Goal: Transaction & Acquisition: Purchase product/service

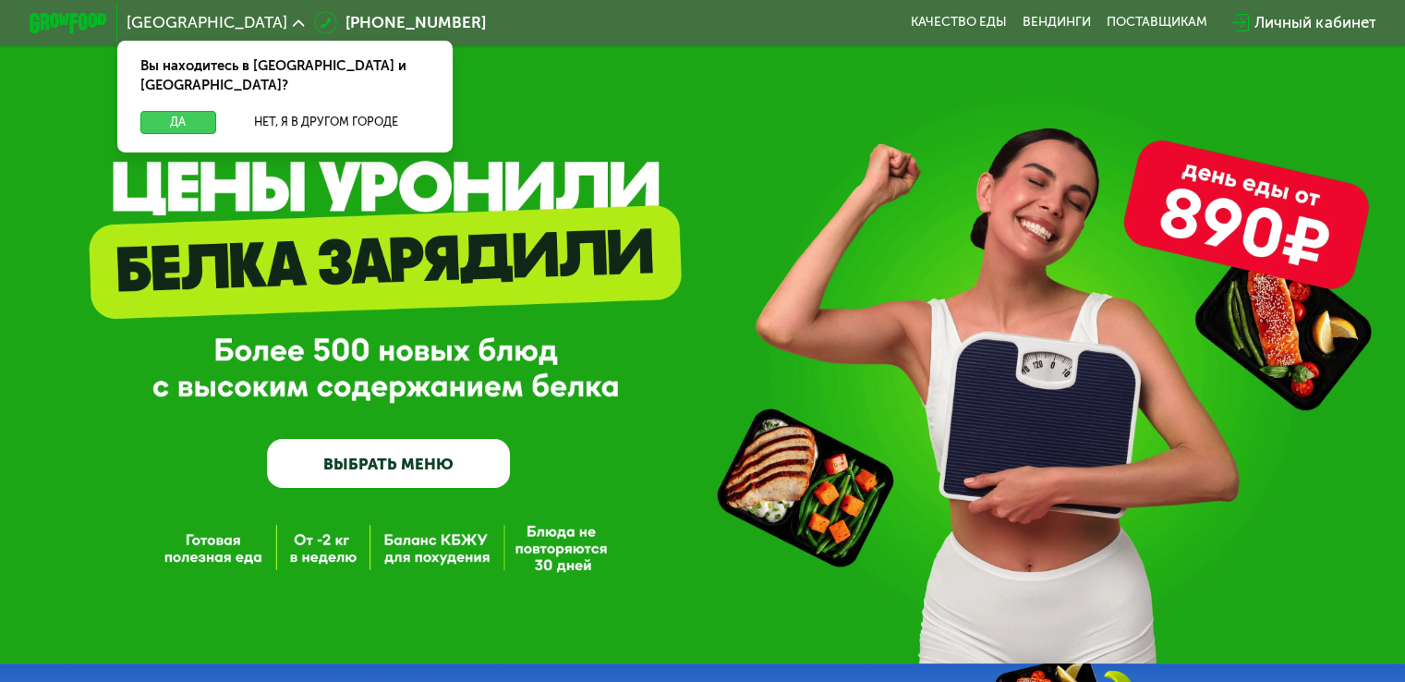
click at [174, 111] on button "Да" at bounding box center [177, 122] width 75 height 23
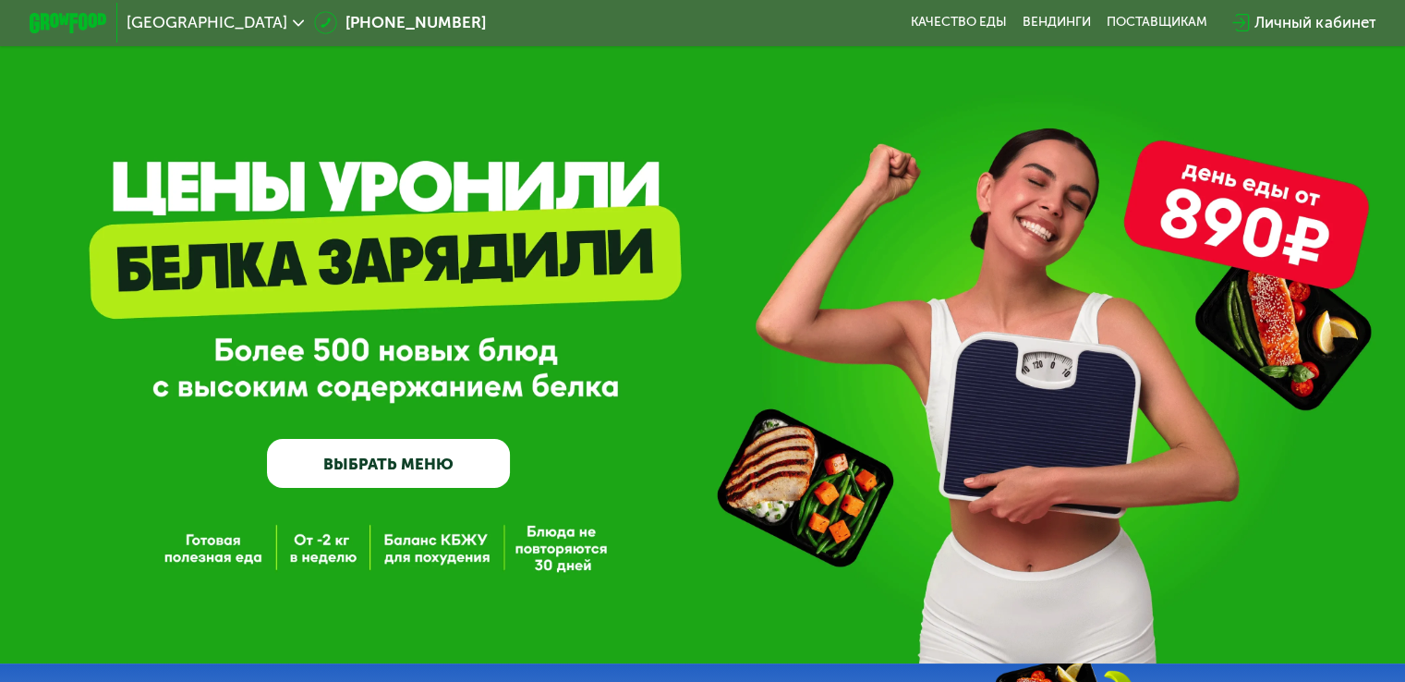
click at [440, 451] on link "ВЫБРАТЬ МЕНЮ" at bounding box center [388, 463] width 243 height 49
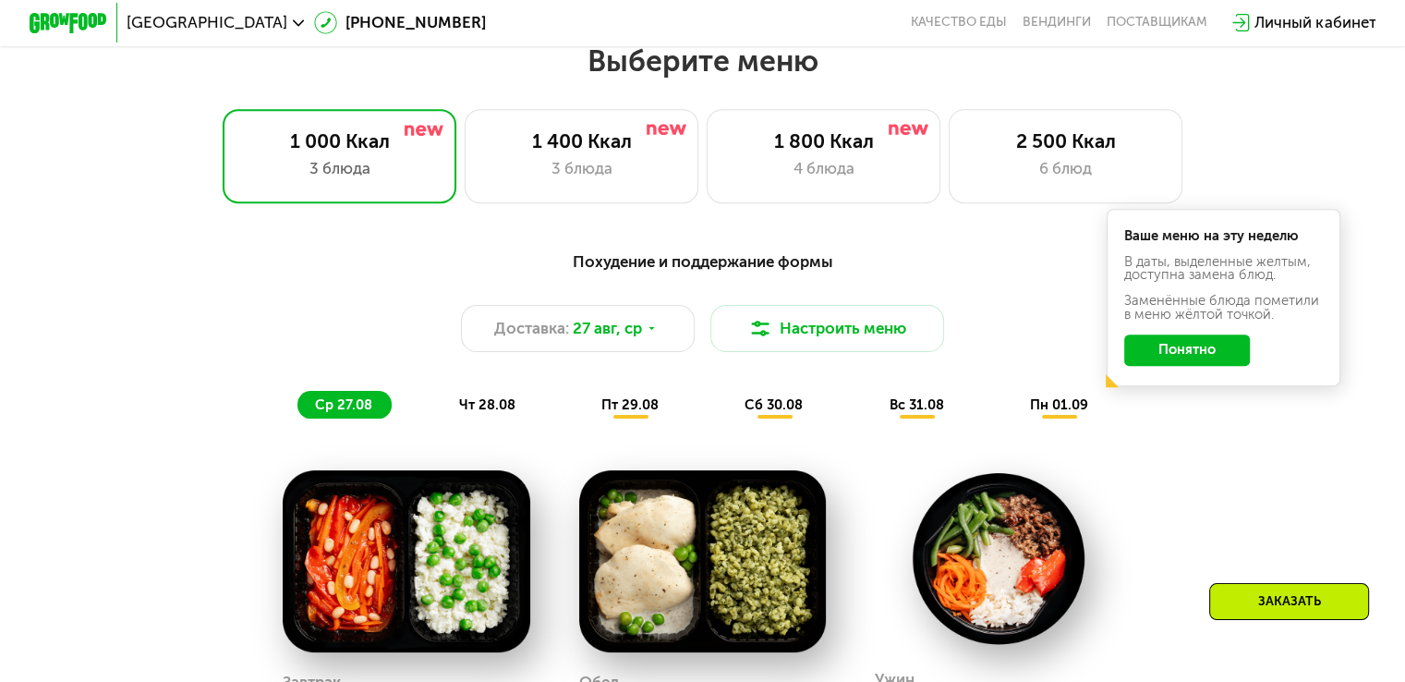
scroll to position [831, 0]
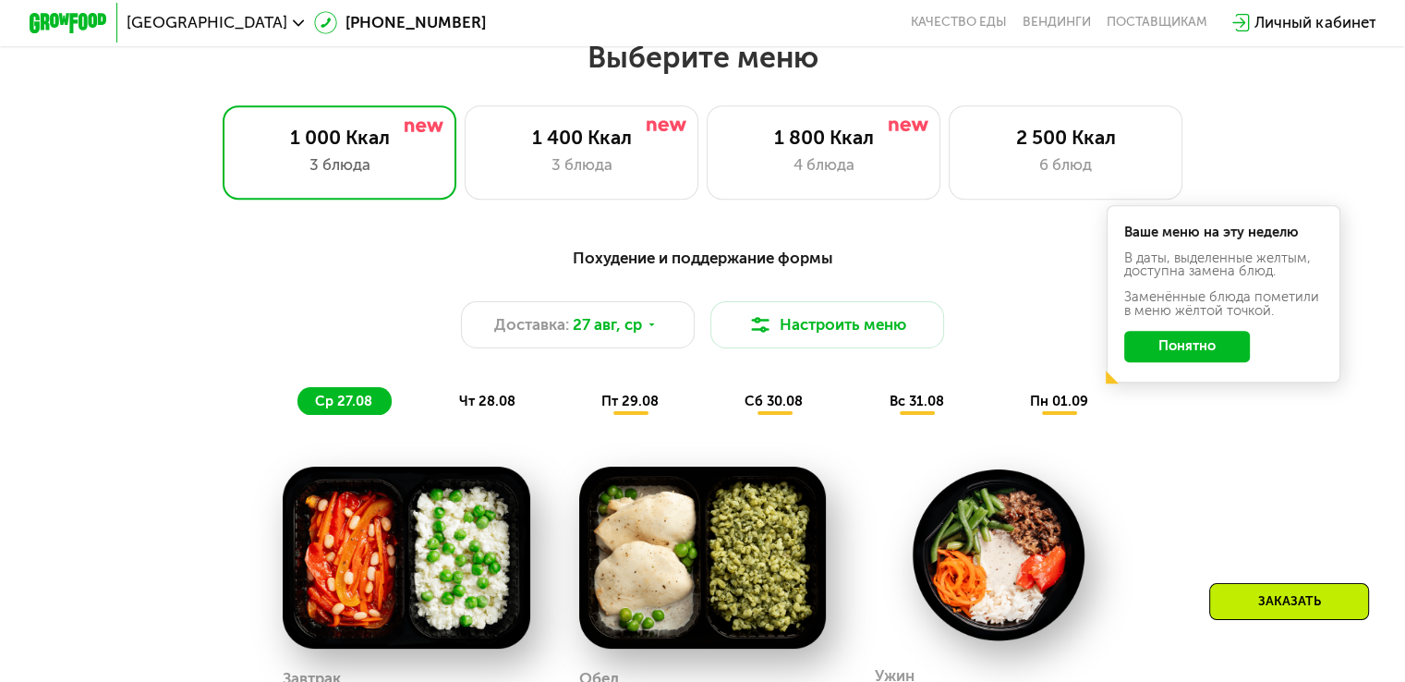
click at [1235, 362] on button "Понятно" at bounding box center [1187, 346] width 126 height 31
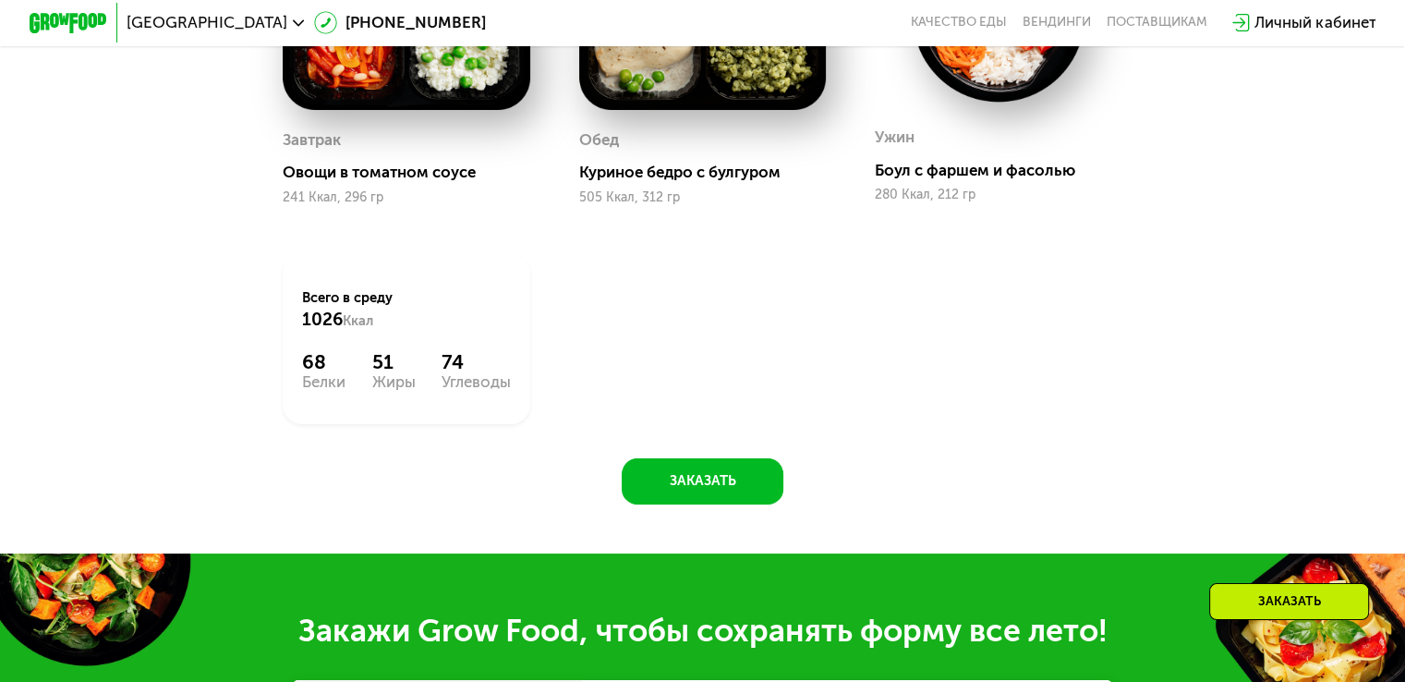
scroll to position [1385, 0]
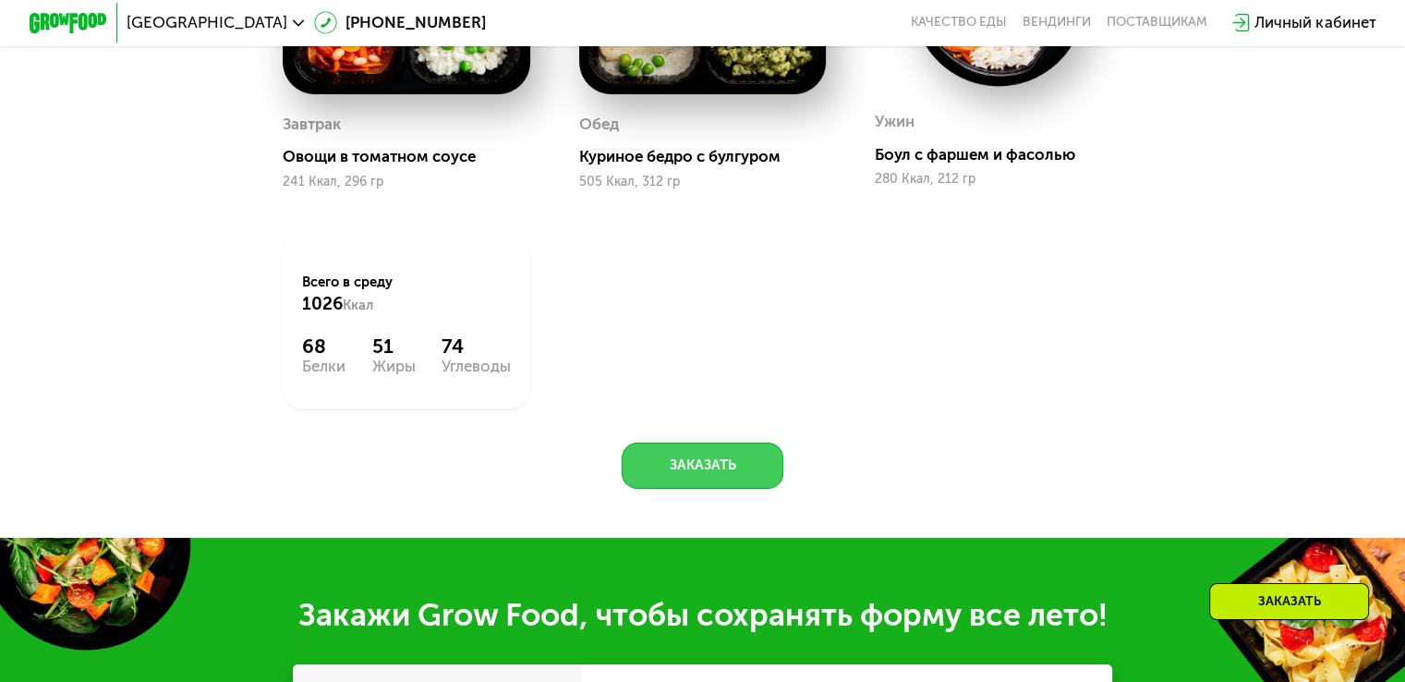
click at [711, 488] on button "Заказать" at bounding box center [703, 465] width 162 height 47
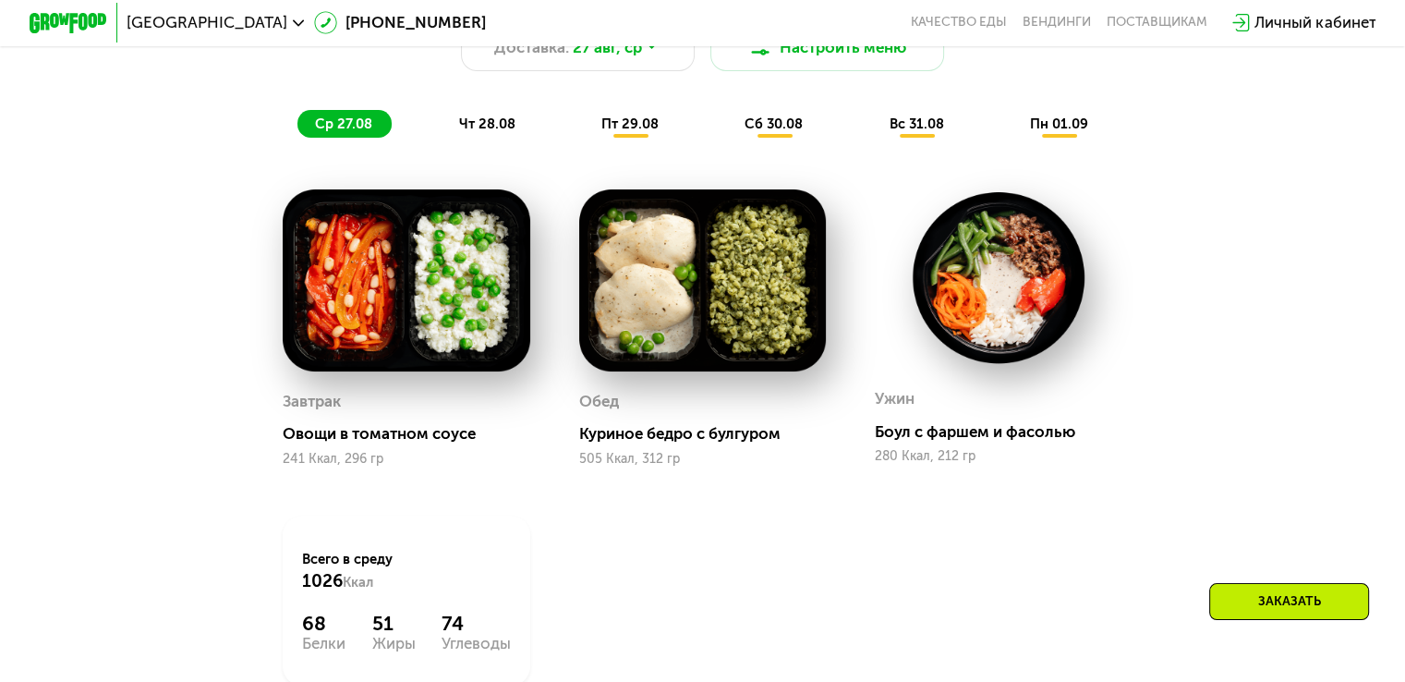
scroll to position [1016, 0]
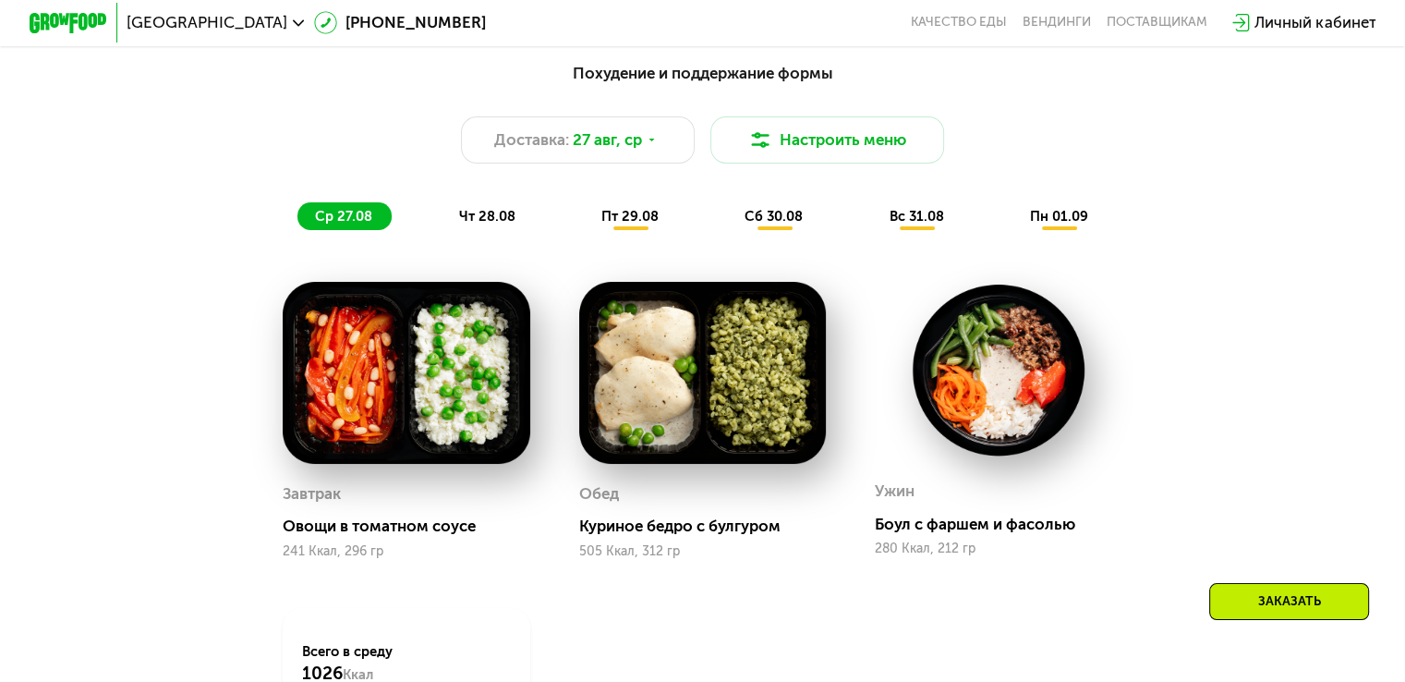
click at [584, 230] on div "чт 28.08" at bounding box center [631, 216] width 94 height 28
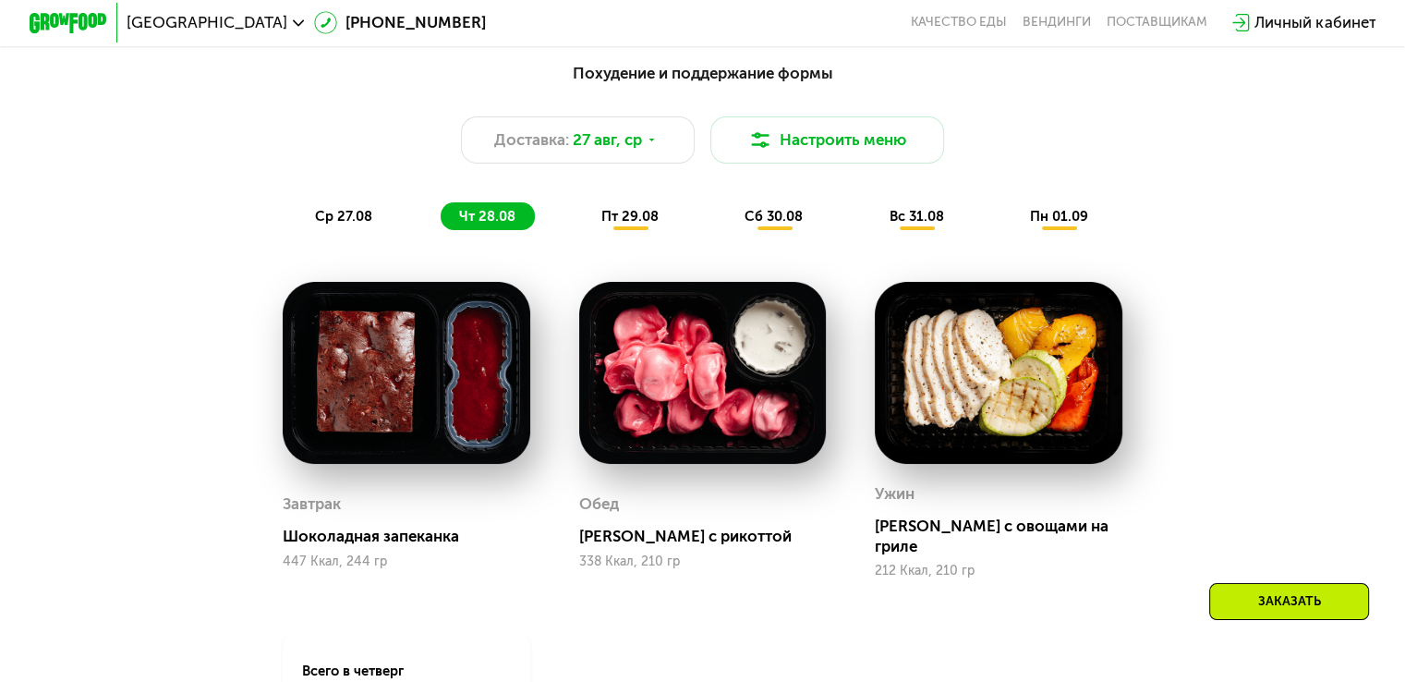
click at [441, 223] on div "ср 27.08" at bounding box center [487, 216] width 93 height 28
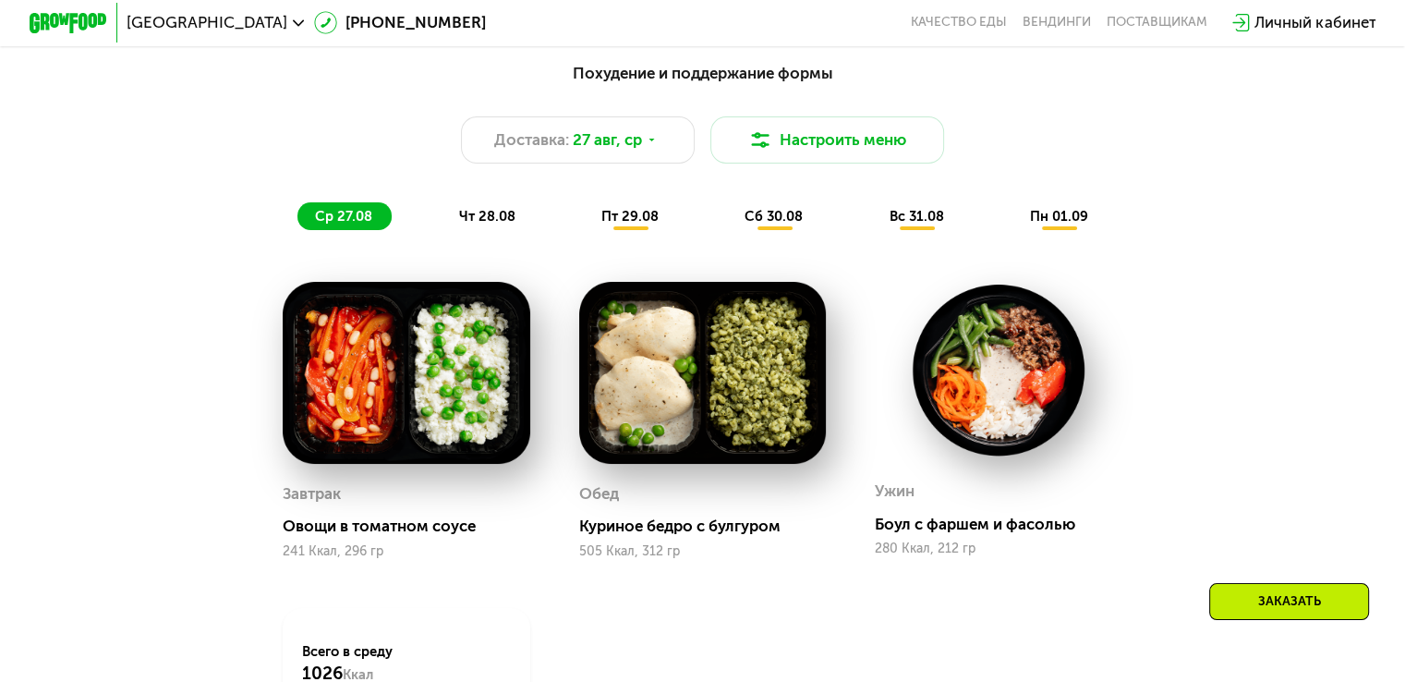
click at [467, 373] on img at bounding box center [407, 373] width 248 height 182
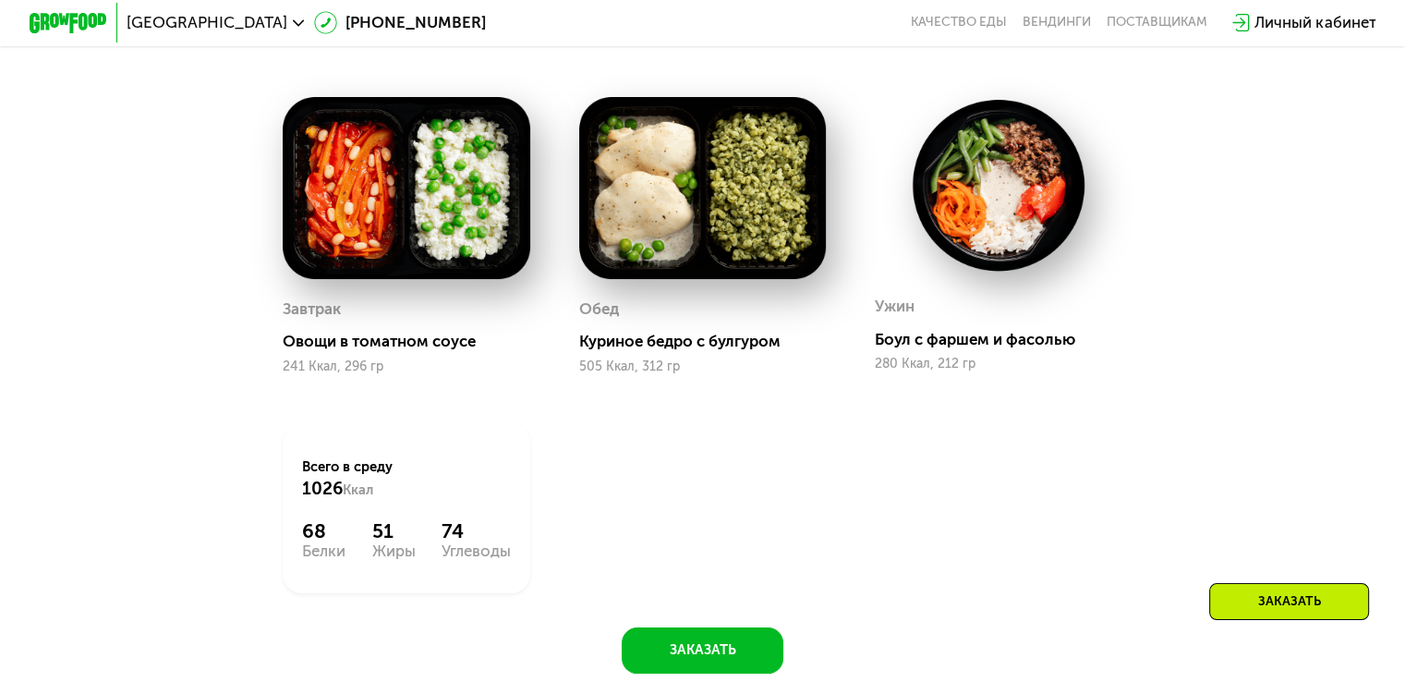
click at [739, 202] on img at bounding box center [703, 188] width 248 height 182
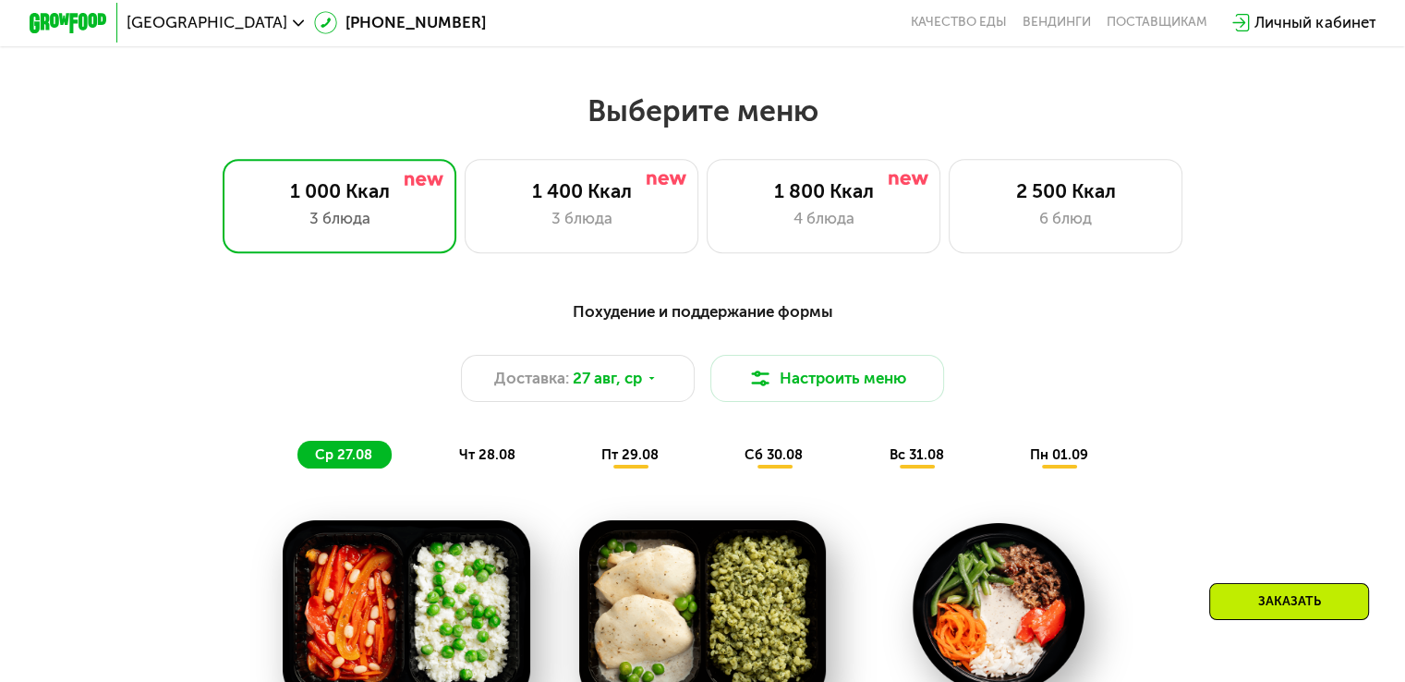
scroll to position [739, 0]
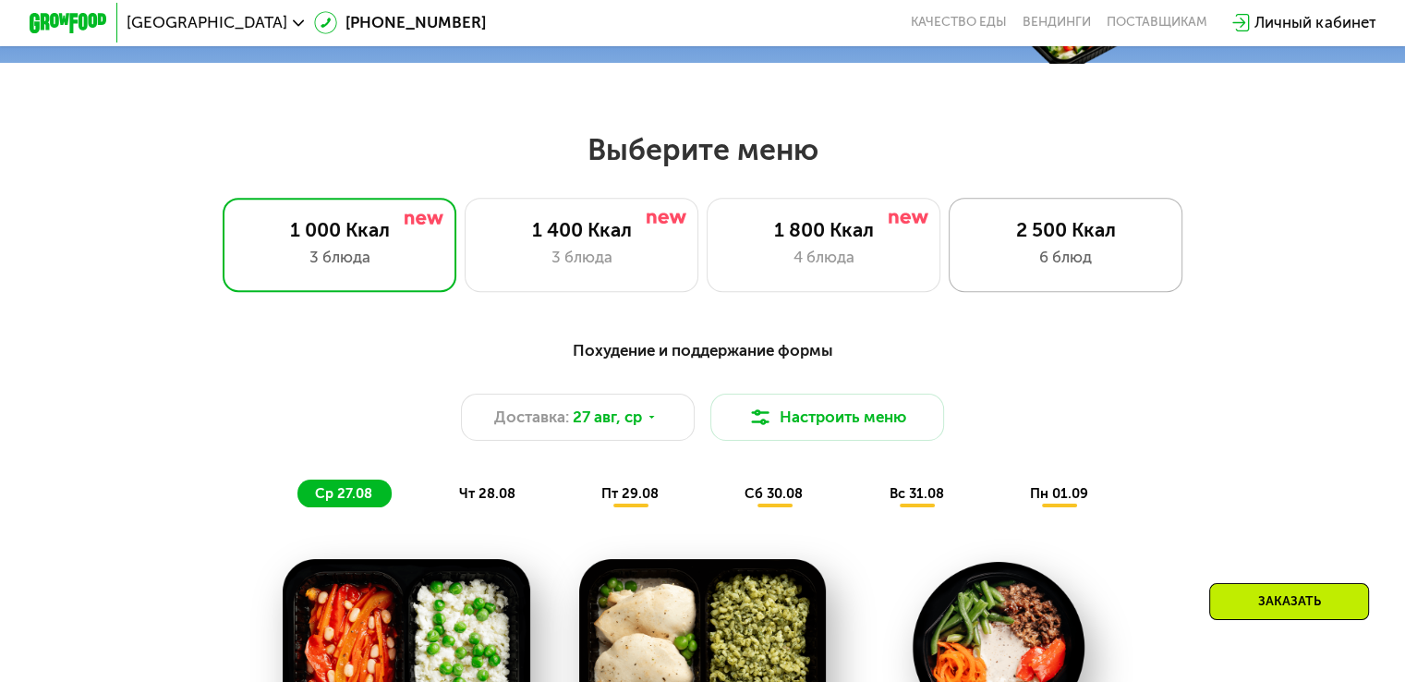
click at [1064, 241] on div "2 500 Ккал" at bounding box center [1065, 229] width 193 height 23
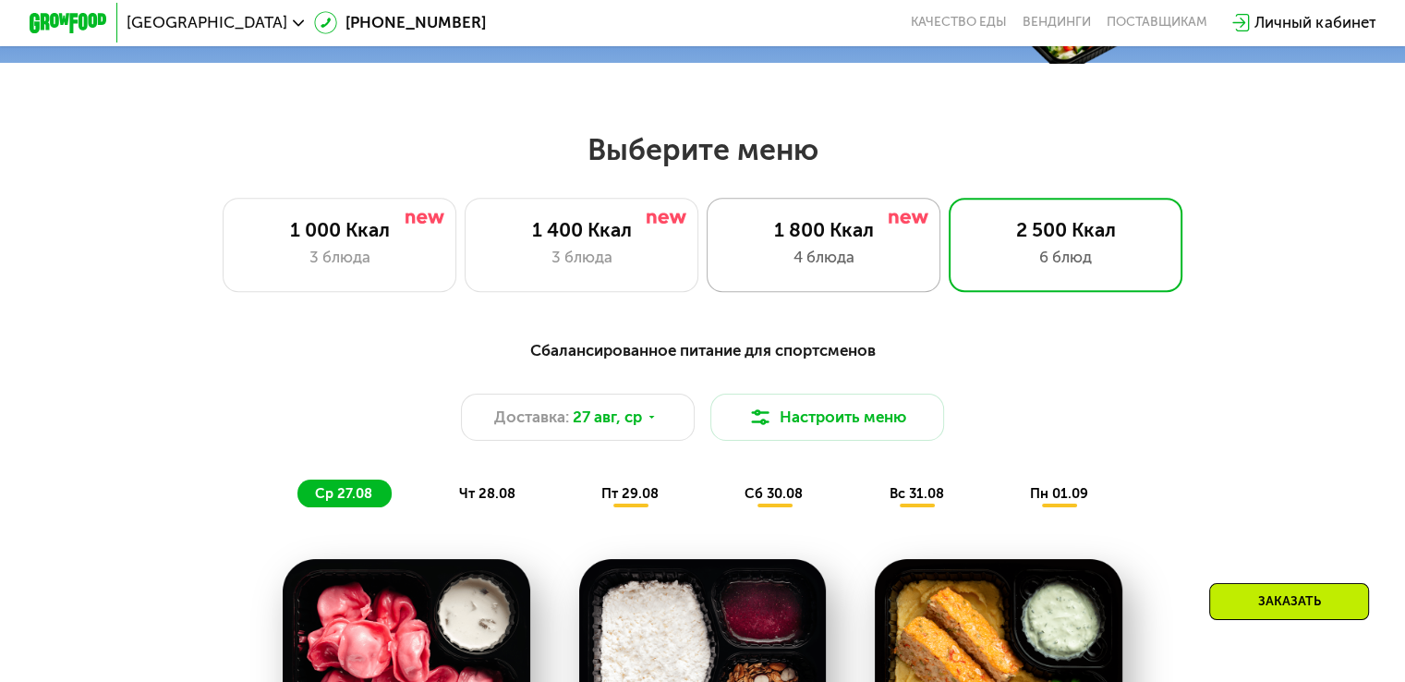
click at [856, 260] on div "4 блюда" at bounding box center [823, 257] width 193 height 23
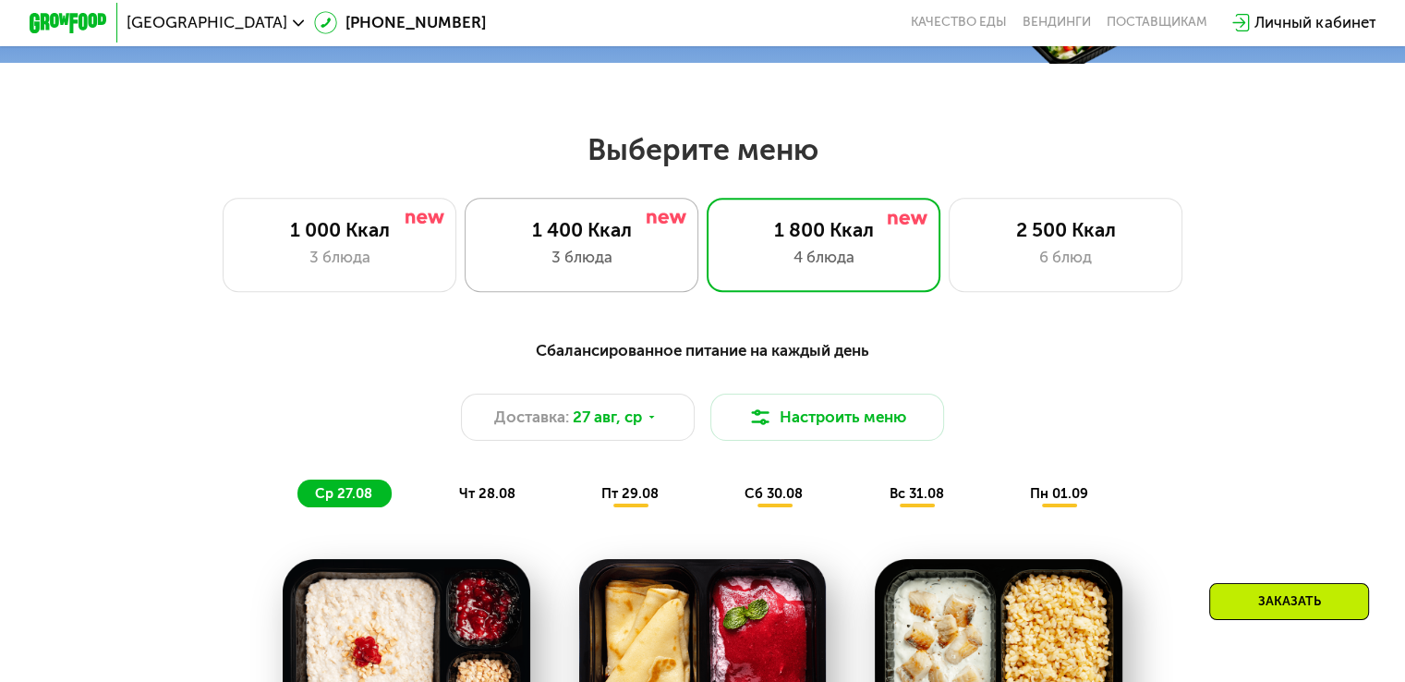
click at [597, 256] on div "3 блюда" at bounding box center [581, 257] width 193 height 23
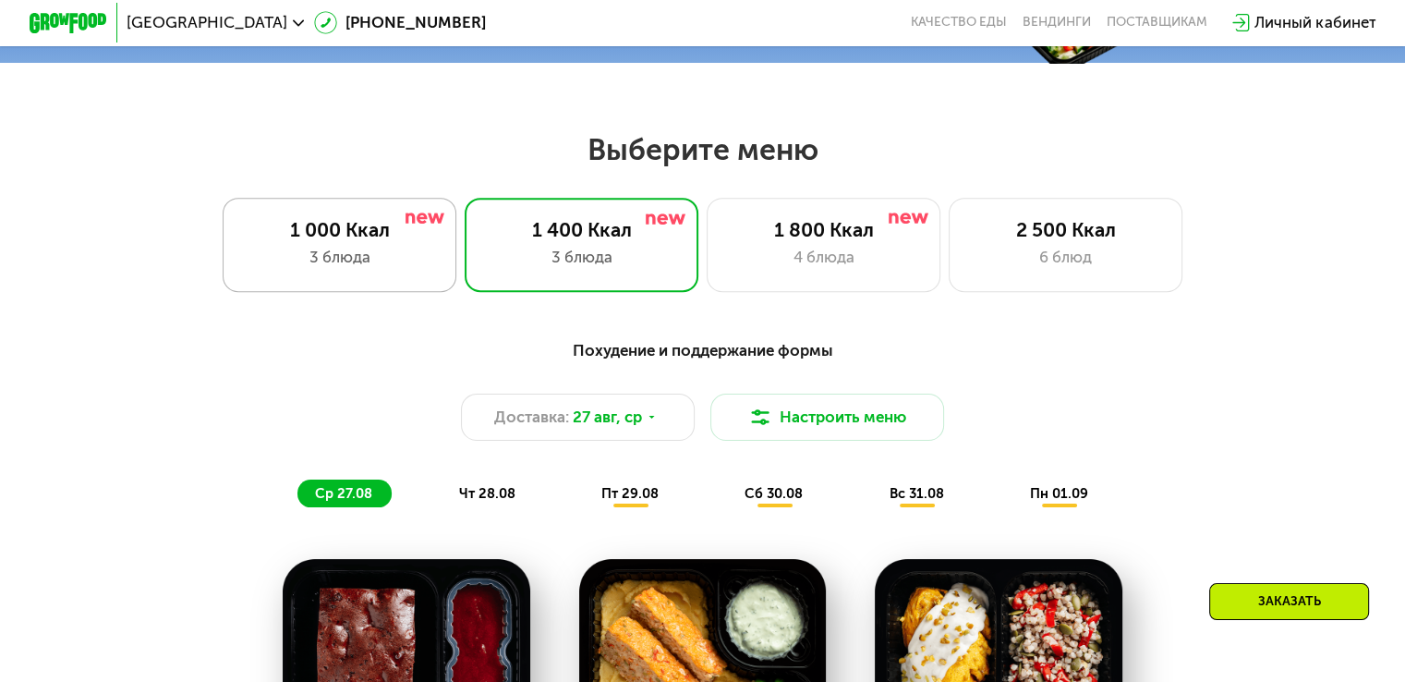
drag, startPoint x: 414, startPoint y: 256, endPoint x: 427, endPoint y: 282, distance: 28.9
click at [414, 256] on div "3 блюда" at bounding box center [339, 257] width 193 height 23
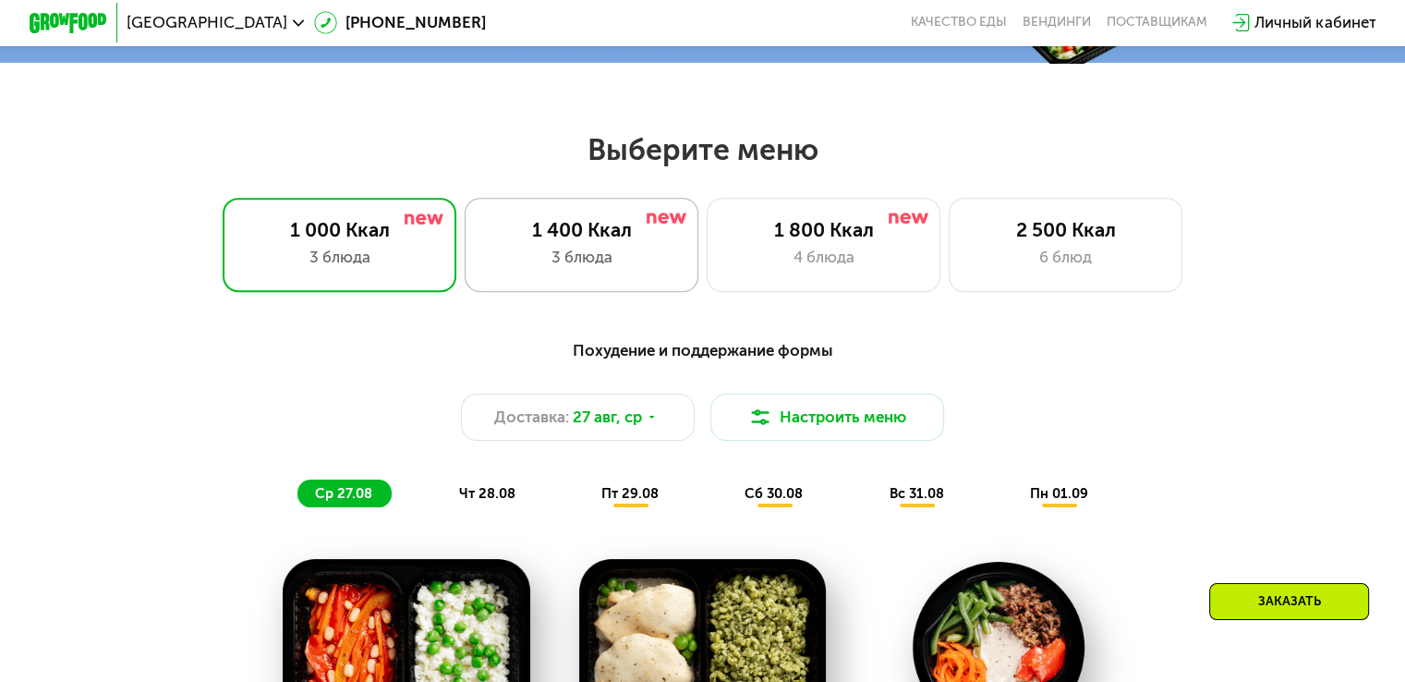
click at [551, 241] on div "1 400 Ккал" at bounding box center [581, 229] width 193 height 23
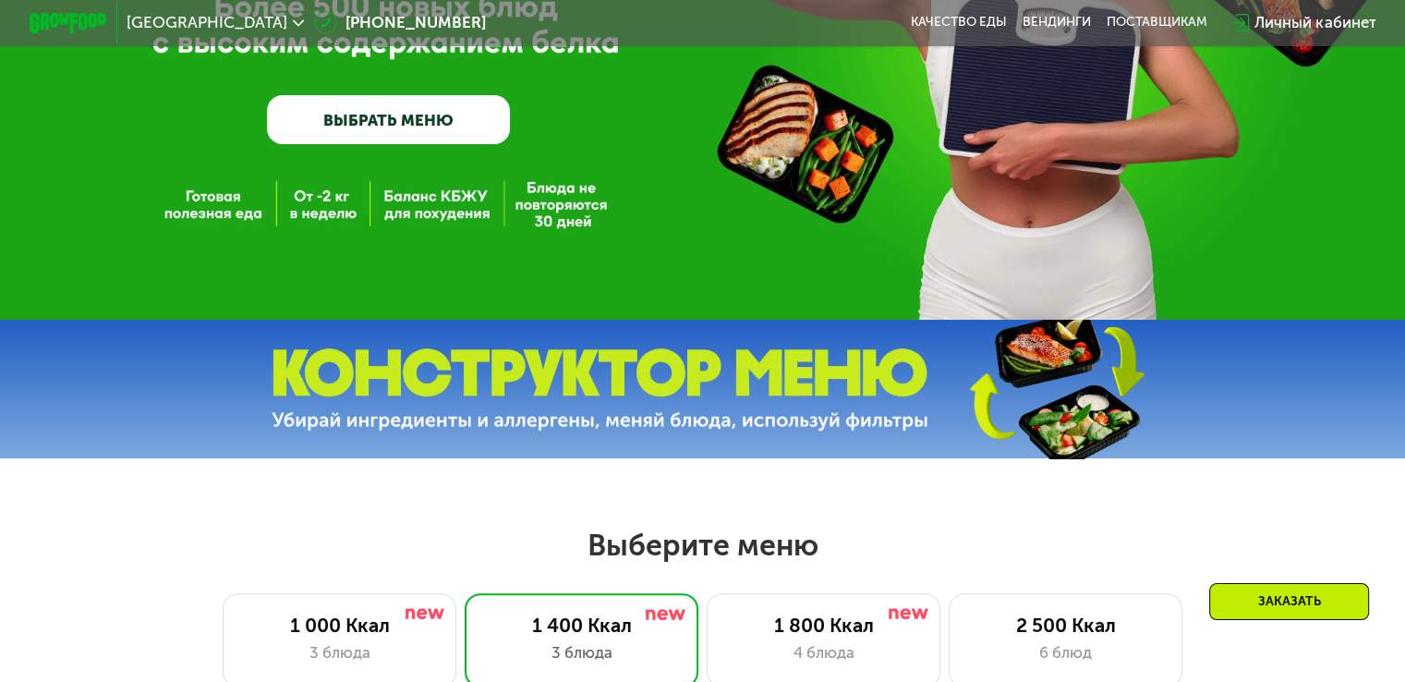
scroll to position [277, 0]
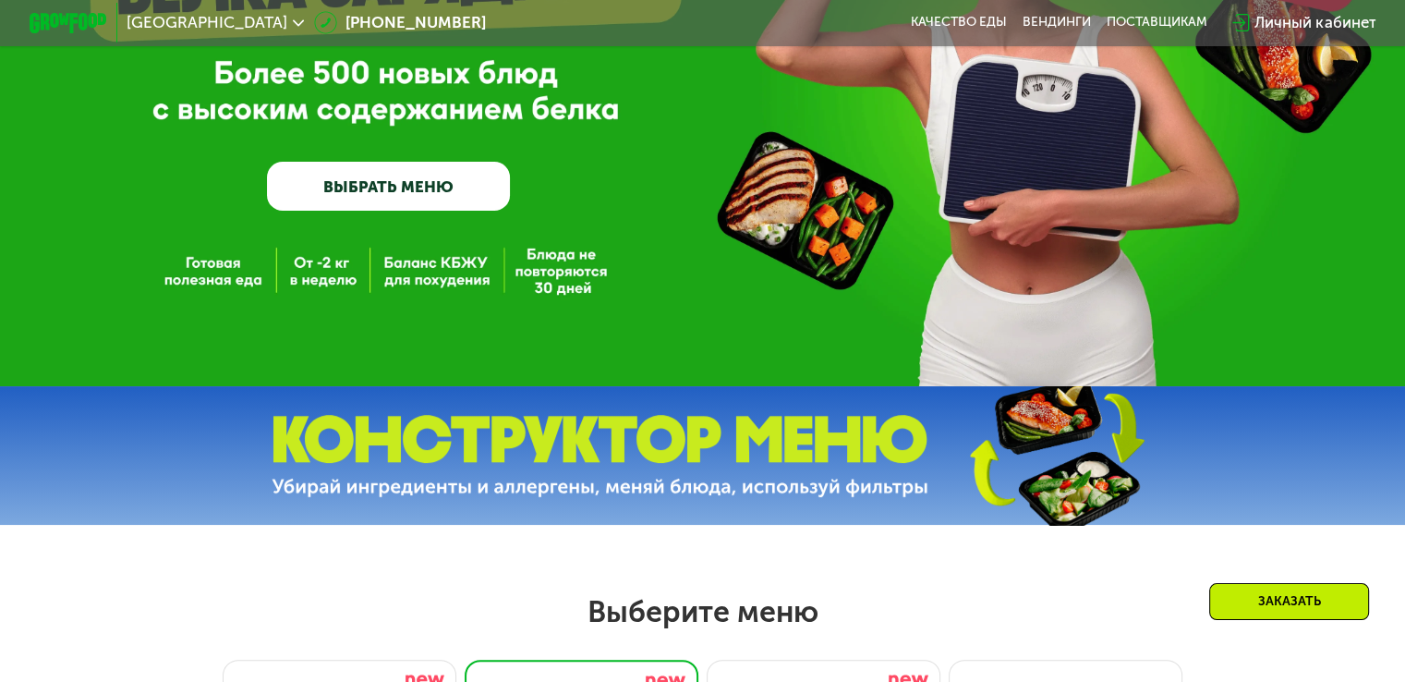
click at [1335, 31] on div "Личный кабинет" at bounding box center [1314, 22] width 121 height 23
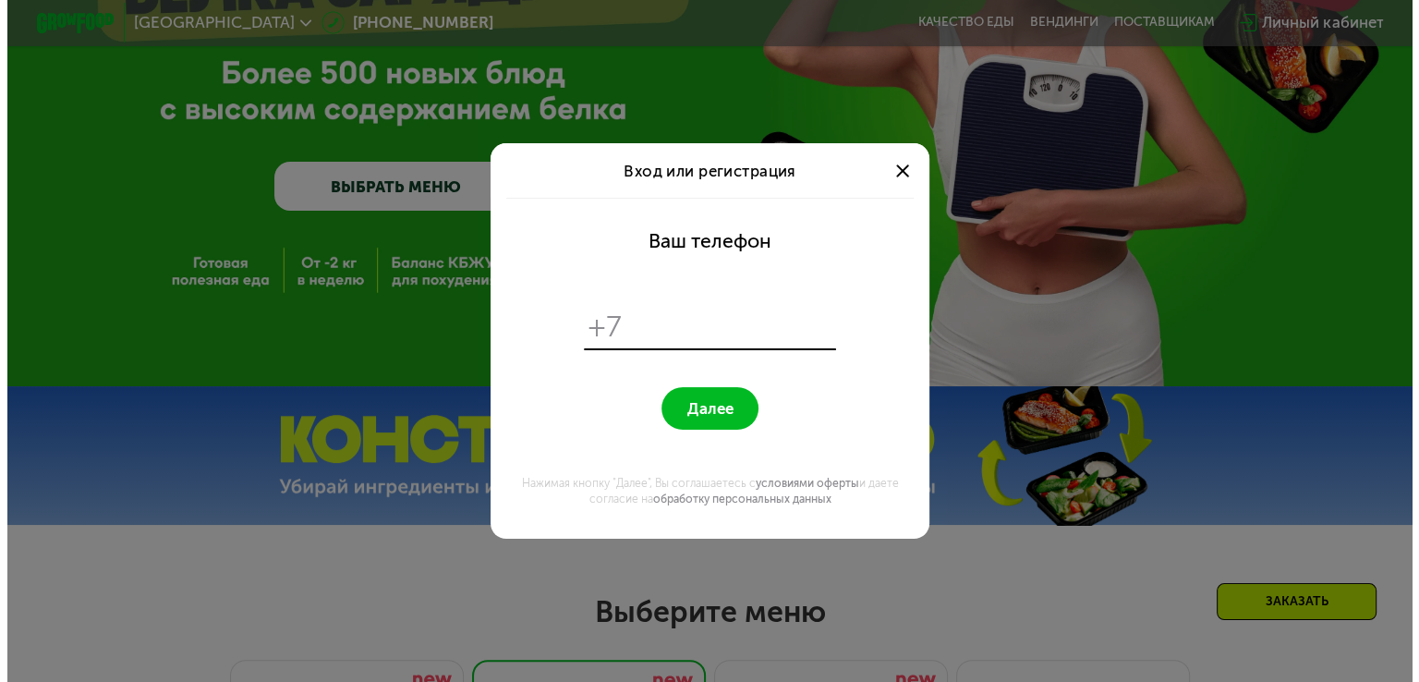
scroll to position [0, 0]
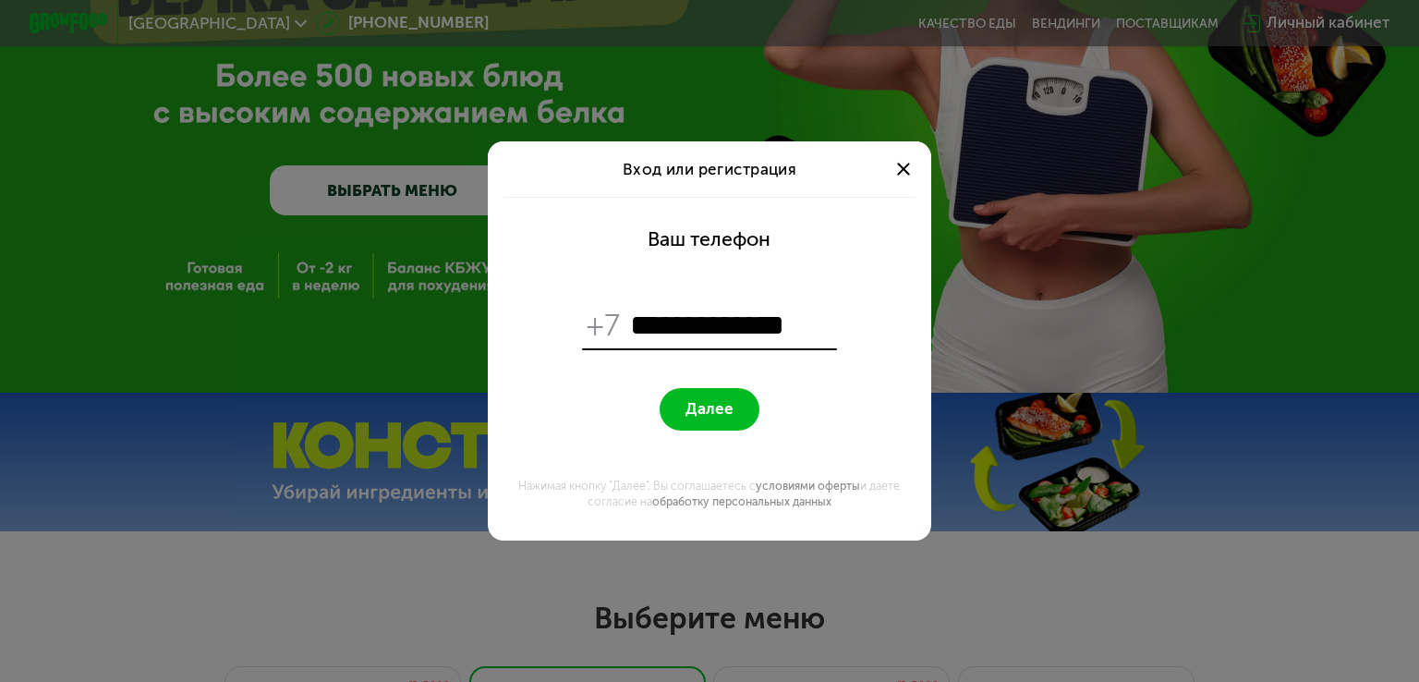
type input "**********"
click at [739, 406] on button "Далее" at bounding box center [708, 409] width 99 height 42
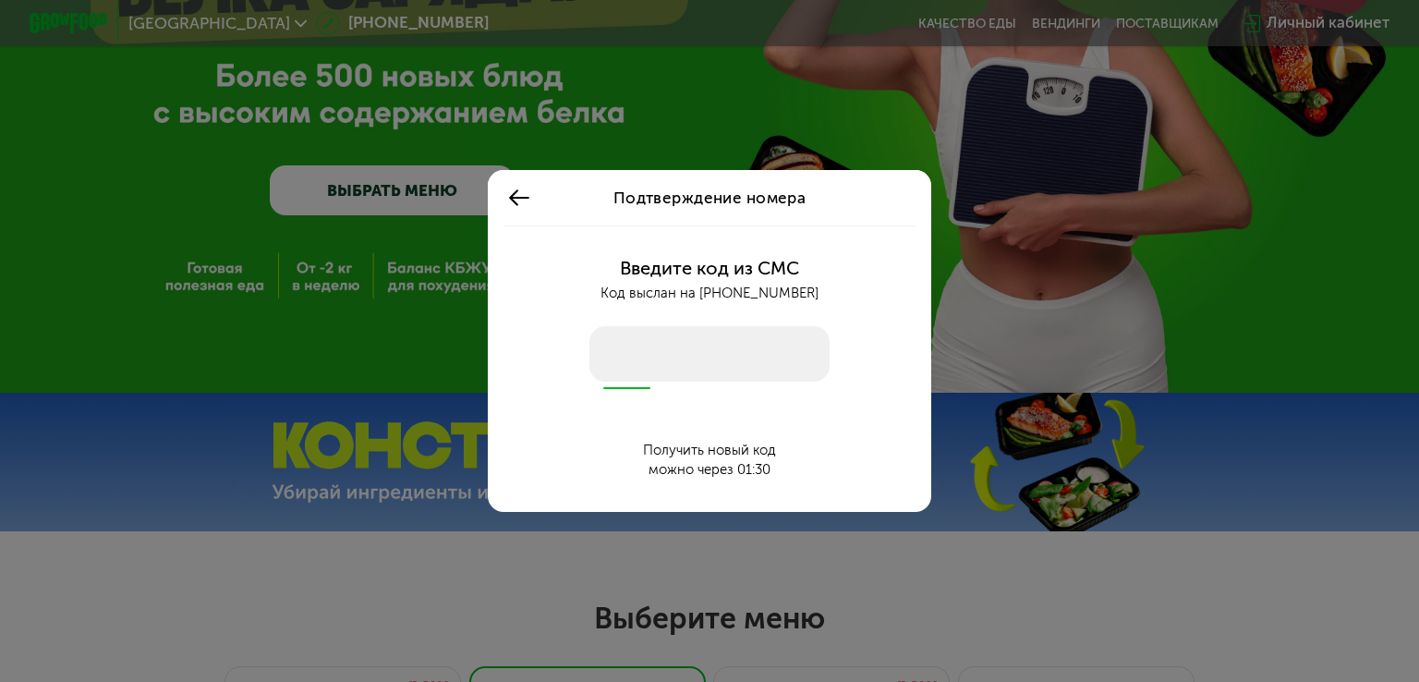
click at [731, 372] on input "number" at bounding box center [709, 353] width 240 height 55
type input "****"
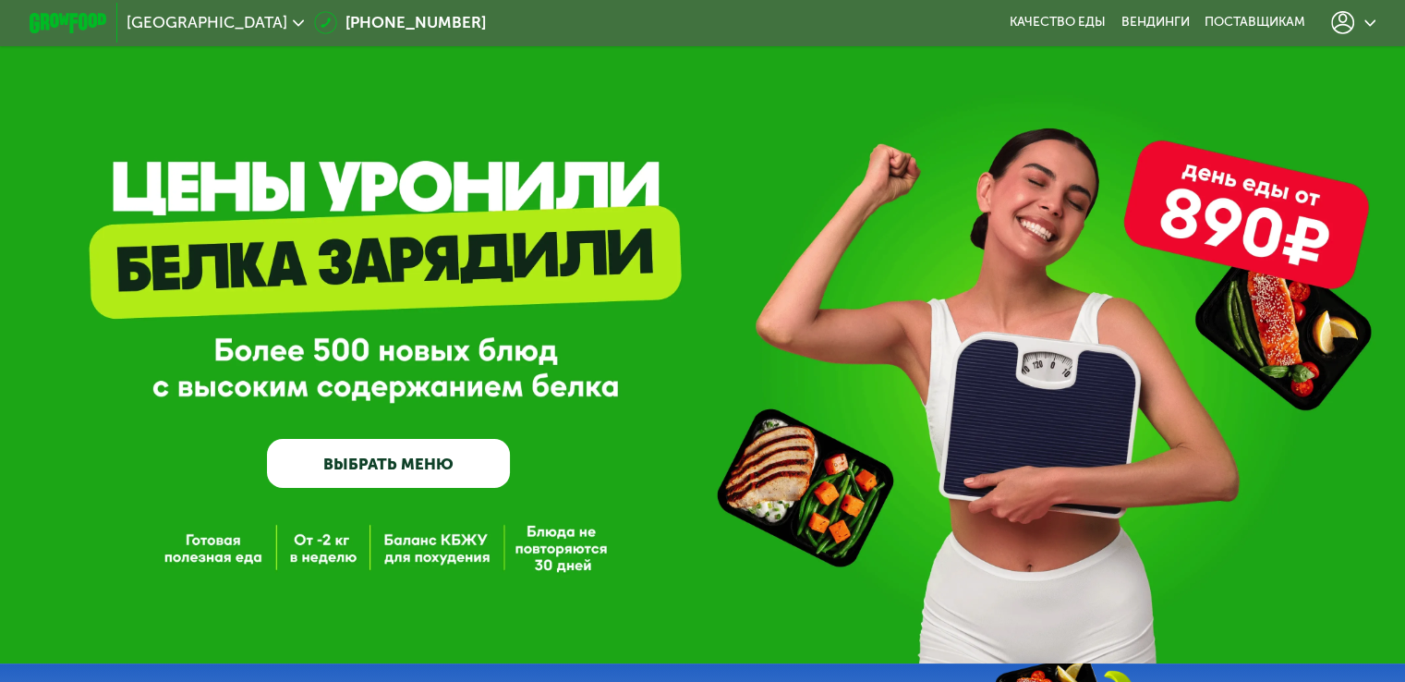
click at [1372, 30] on div at bounding box center [1353, 22] width 45 height 23
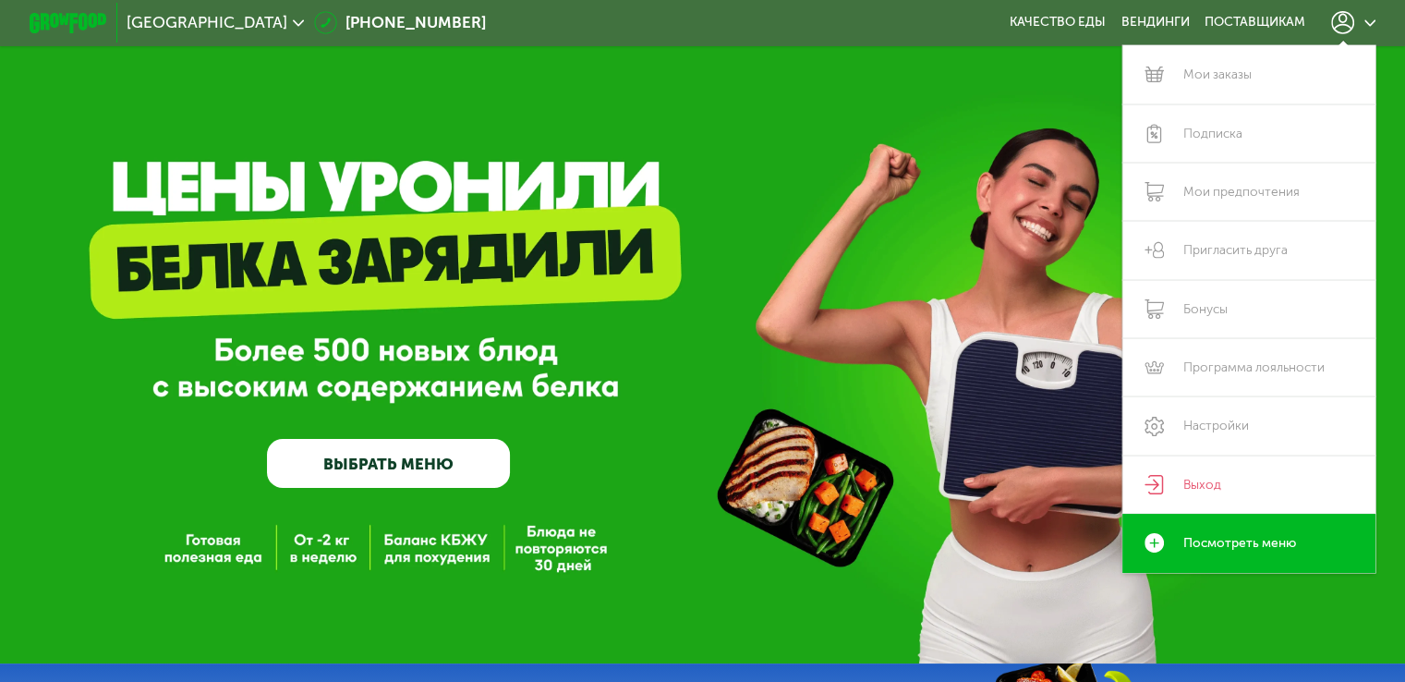
click at [1372, 30] on div at bounding box center [1353, 22] width 45 height 23
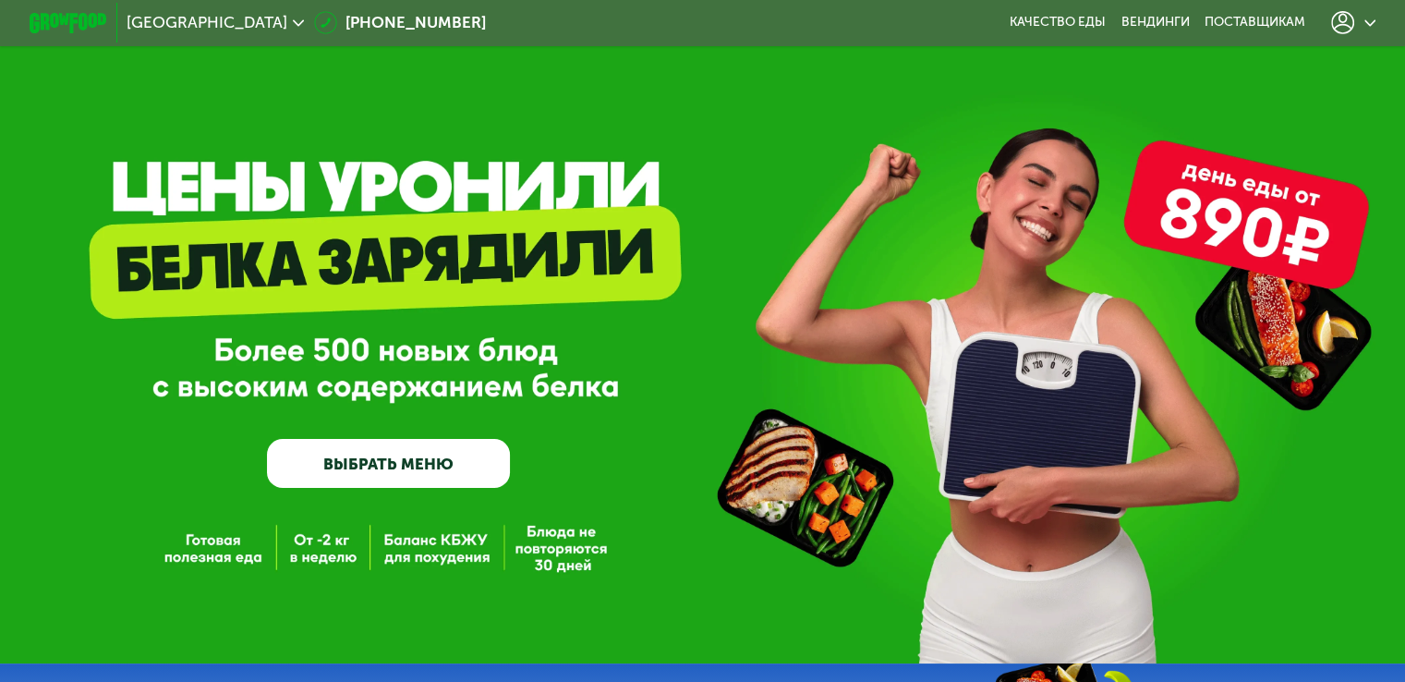
click at [1337, 12] on icon at bounding box center [1342, 22] width 23 height 23
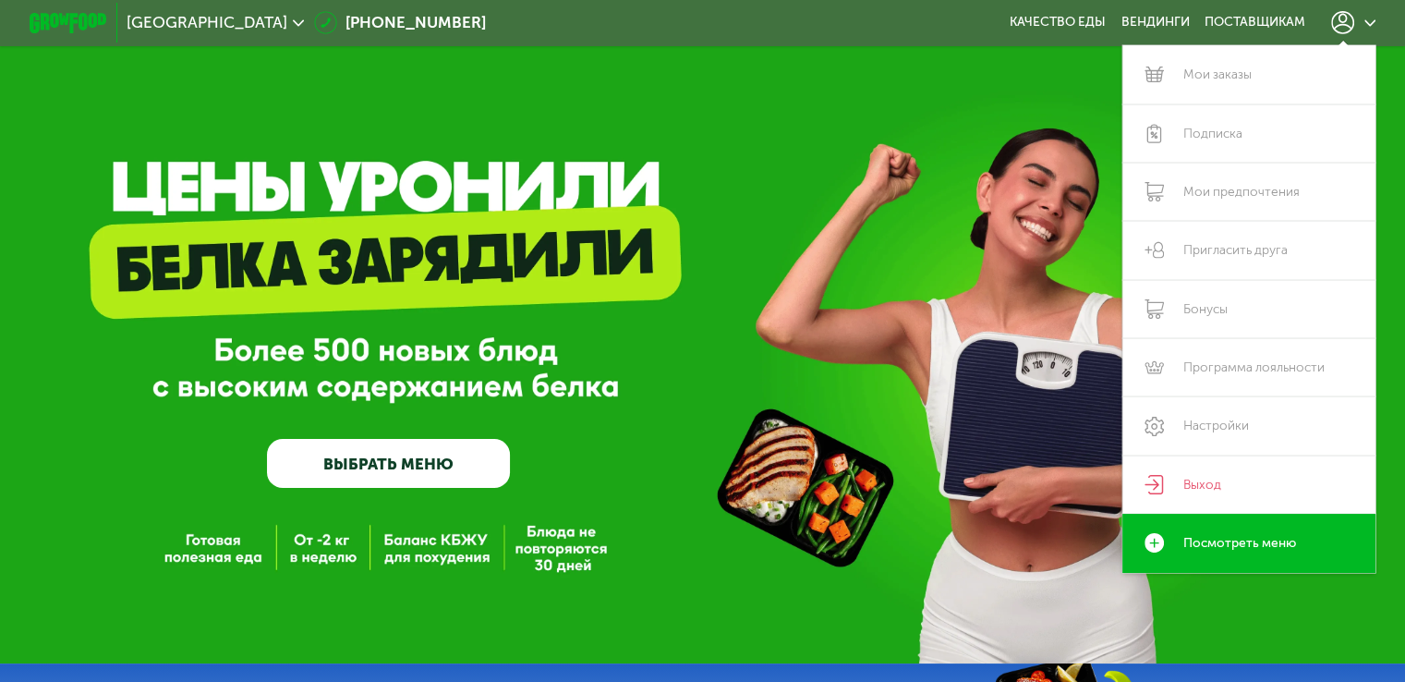
click at [832, 231] on div "GrowFood — доставка правильного питания ВЫБРАТЬ МЕНЮ" at bounding box center [702, 355] width 1405 height 263
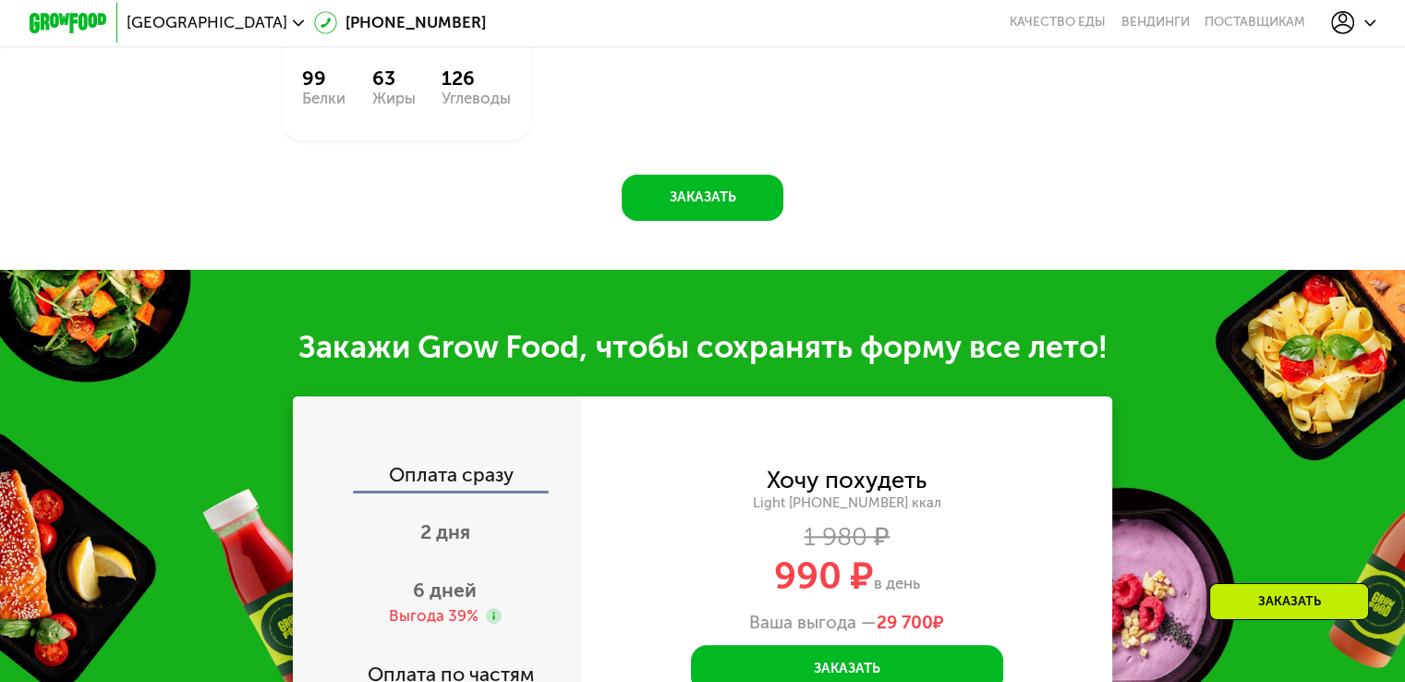
scroll to position [1662, 0]
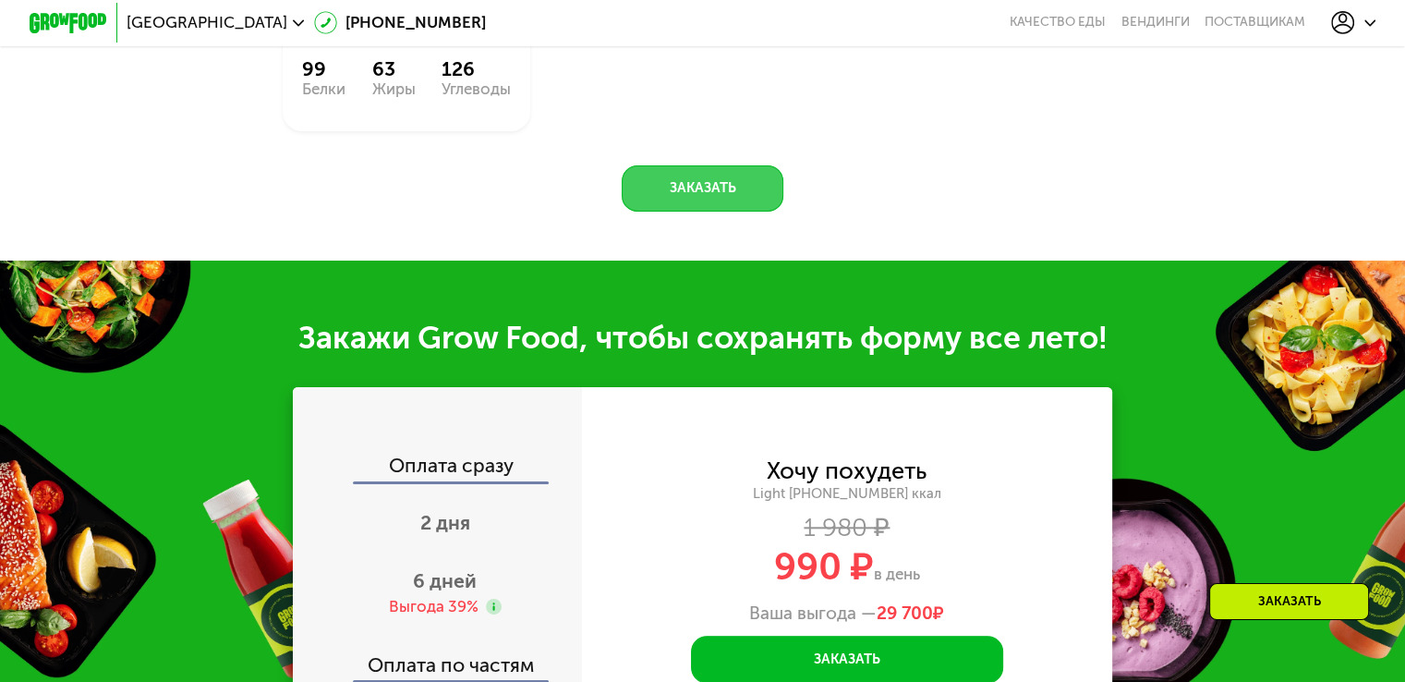
click at [707, 204] on button "Заказать" at bounding box center [703, 188] width 162 height 47
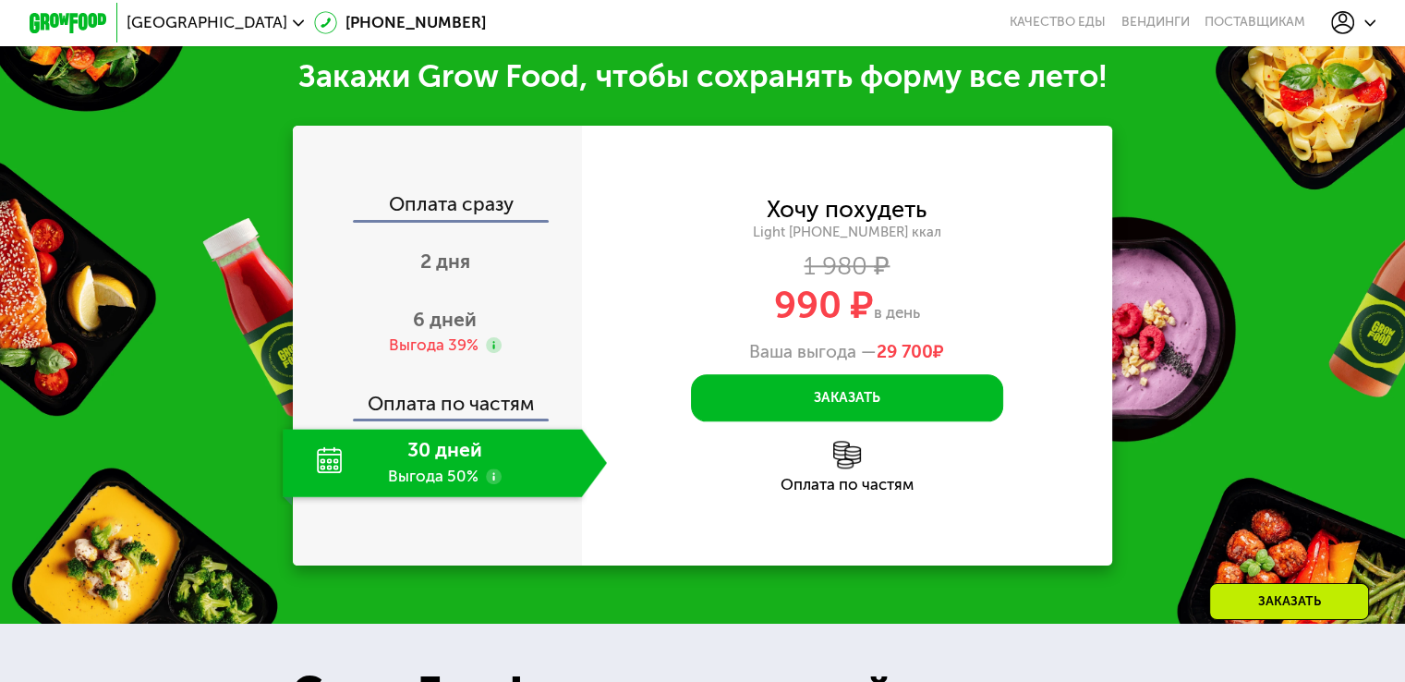
scroll to position [1939, 0]
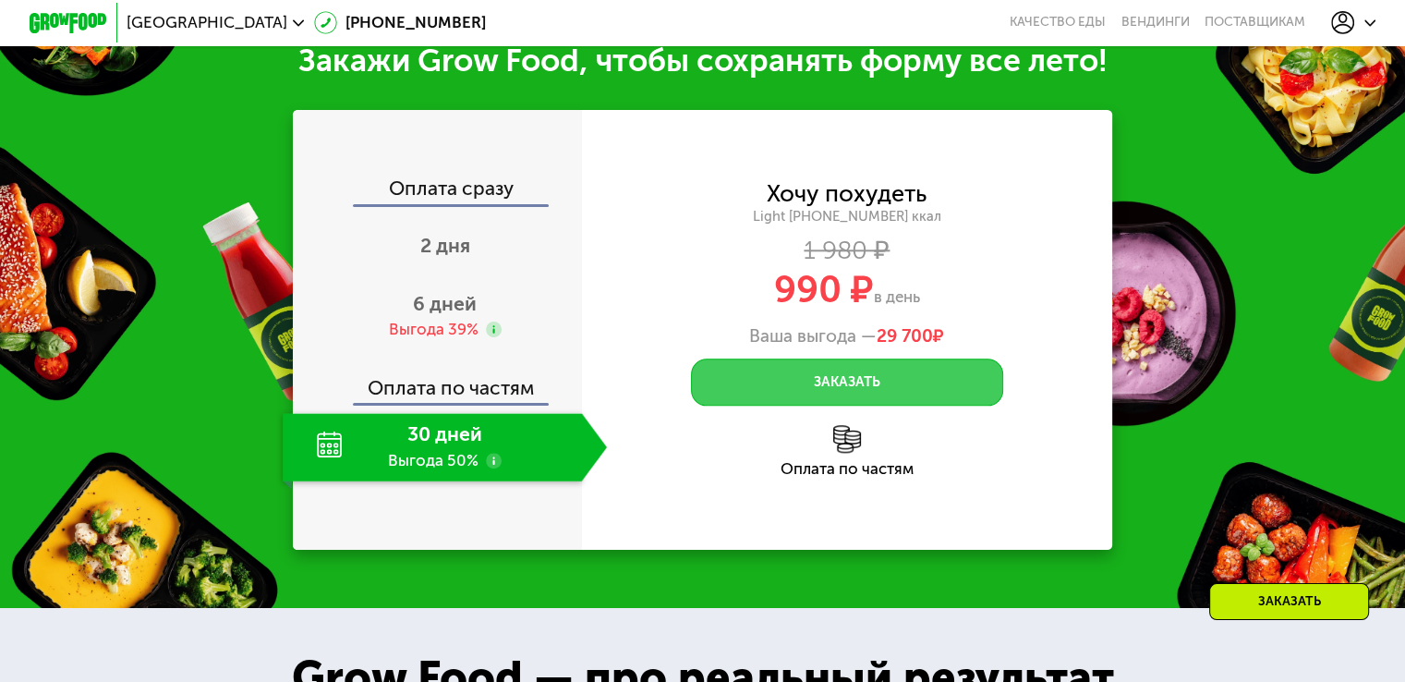
click at [826, 380] on button "Заказать" at bounding box center [847, 381] width 312 height 47
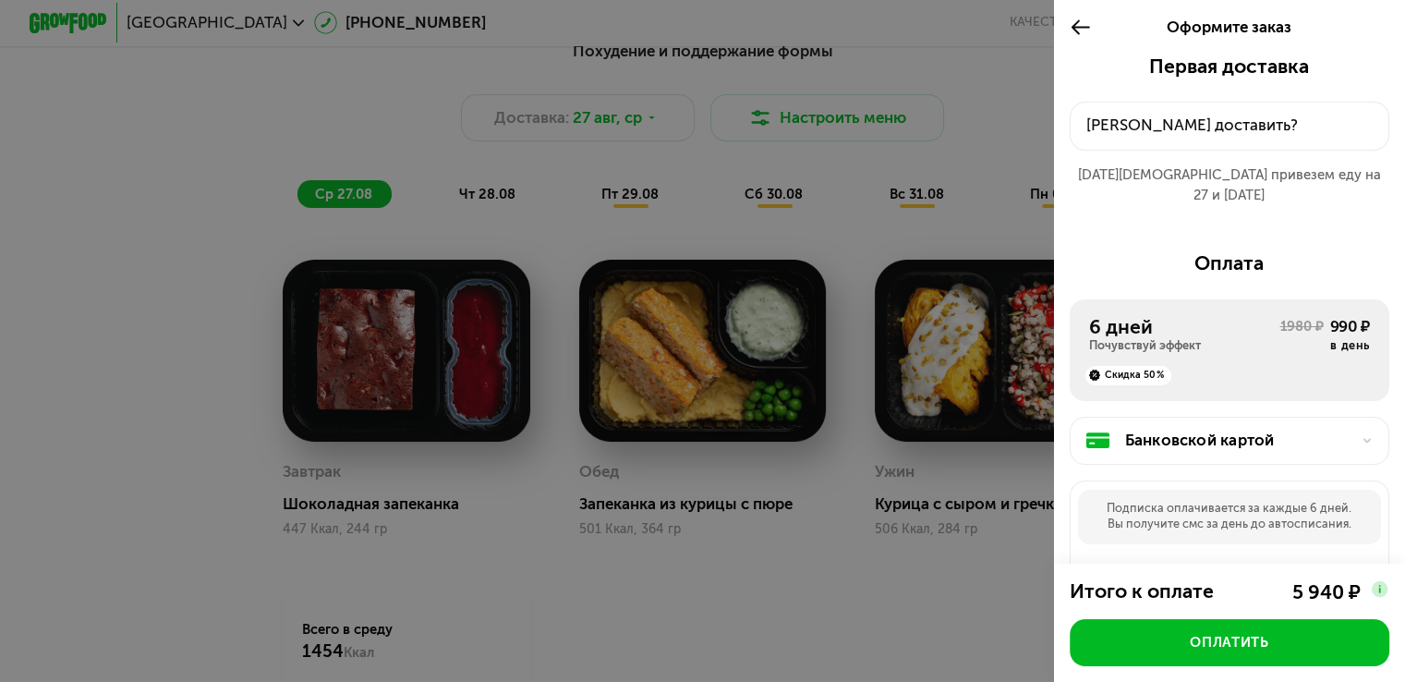
scroll to position [924, 0]
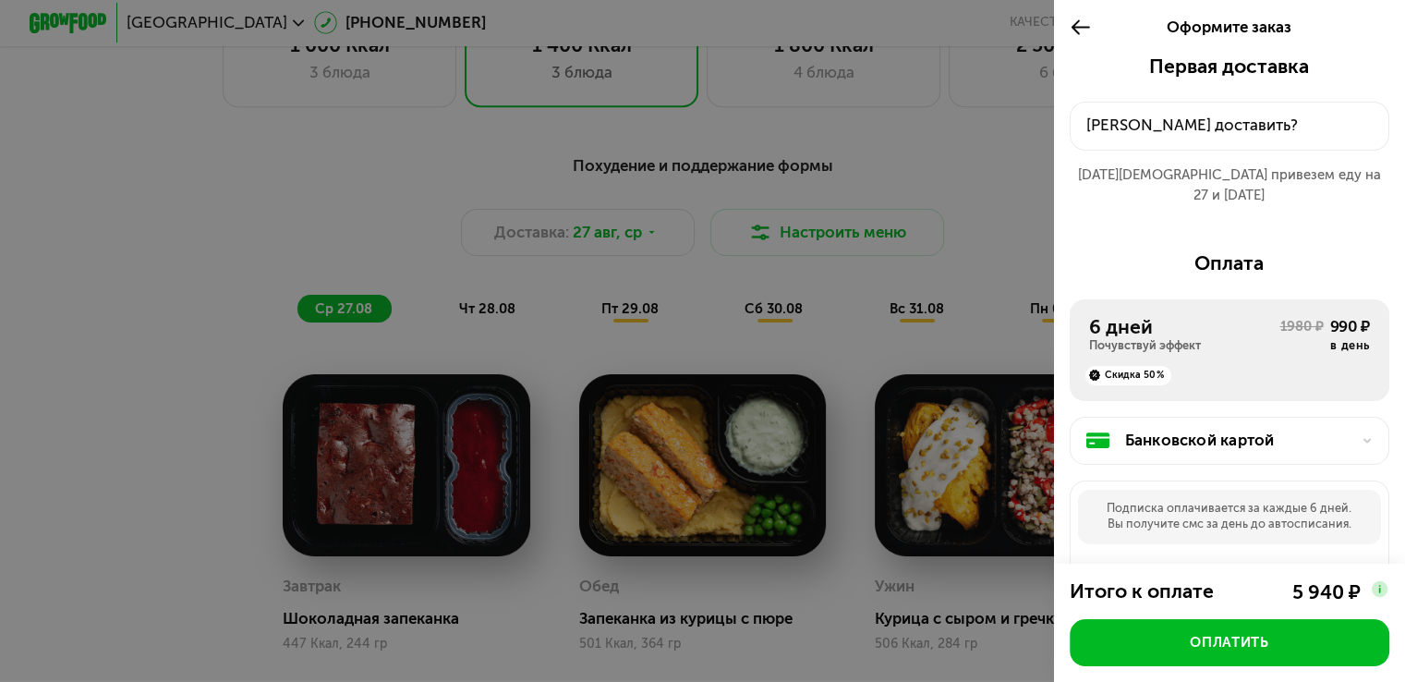
click at [940, 162] on div at bounding box center [702, 341] width 1405 height 682
click at [1088, 24] on div at bounding box center [1085, 27] width 32 height 54
click at [1084, 27] on use at bounding box center [1080, 27] width 18 height 15
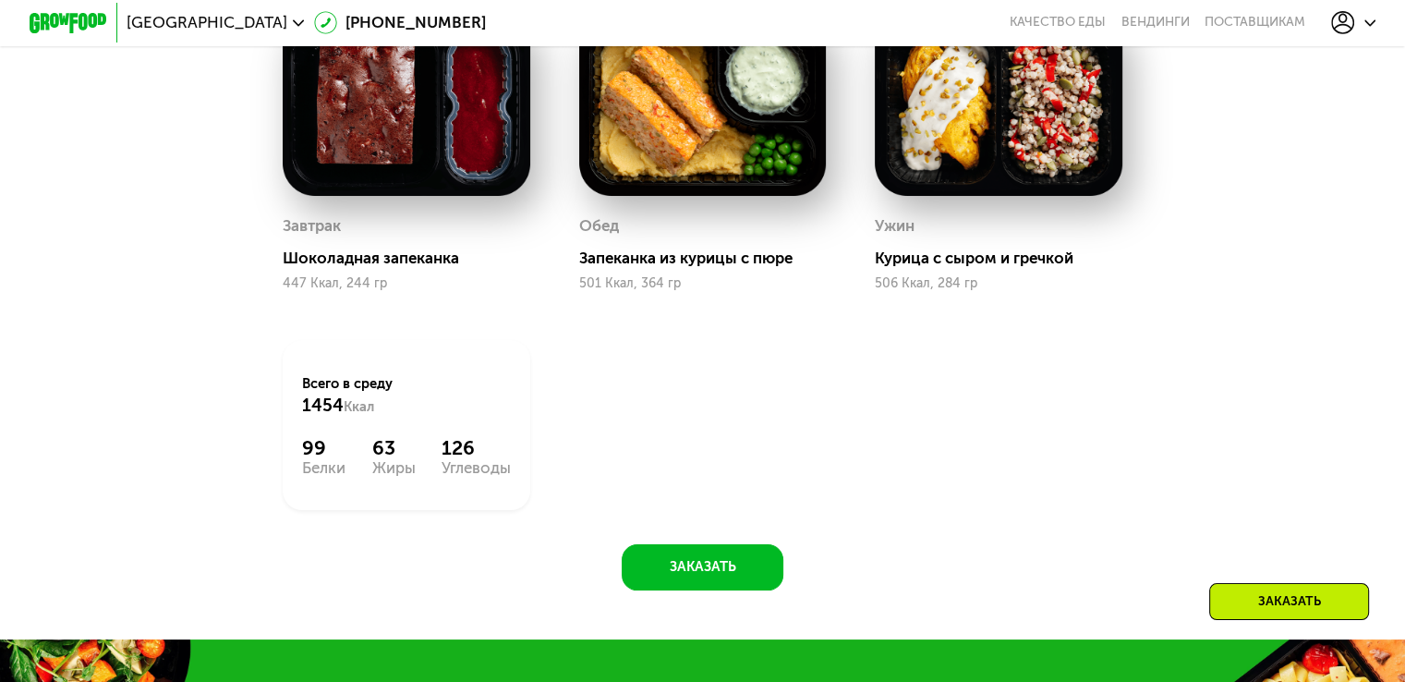
scroll to position [822, 0]
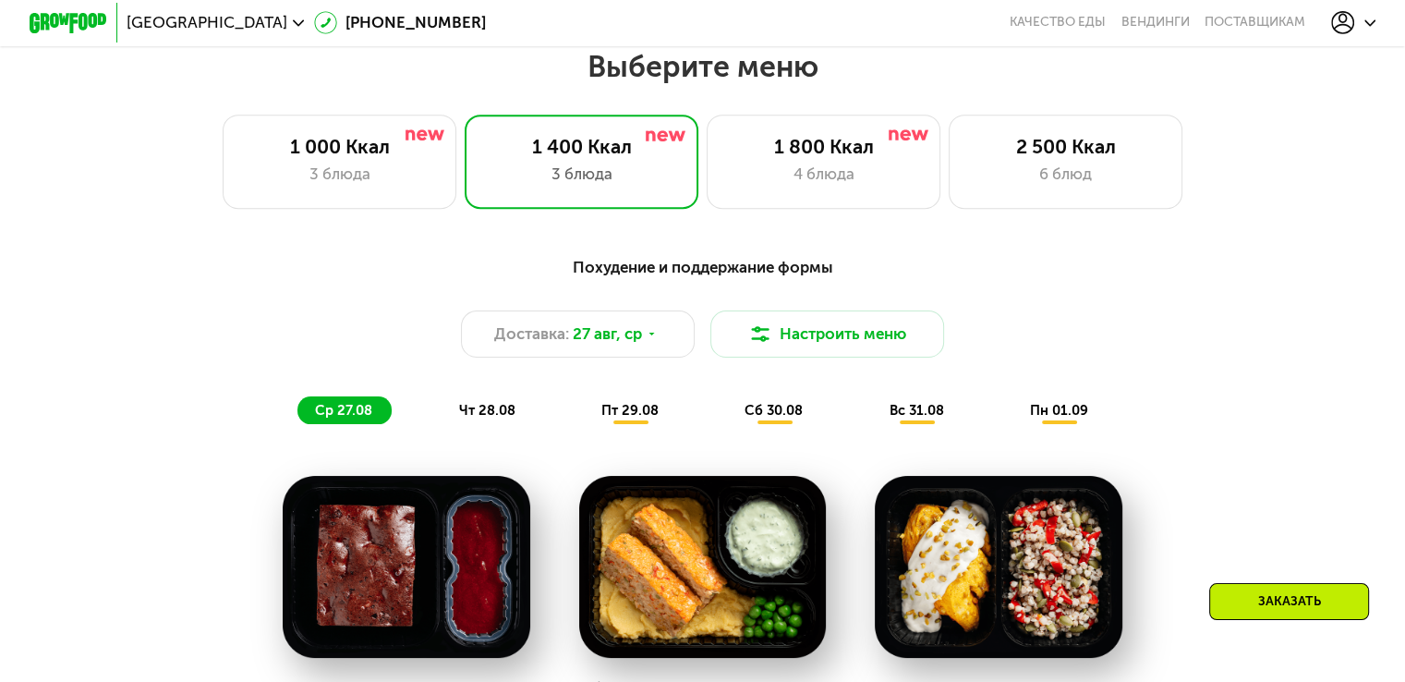
click at [584, 424] on div "чт 28.08" at bounding box center [631, 410] width 94 height 28
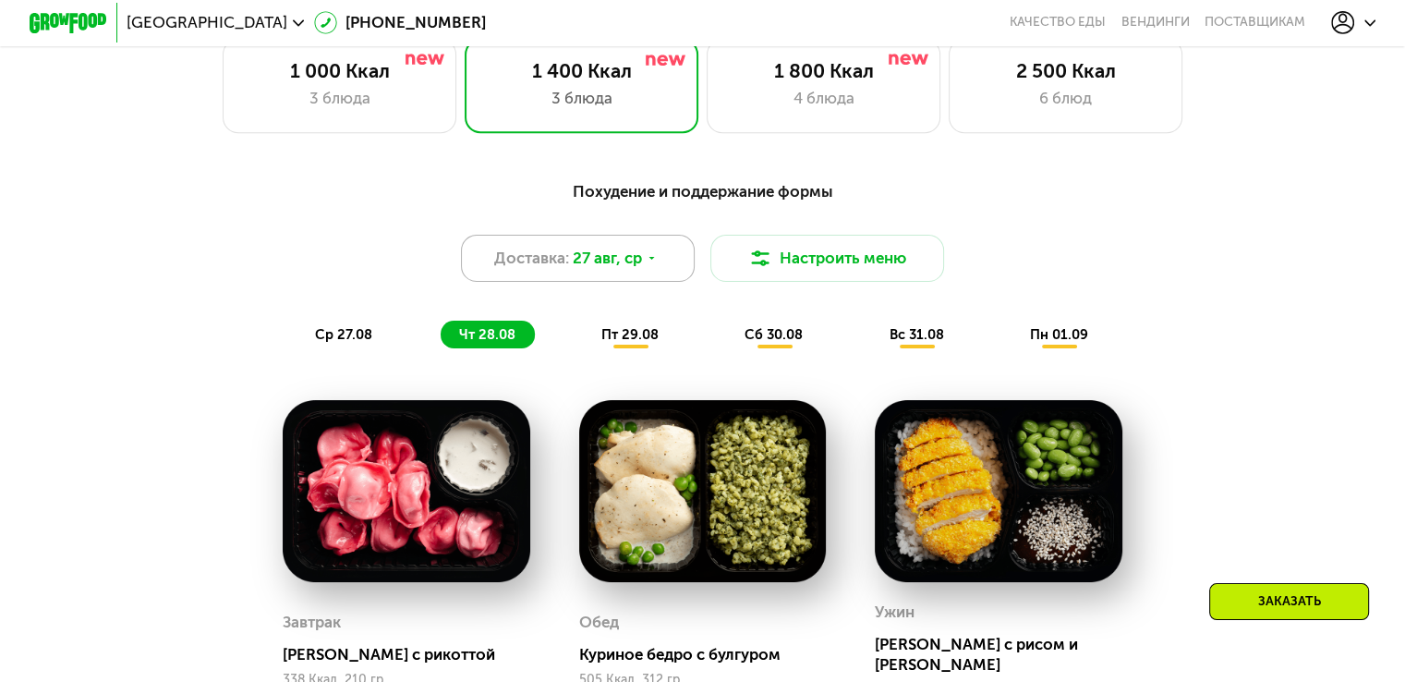
scroll to position [914, 0]
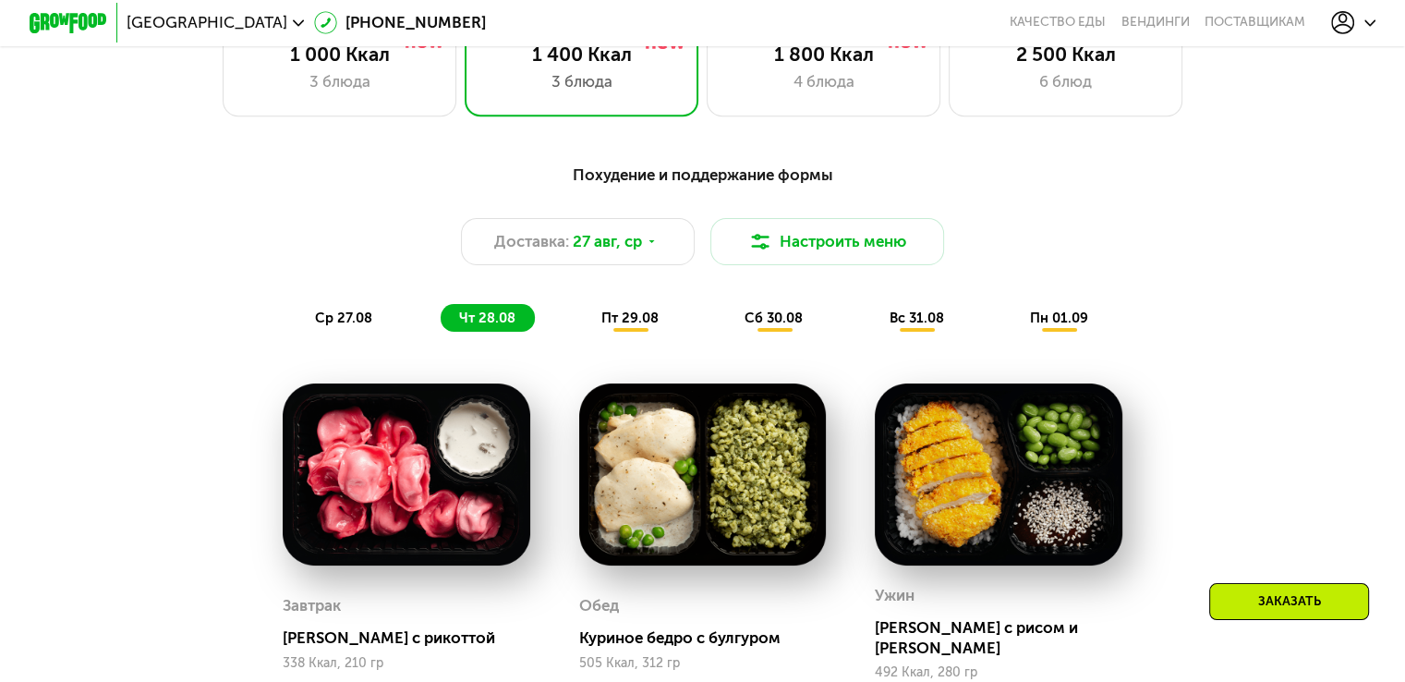
click at [620, 341] on div "Похудение и поддержание формы Доставка: [DATE] Настроить меню ср 27.08 чт 28.08…" at bounding box center [703, 247] width 1178 height 192
click at [727, 332] on div "пт 29.08" at bounding box center [774, 318] width 95 height 28
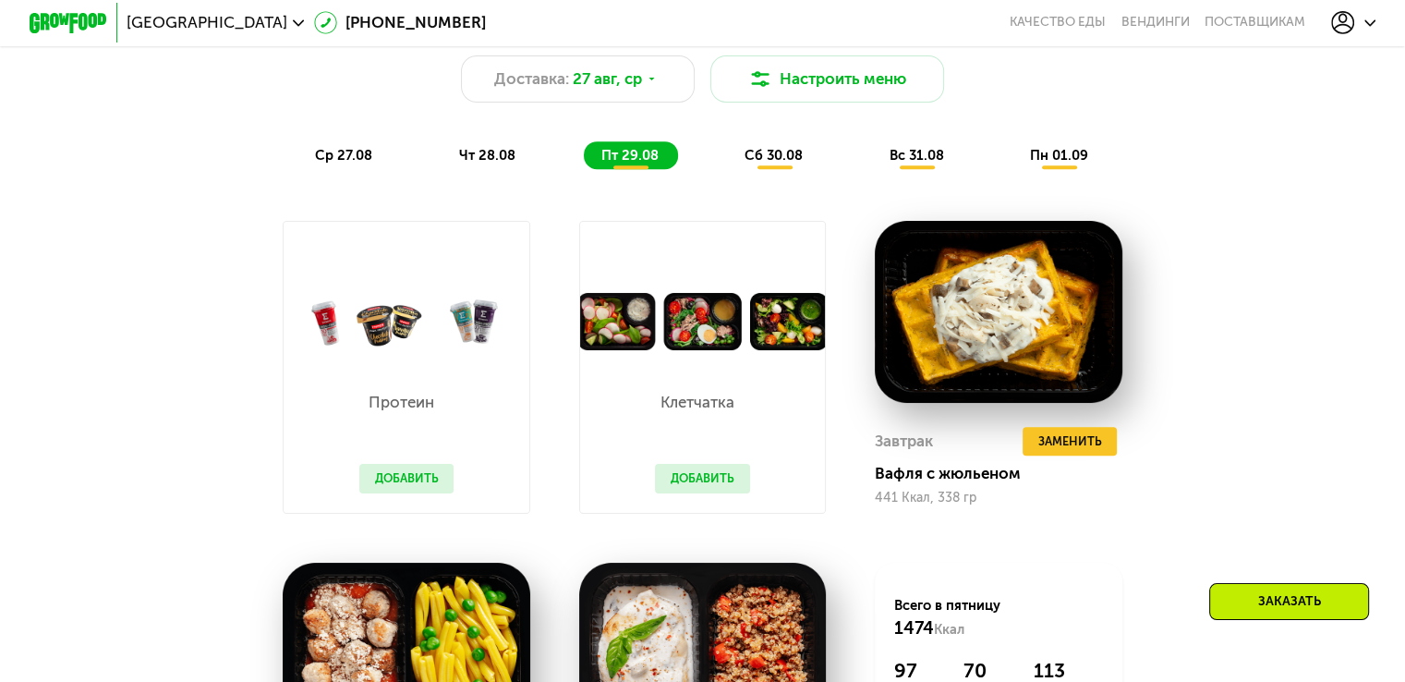
scroll to position [1007, 0]
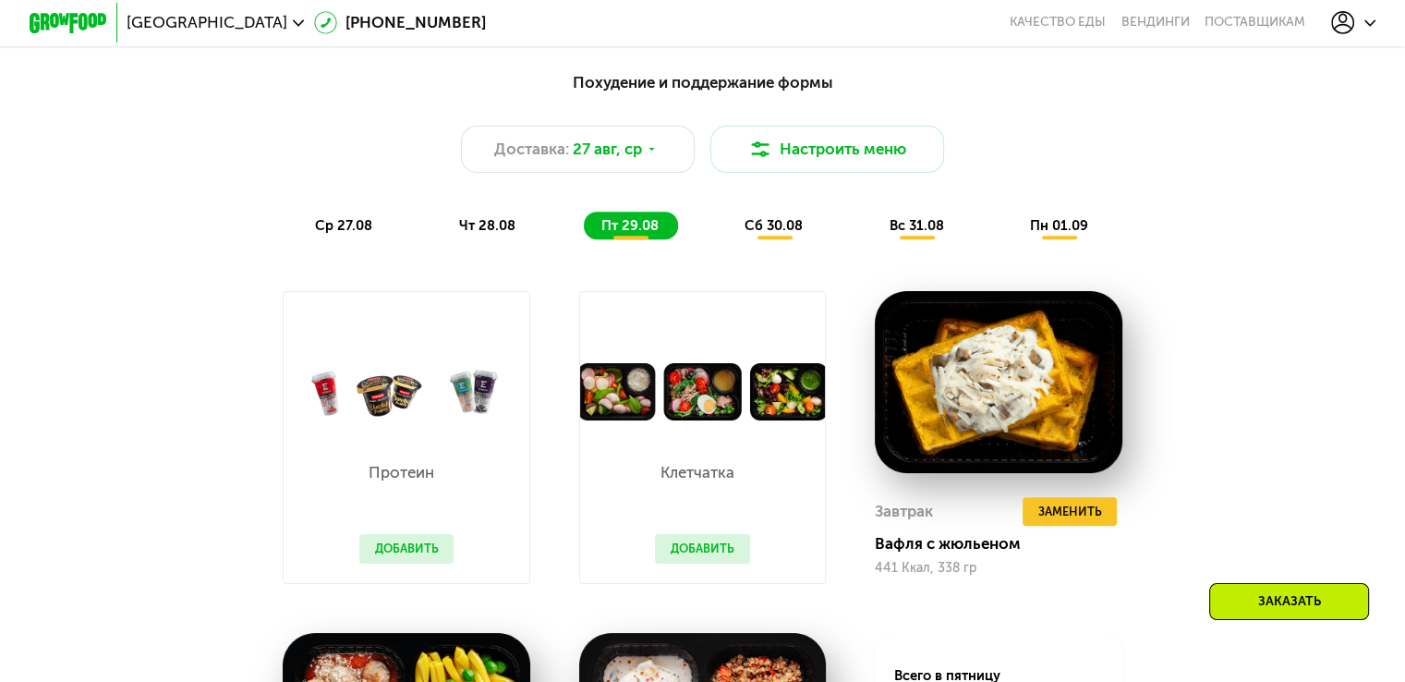
click at [871, 239] on div "сб 30.08" at bounding box center [916, 225] width 91 height 28
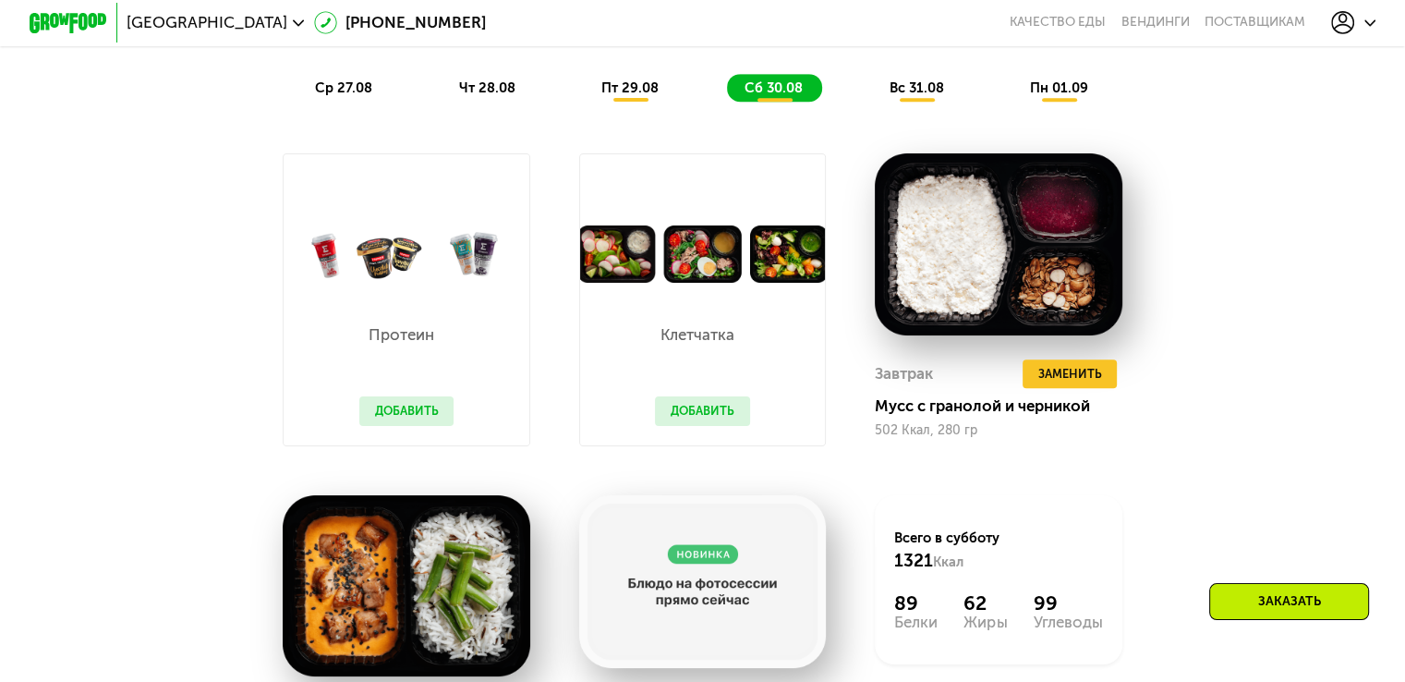
scroll to position [1191, 0]
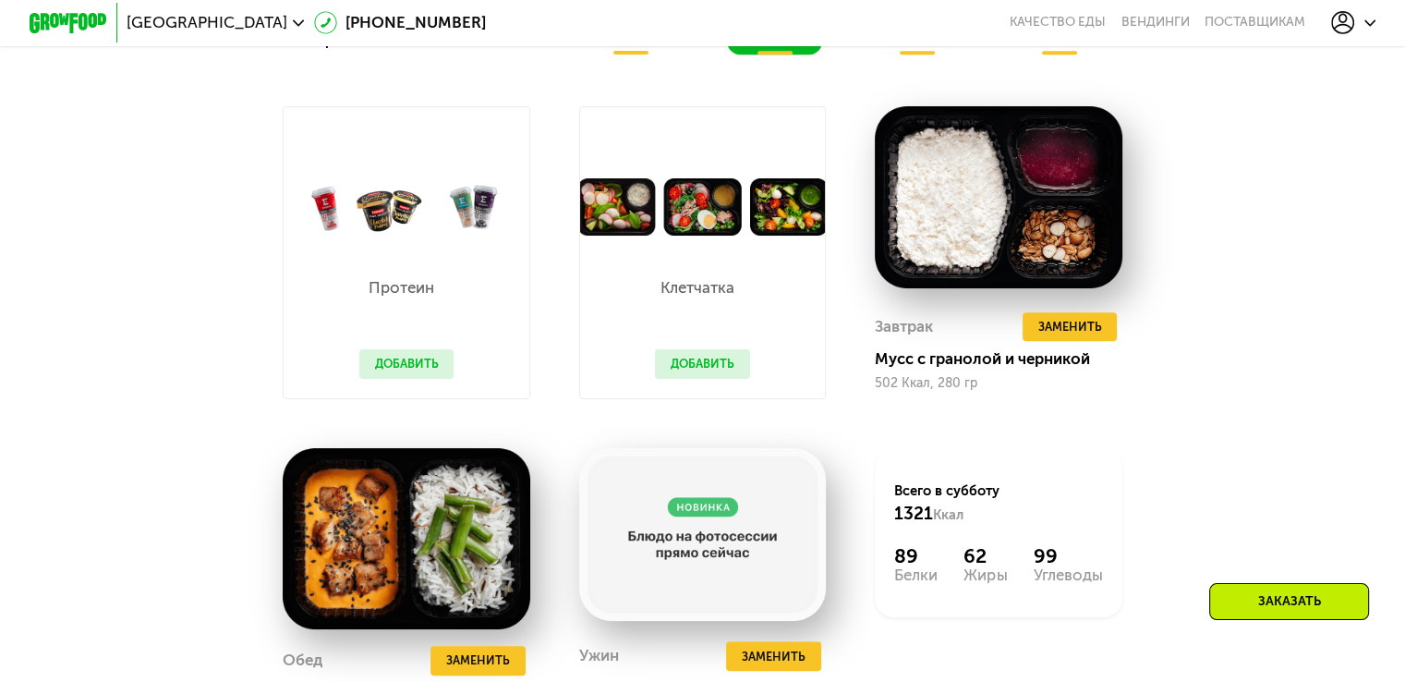
click at [1012, 54] on div "вс 31.08" at bounding box center [1059, 41] width 95 height 28
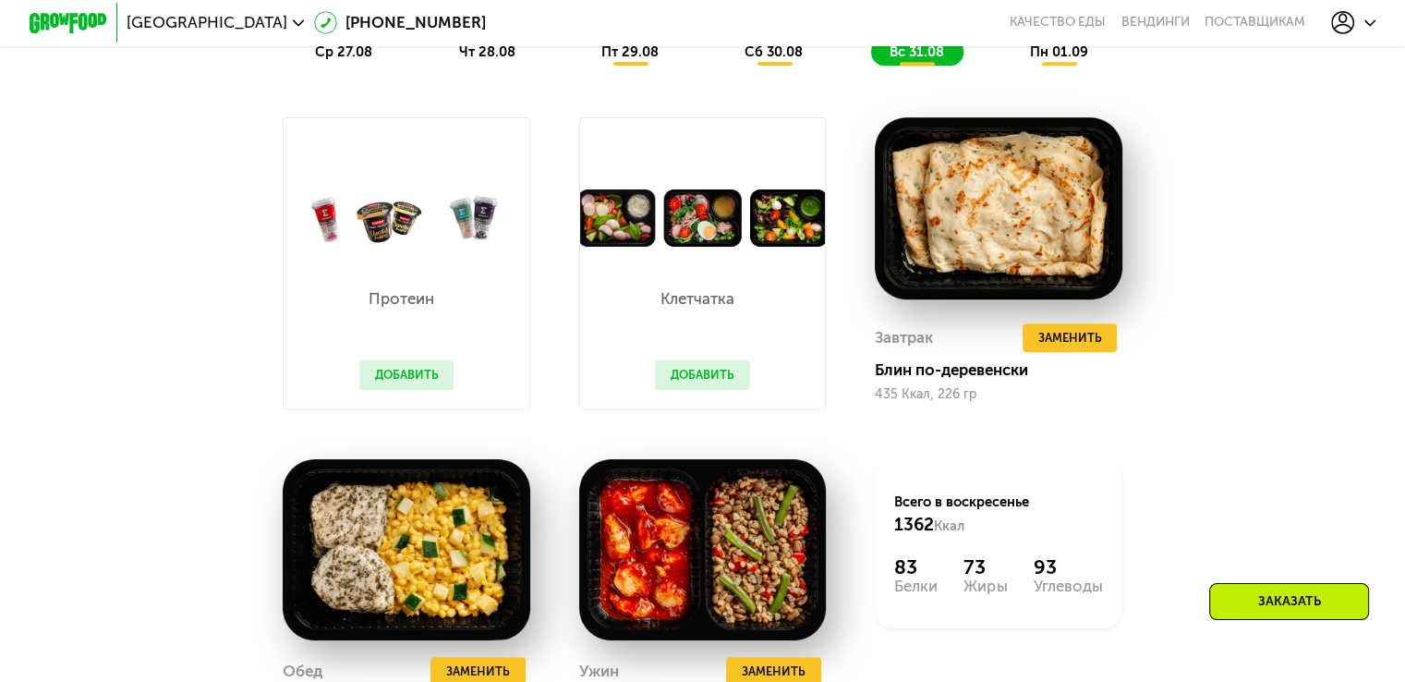
scroll to position [1007, 0]
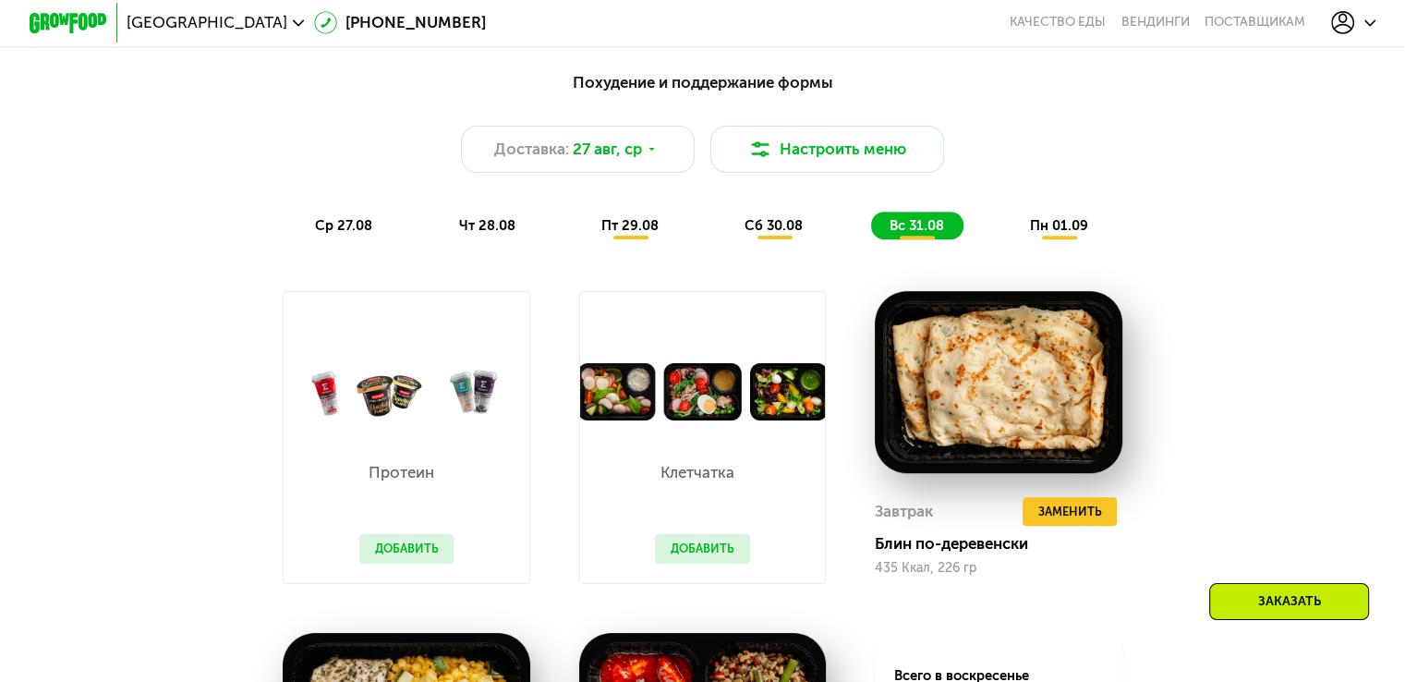
click at [1064, 230] on span "пн 01.09" at bounding box center [1059, 225] width 58 height 17
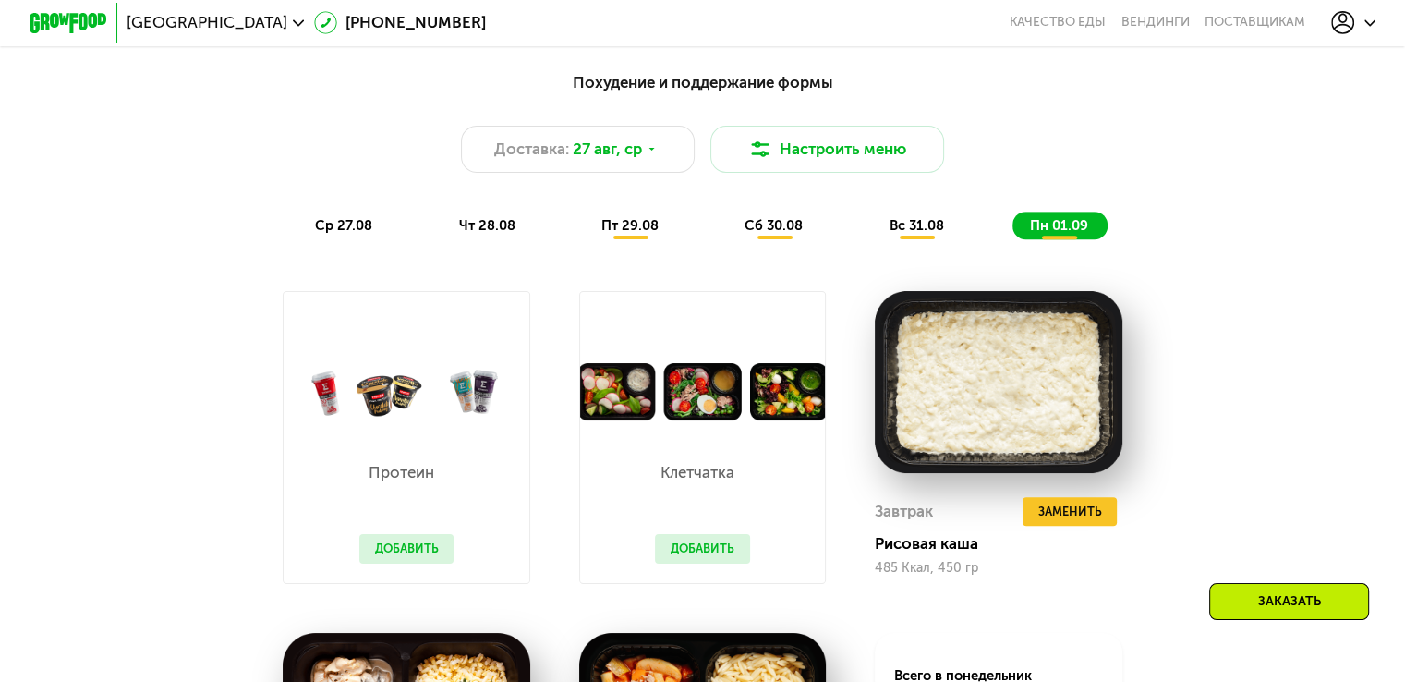
click at [335, 234] on span "ср 27.08" at bounding box center [343, 225] width 57 height 17
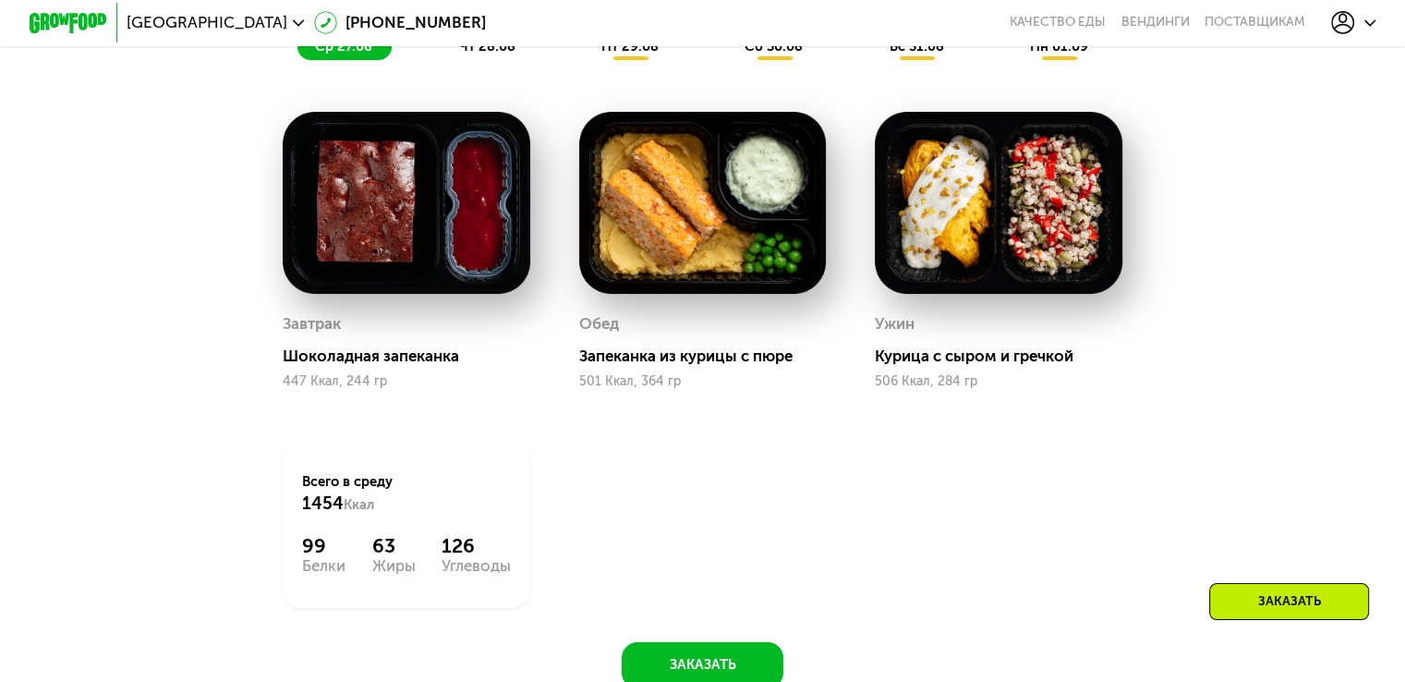
scroll to position [730, 0]
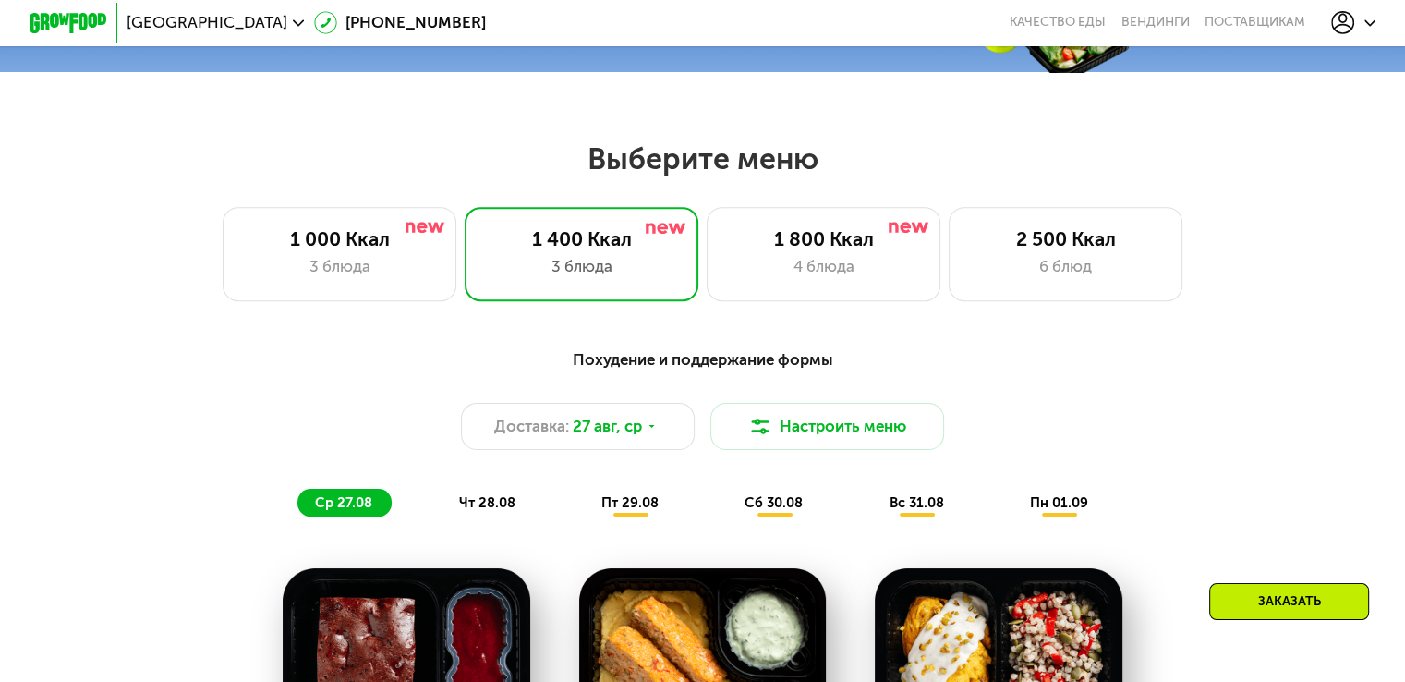
click at [1360, 18] on div at bounding box center [1353, 22] width 45 height 23
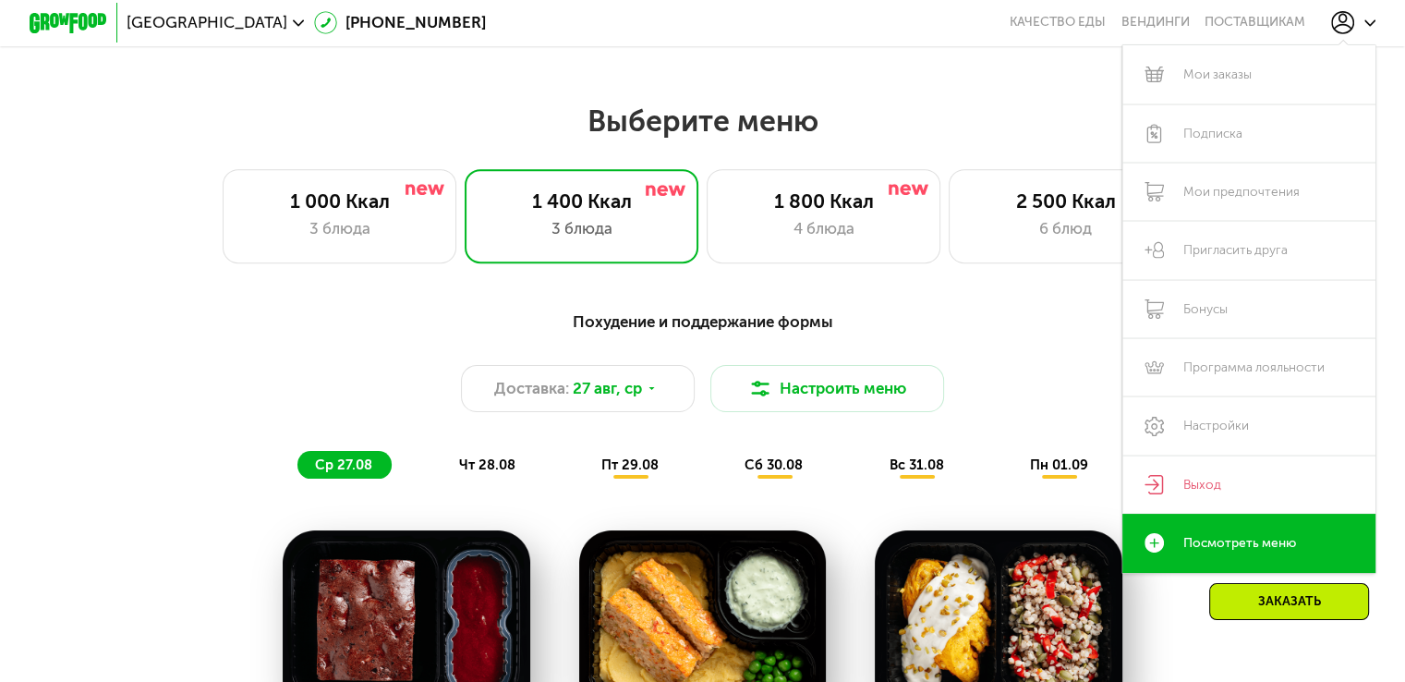
scroll to position [637, 0]
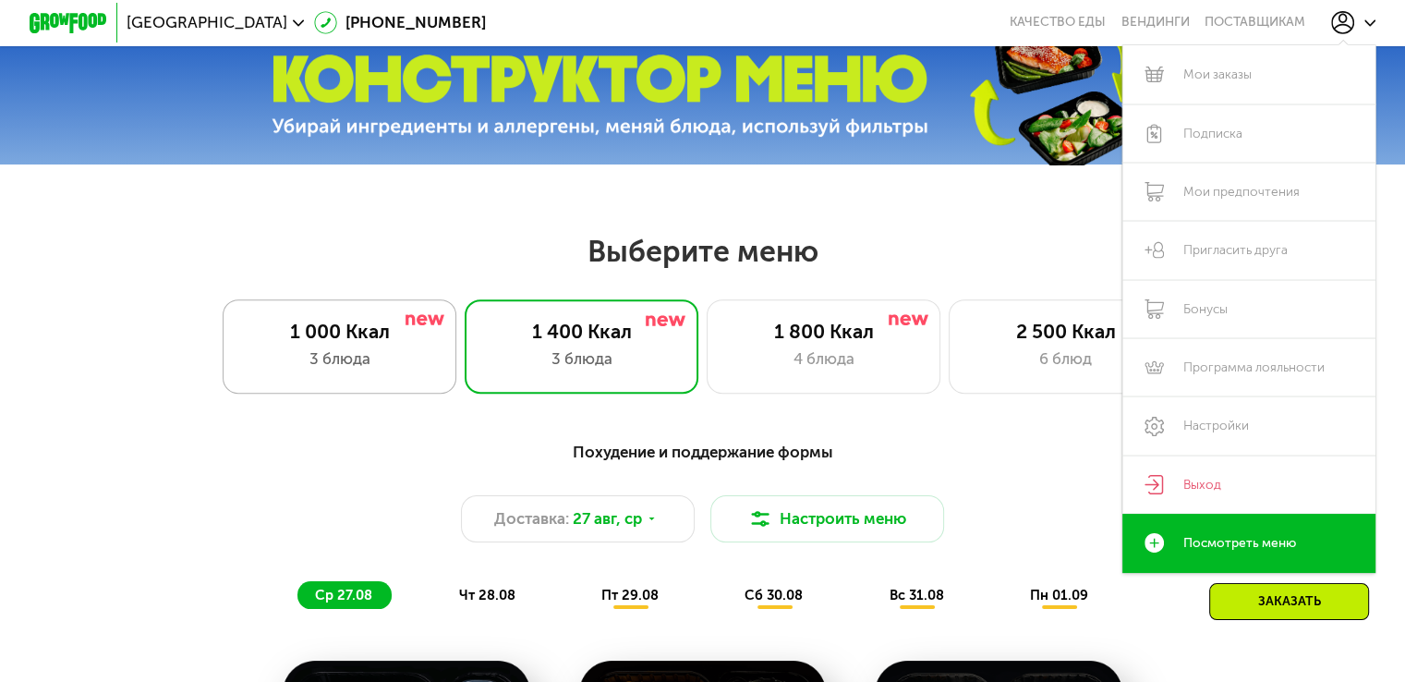
click at [375, 370] on div "3 блюда" at bounding box center [339, 358] width 193 height 23
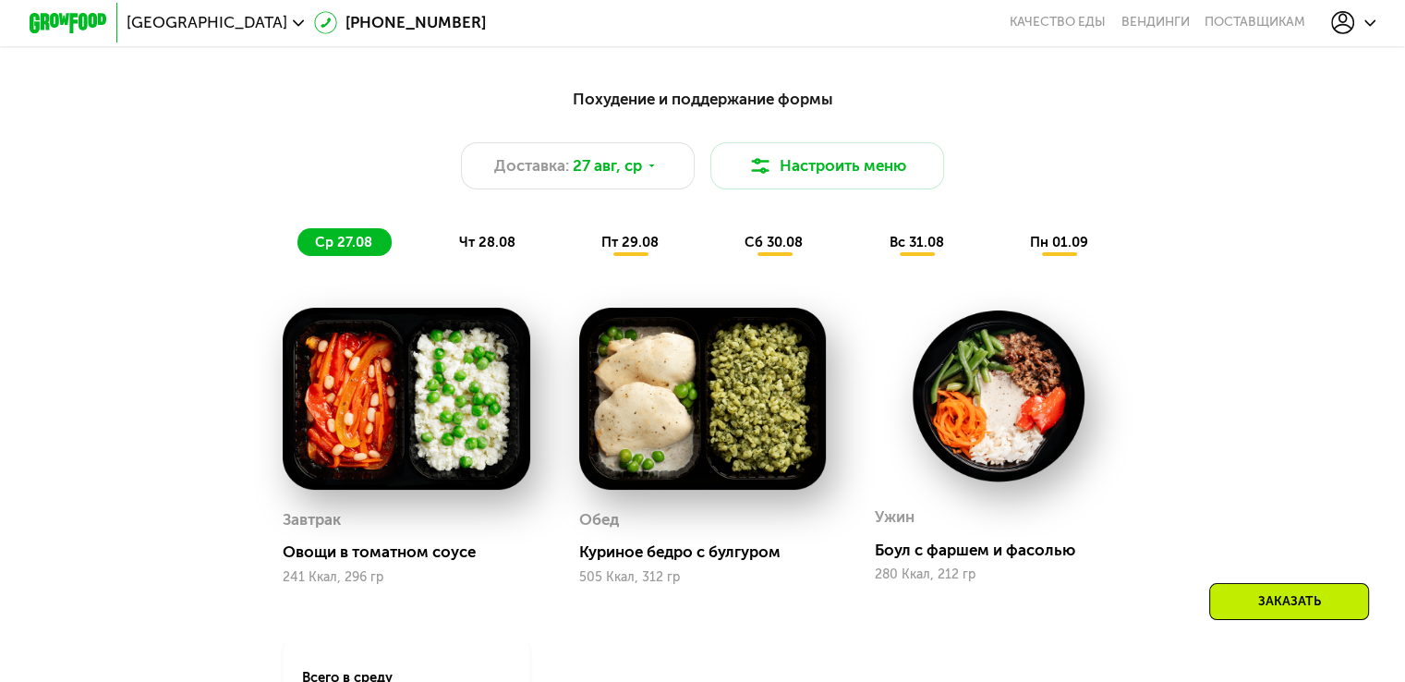
scroll to position [1007, 0]
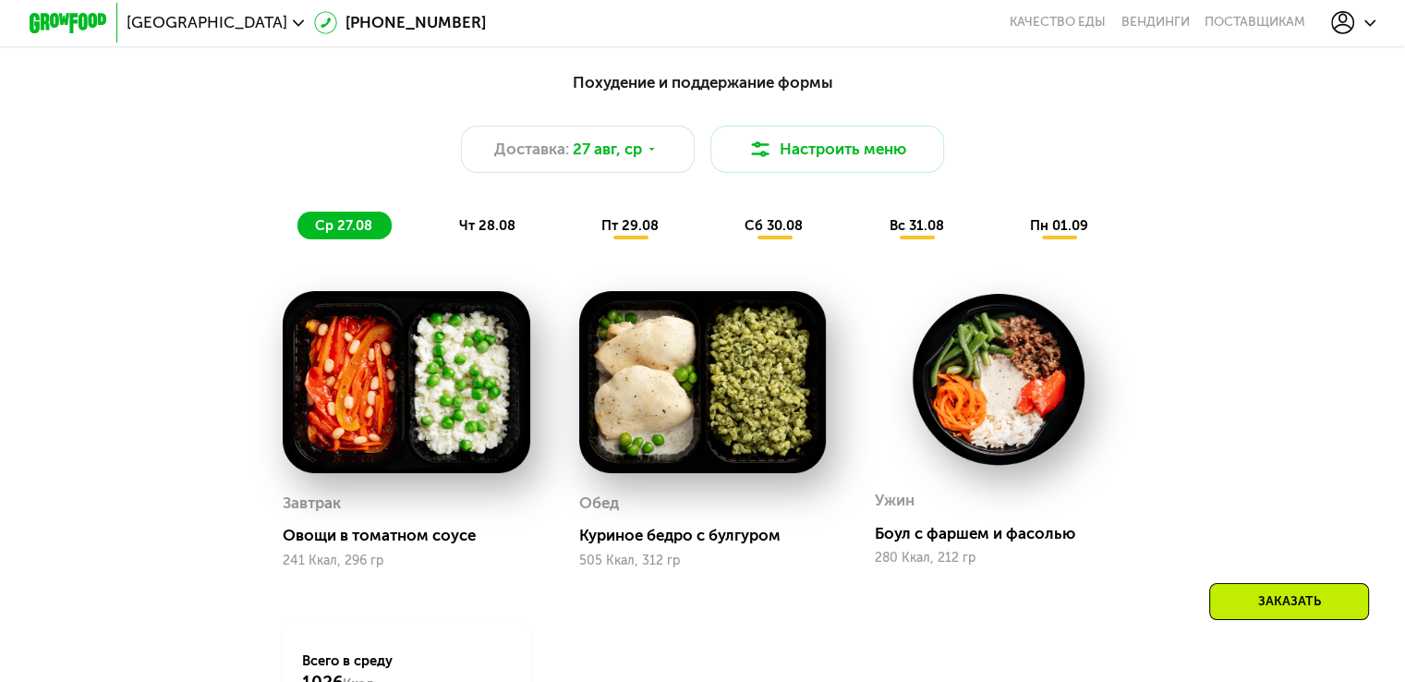
click at [468, 234] on span "чт 28.08" at bounding box center [486, 225] width 56 height 17
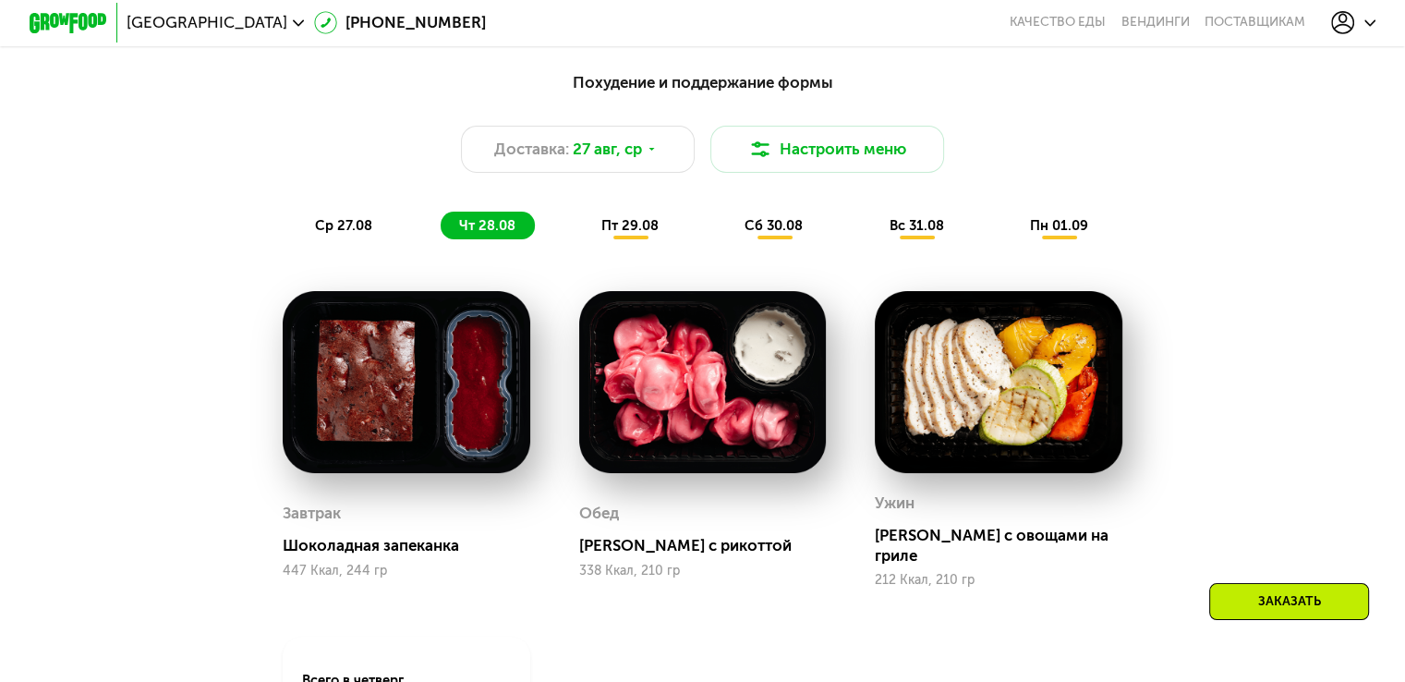
click at [653, 234] on span "пт 29.08" at bounding box center [629, 225] width 57 height 17
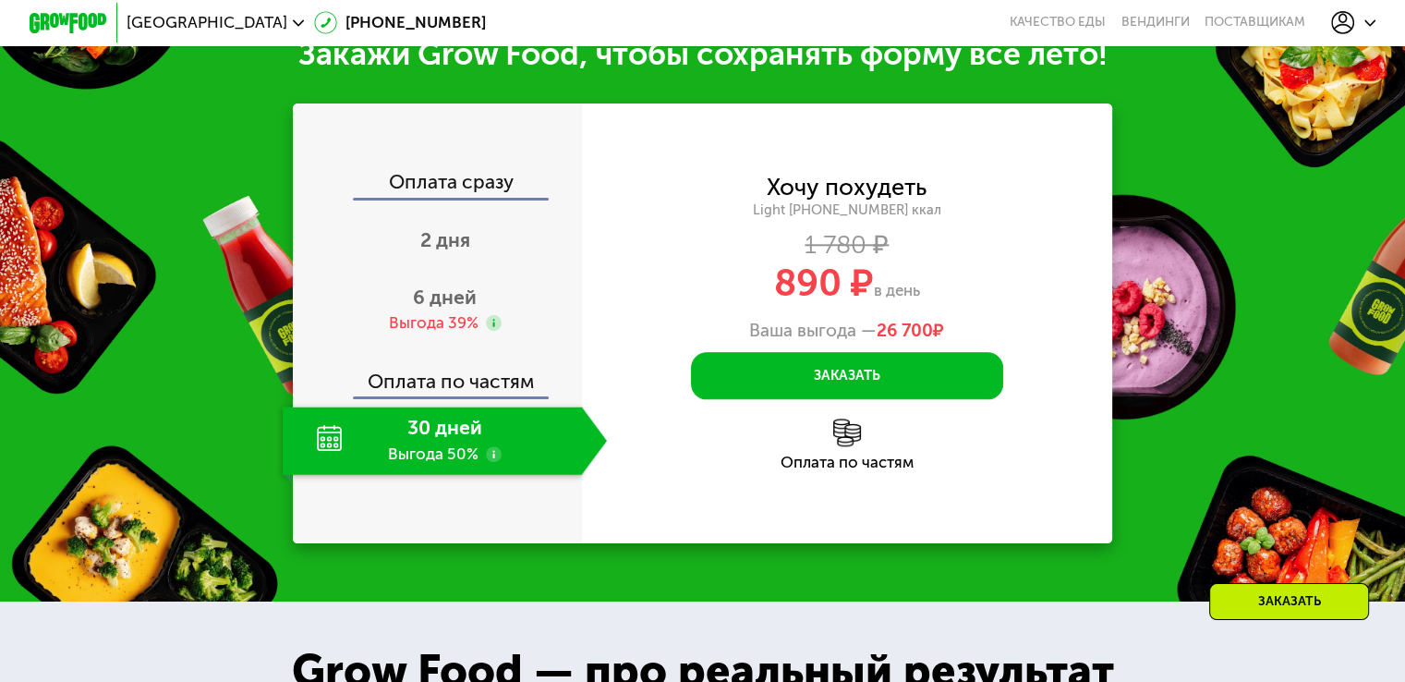
scroll to position [2115, 0]
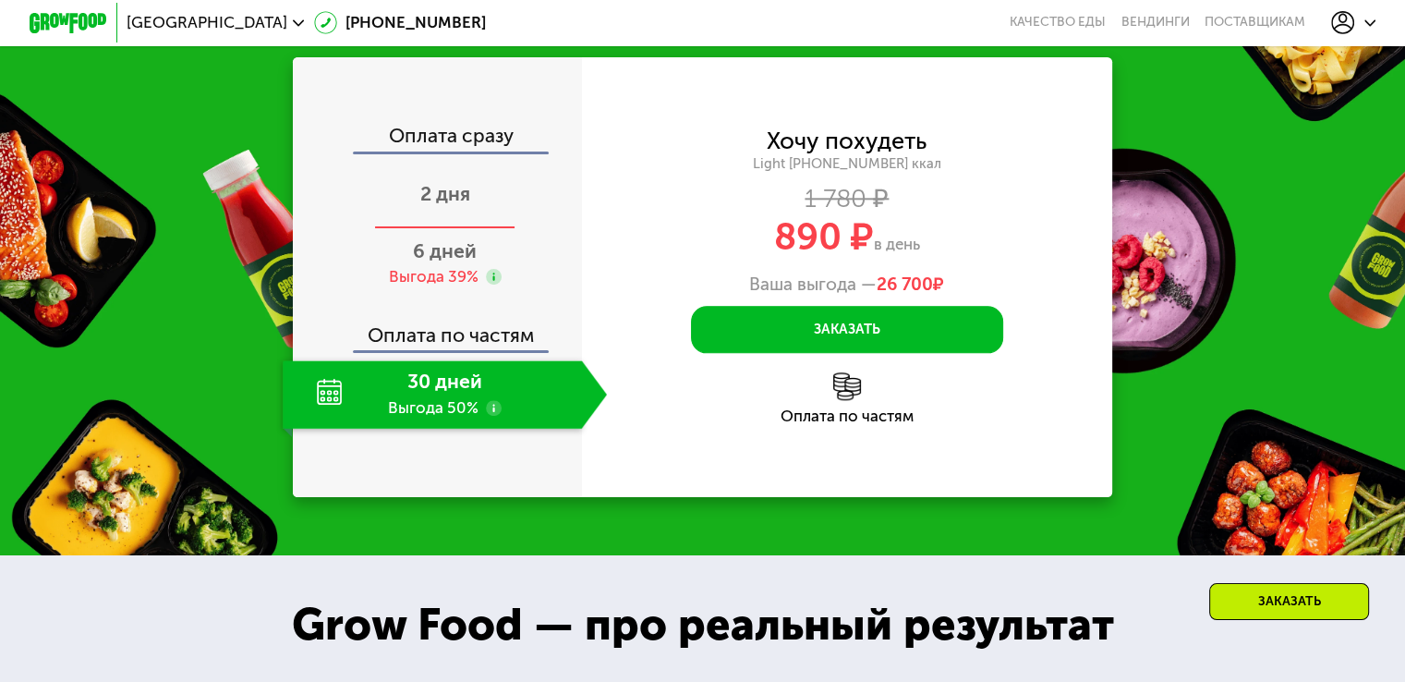
click at [489, 209] on div "2 дня" at bounding box center [445, 195] width 324 height 68
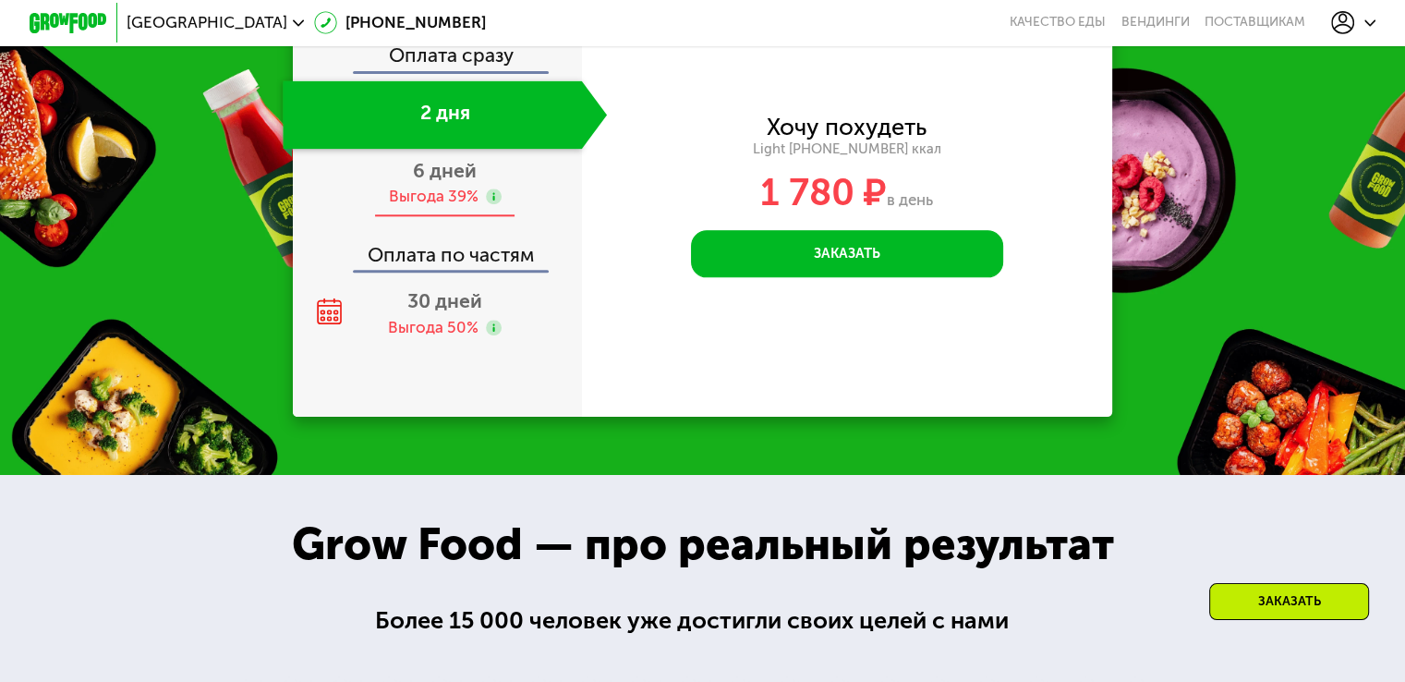
scroll to position [1991, 0]
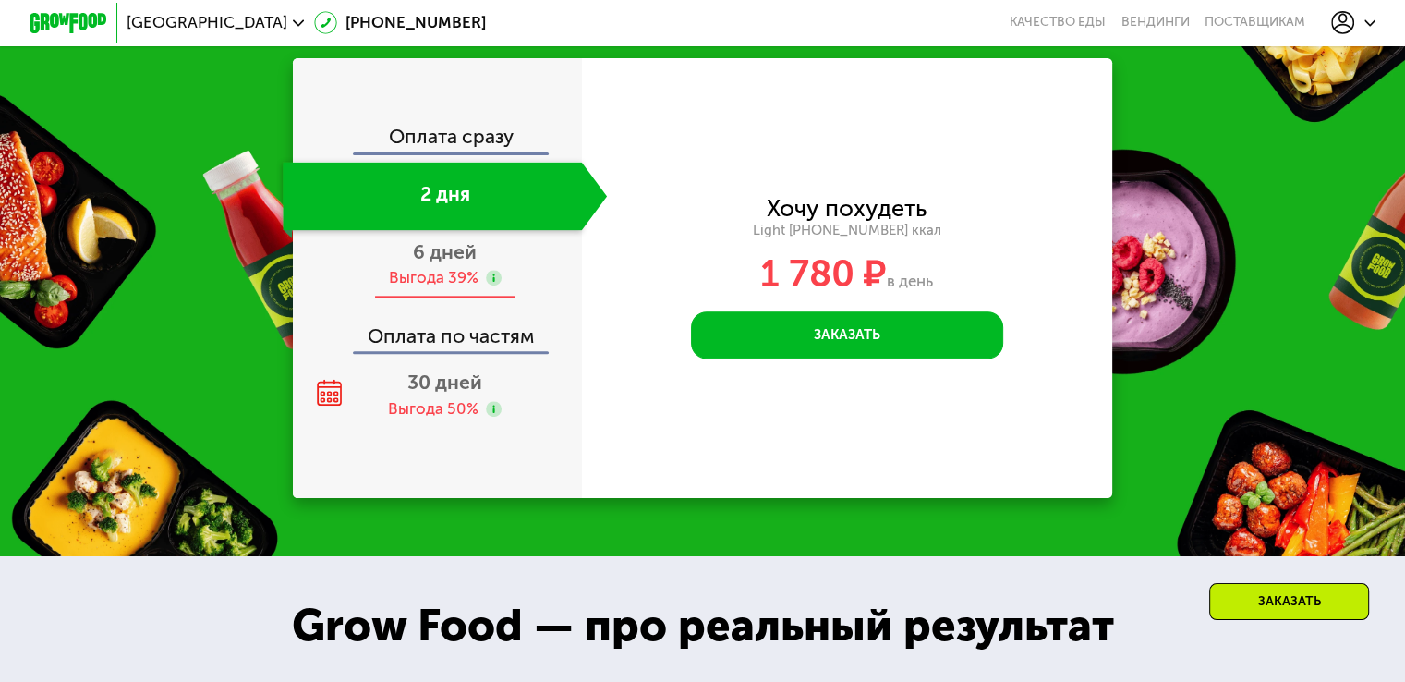
click at [442, 263] on span "6 дней" at bounding box center [445, 251] width 64 height 23
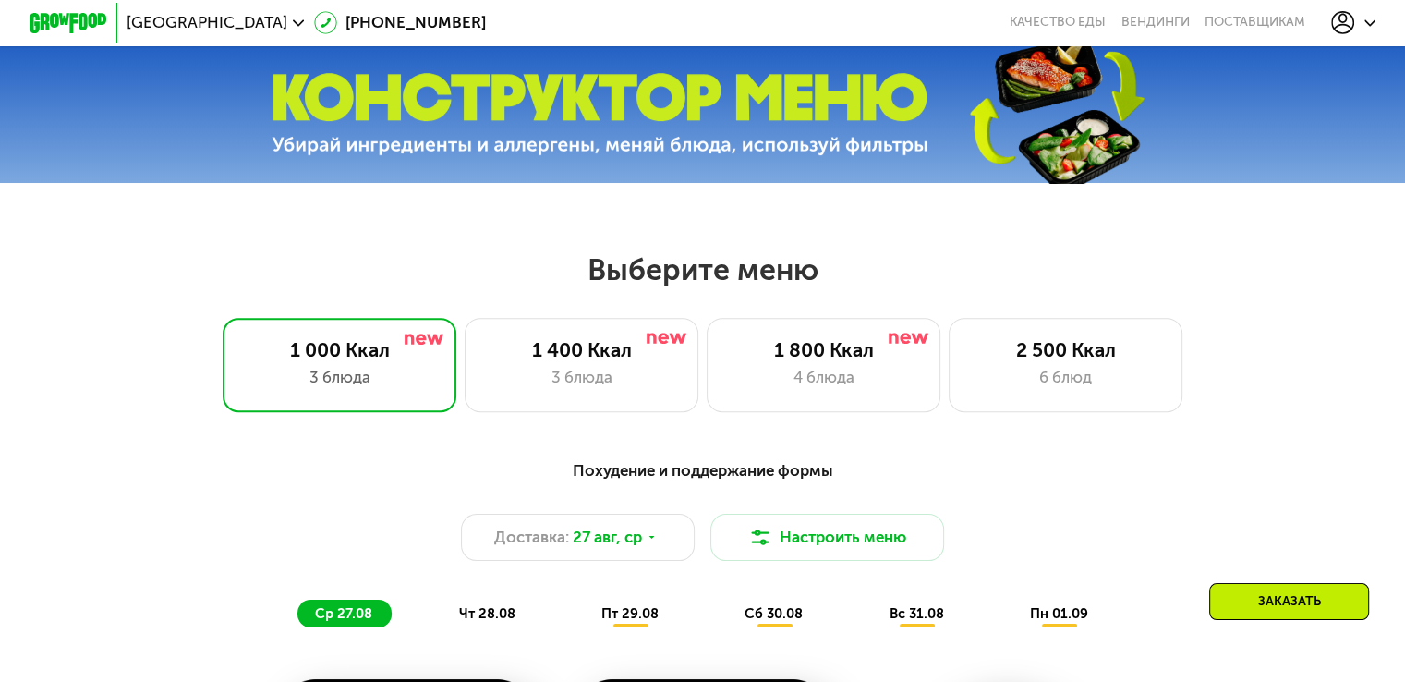
scroll to position [606, 0]
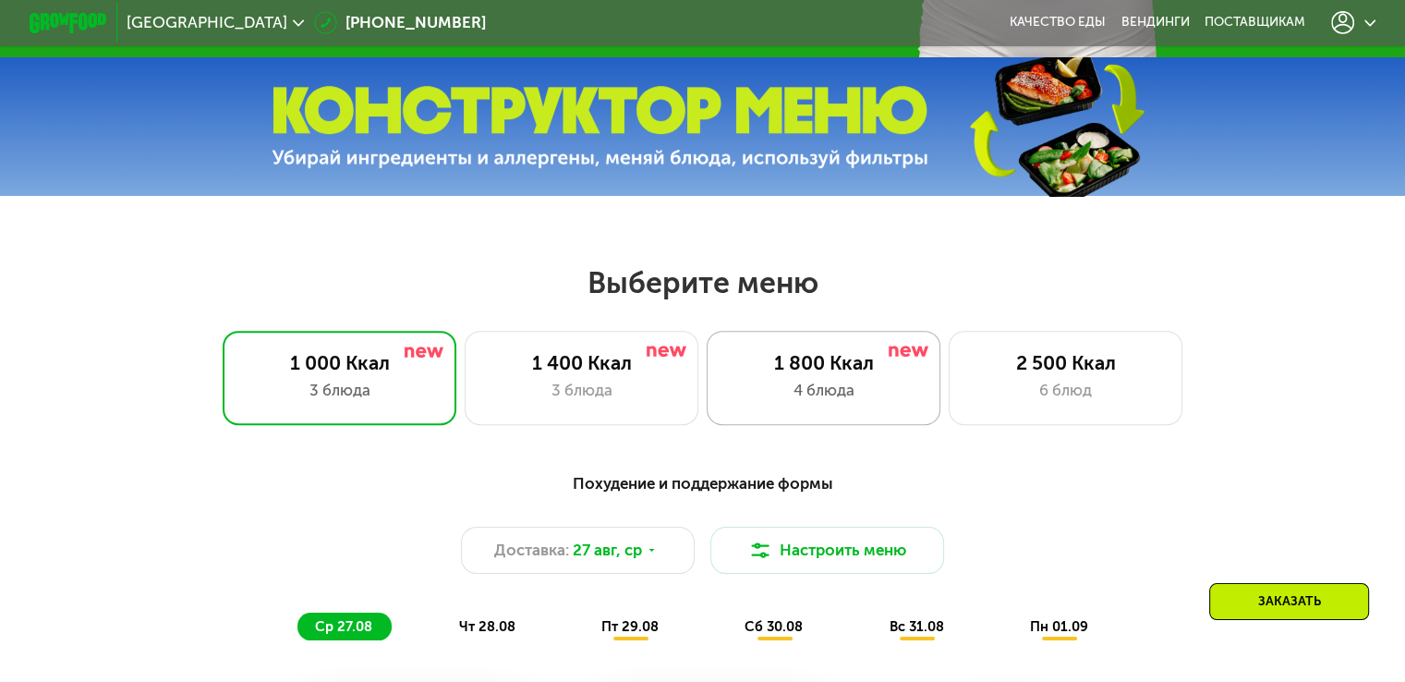
click at [808, 374] on div "1 800 Ккал" at bounding box center [823, 362] width 193 height 23
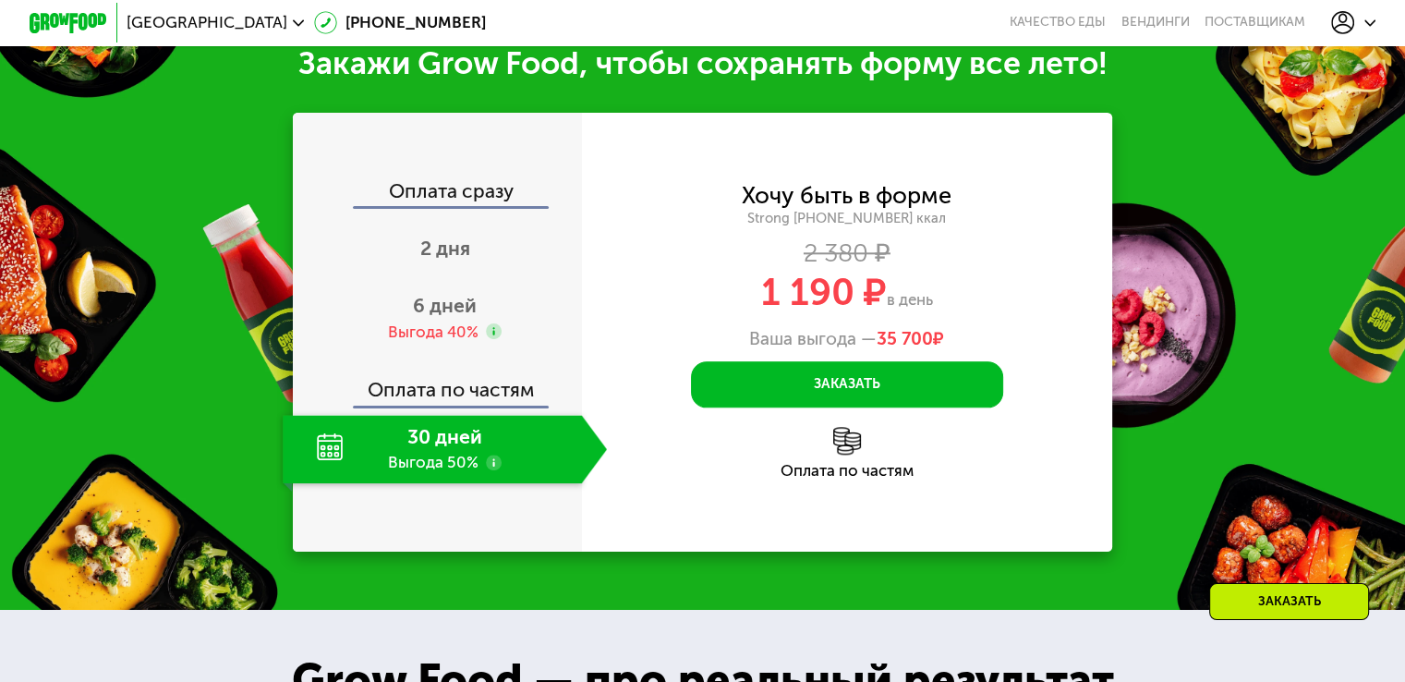
scroll to position [1991, 0]
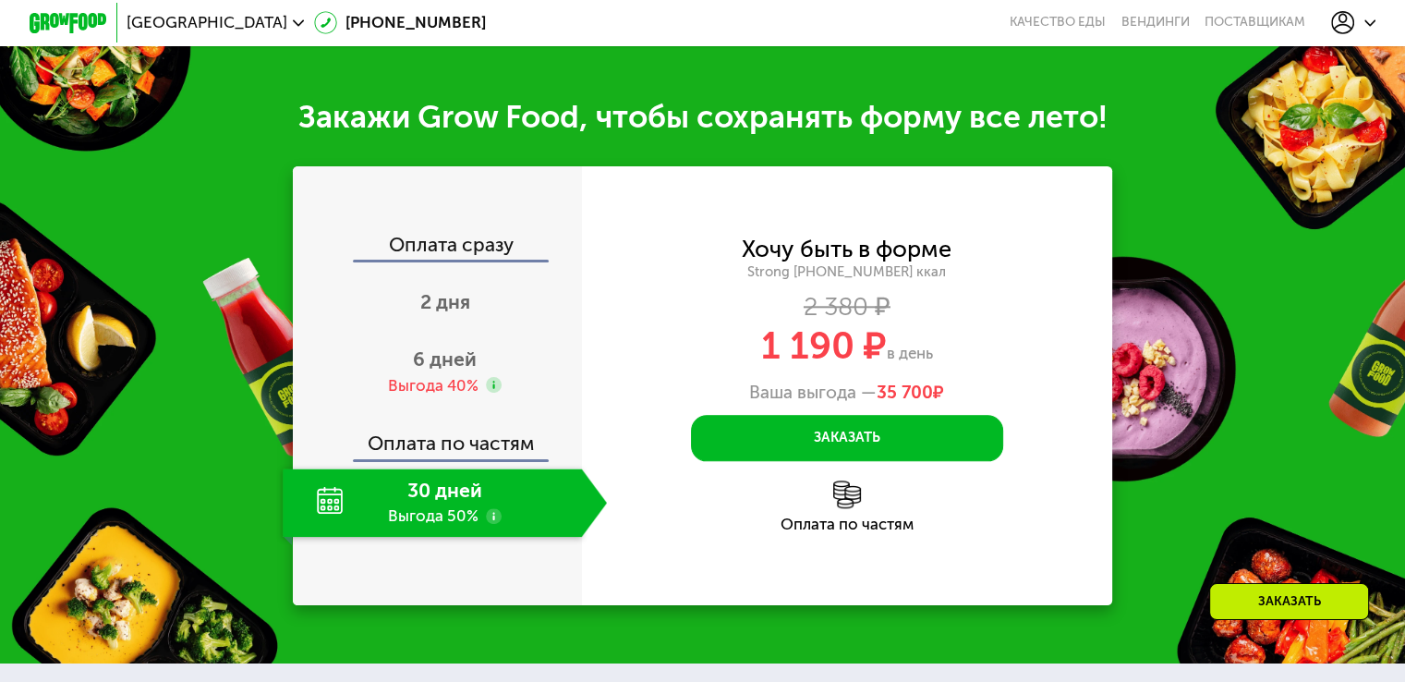
click at [497, 524] on use at bounding box center [494, 516] width 16 height 16
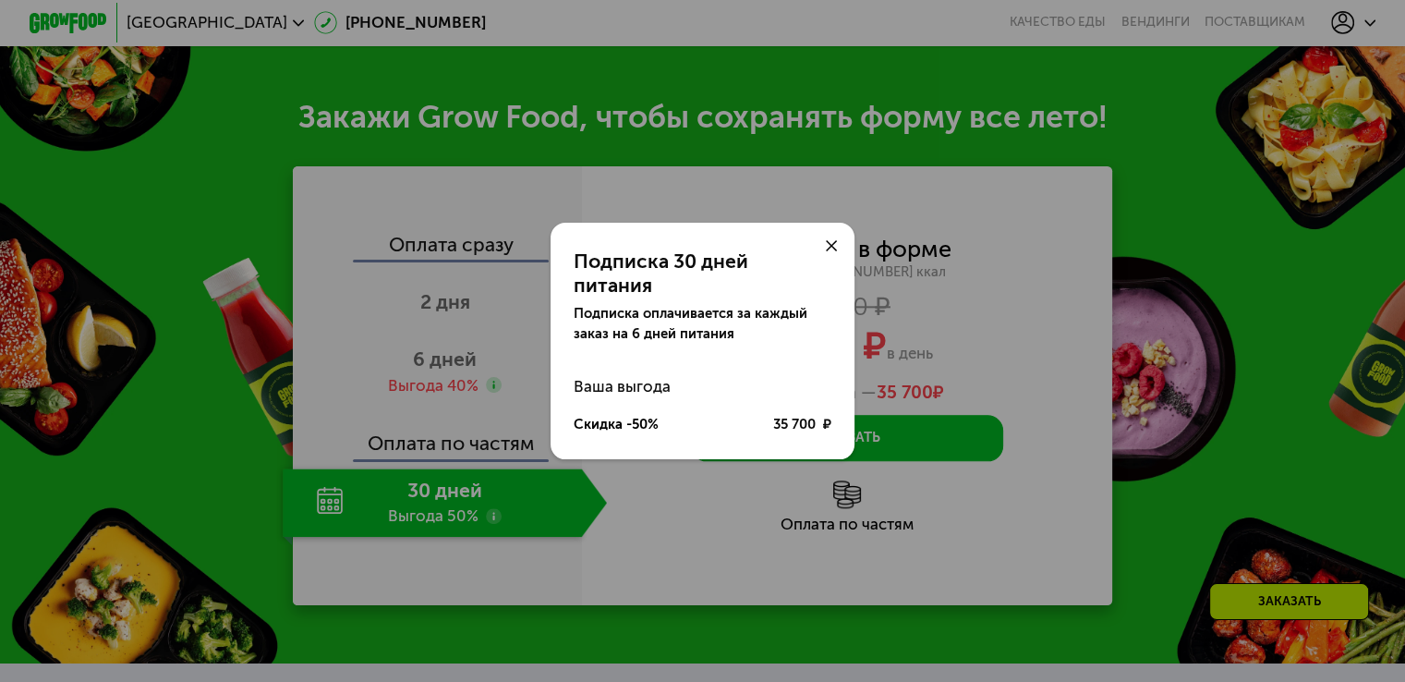
click at [491, 539] on div "Подписка 30 дней питания Подписка оплачивается за каждый заказ на 6 дней питани…" at bounding box center [702, 341] width 1405 height 682
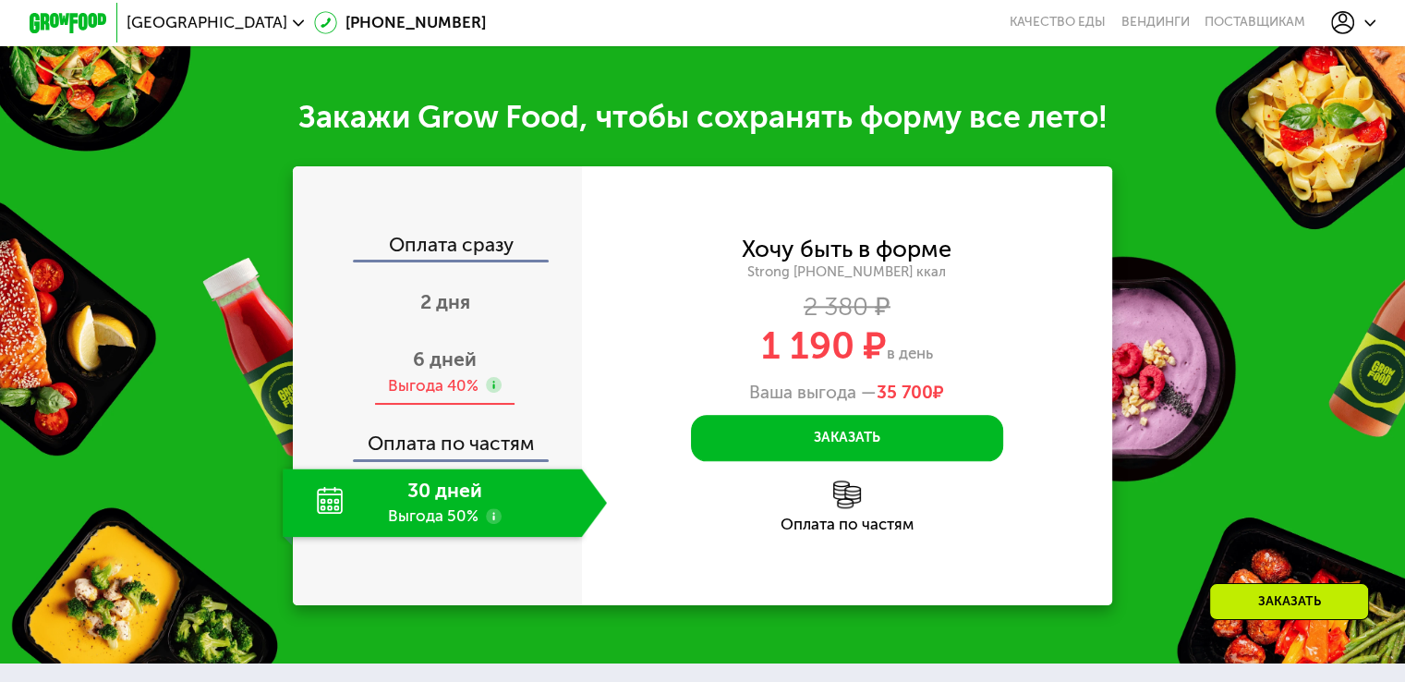
click at [436, 370] on span "6 дней" at bounding box center [445, 358] width 64 height 23
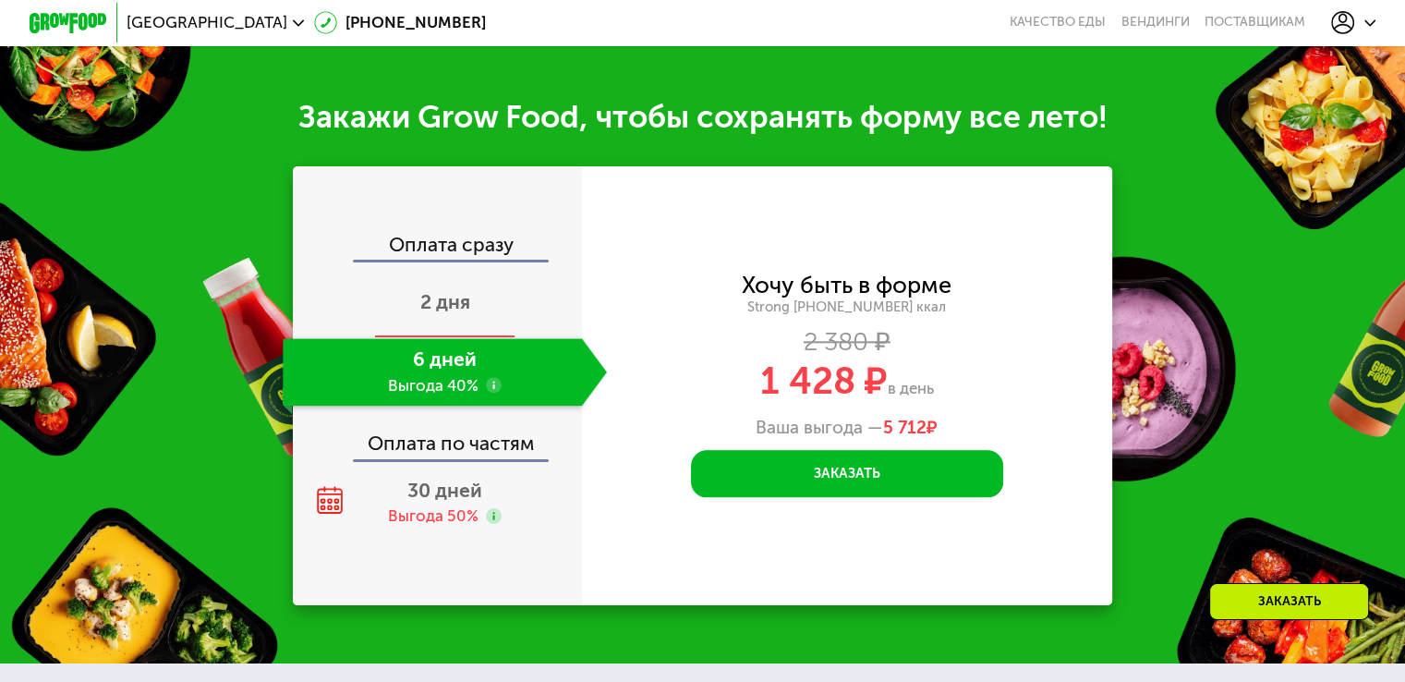
click at [433, 338] on div "2 дня" at bounding box center [445, 304] width 324 height 68
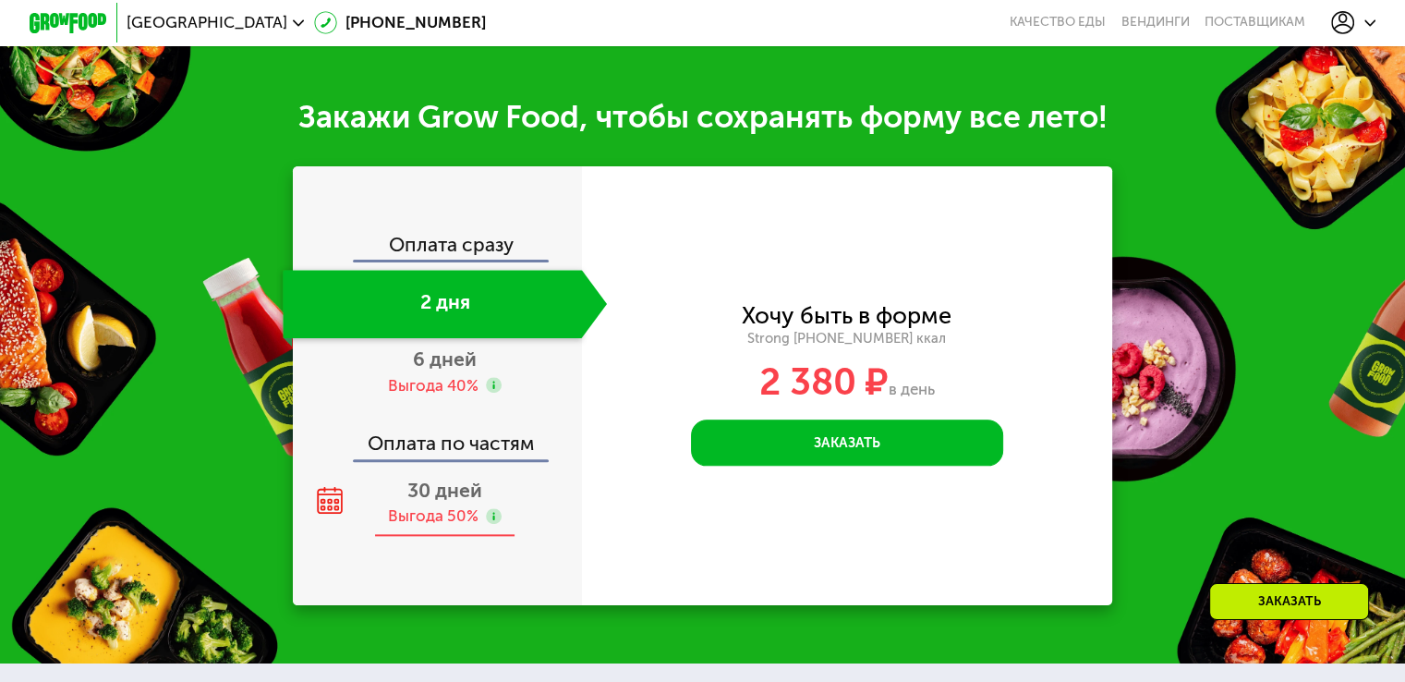
click at [334, 537] on div "30 дней Выгода 50%" at bounding box center [445, 502] width 324 height 68
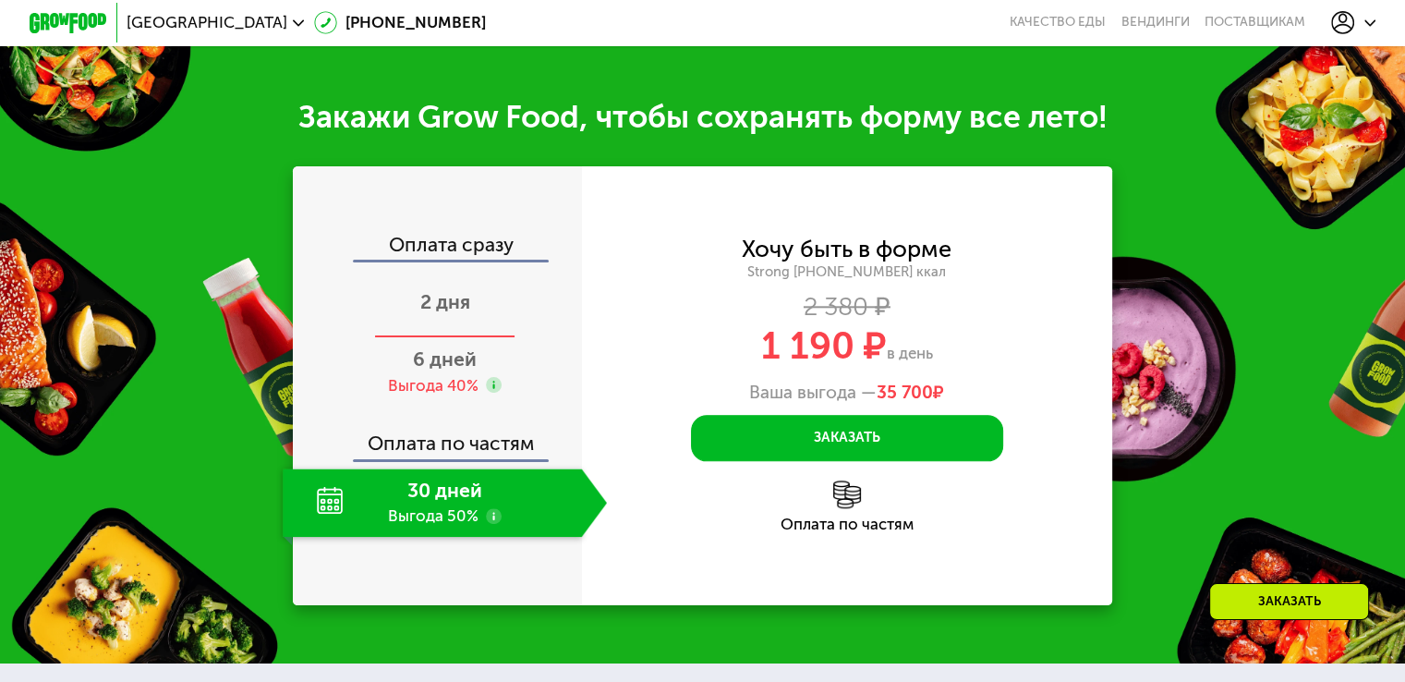
click at [411, 332] on div "2 дня" at bounding box center [445, 304] width 324 height 68
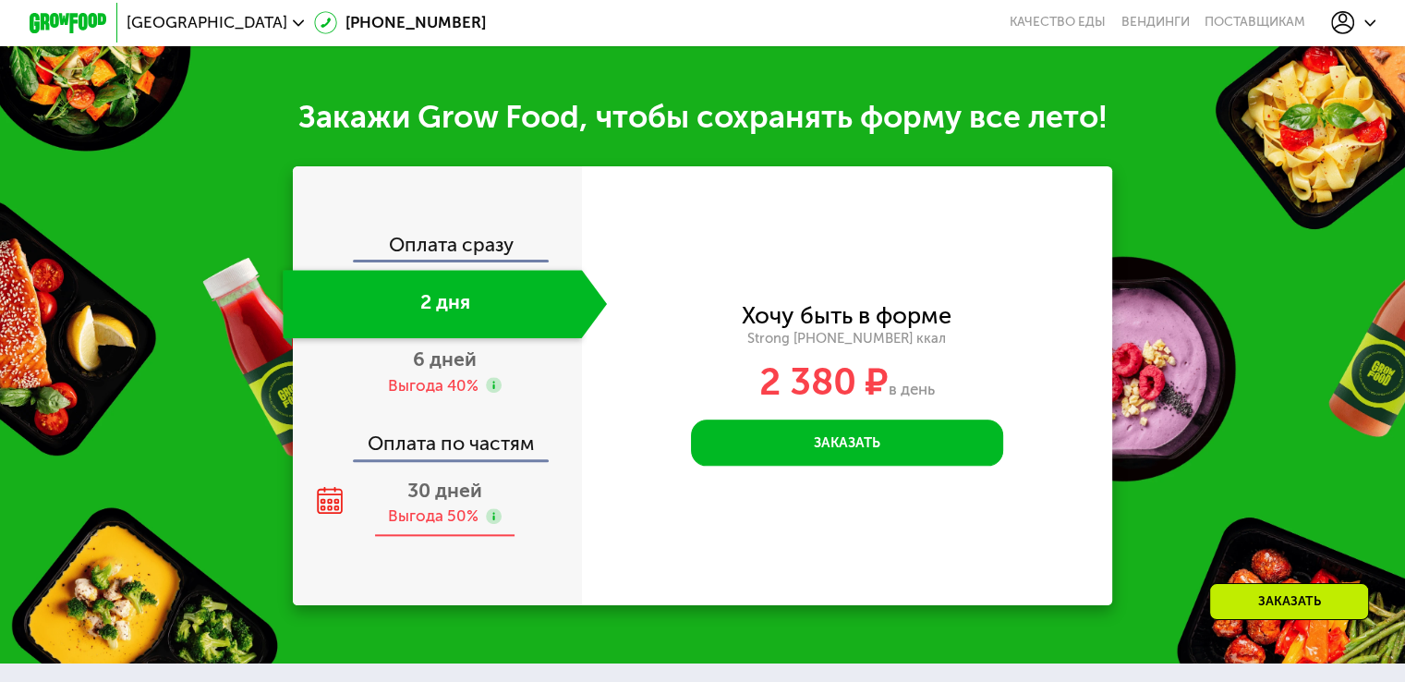
click at [462, 501] on span "30 дней" at bounding box center [444, 489] width 75 height 23
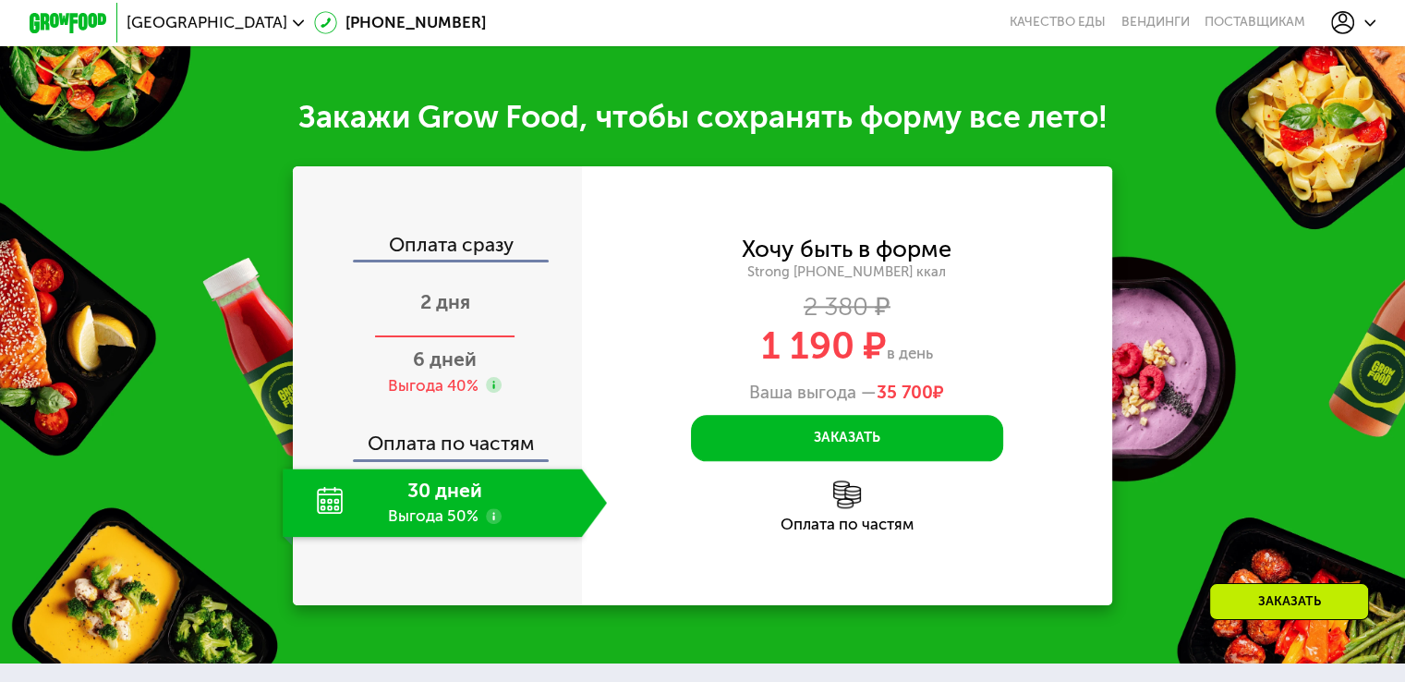
click at [446, 313] on span "2 дня" at bounding box center [445, 301] width 50 height 23
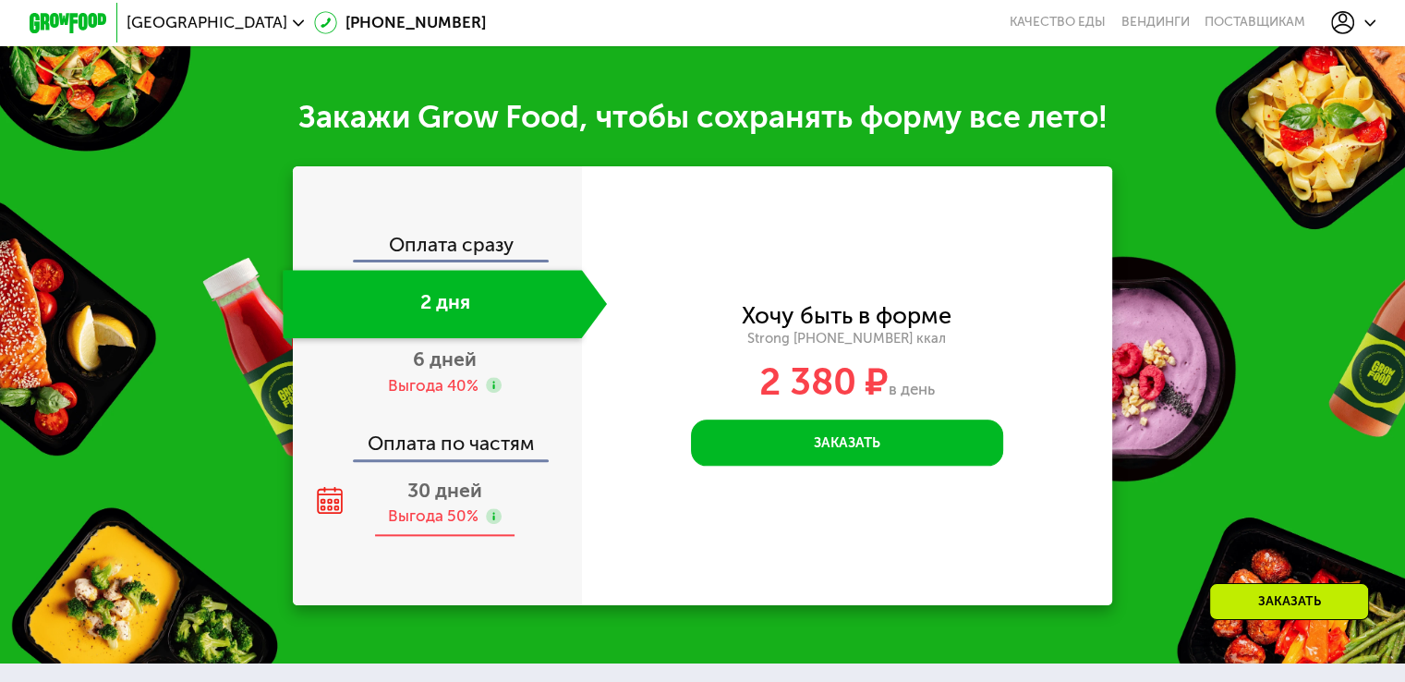
click at [433, 501] on span "30 дней" at bounding box center [444, 489] width 75 height 23
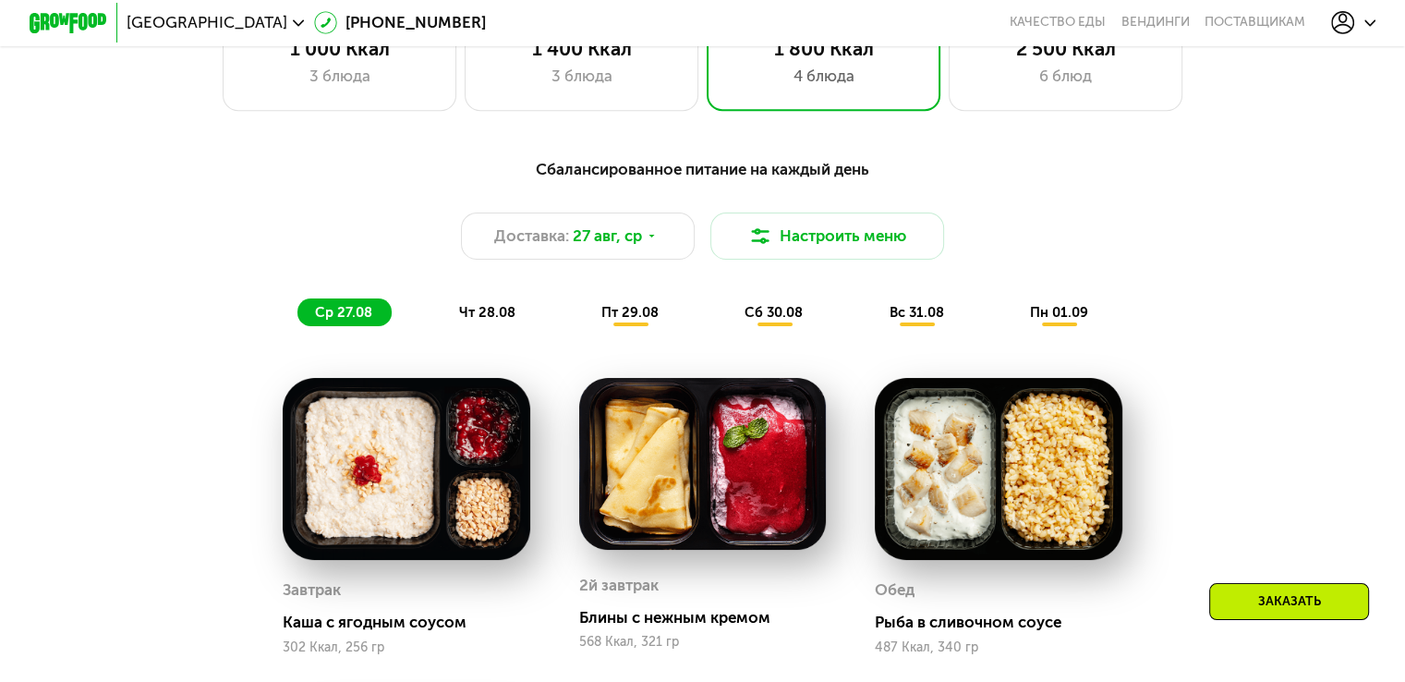
scroll to position [883, 0]
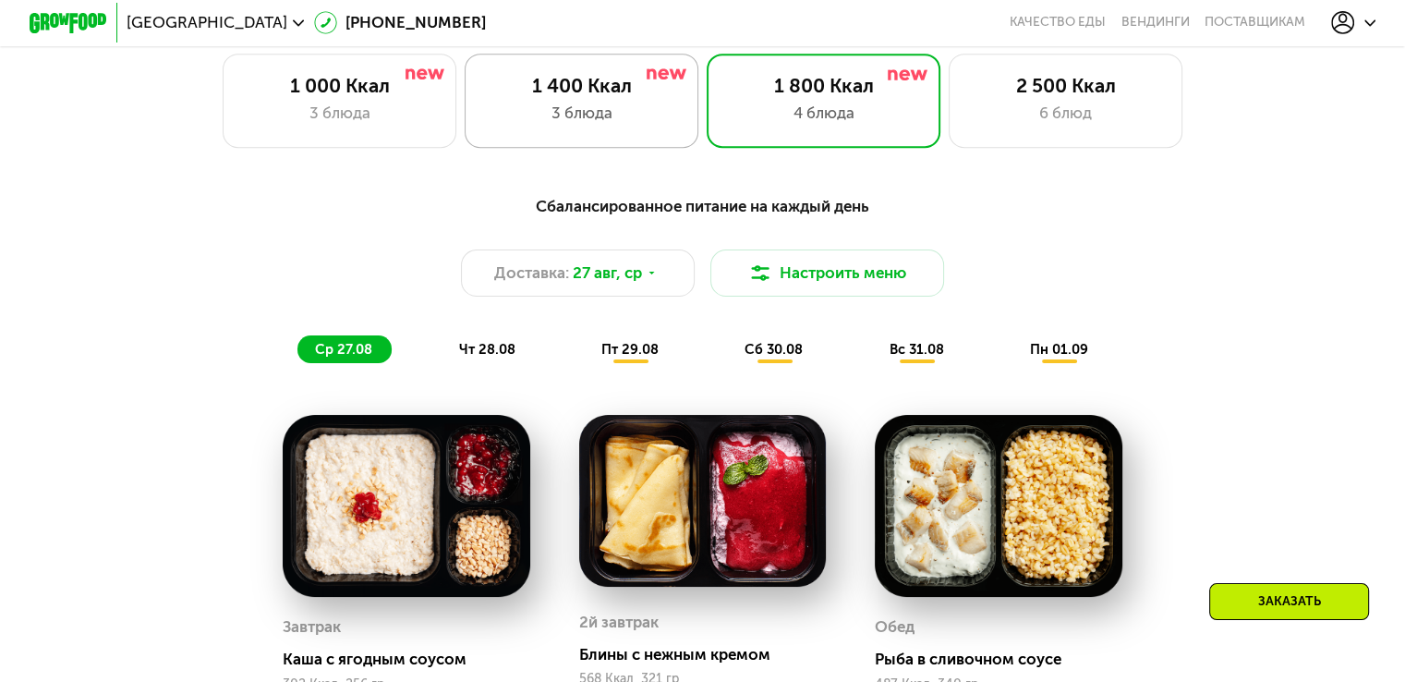
click at [550, 113] on div "3 блюда" at bounding box center [581, 113] width 193 height 23
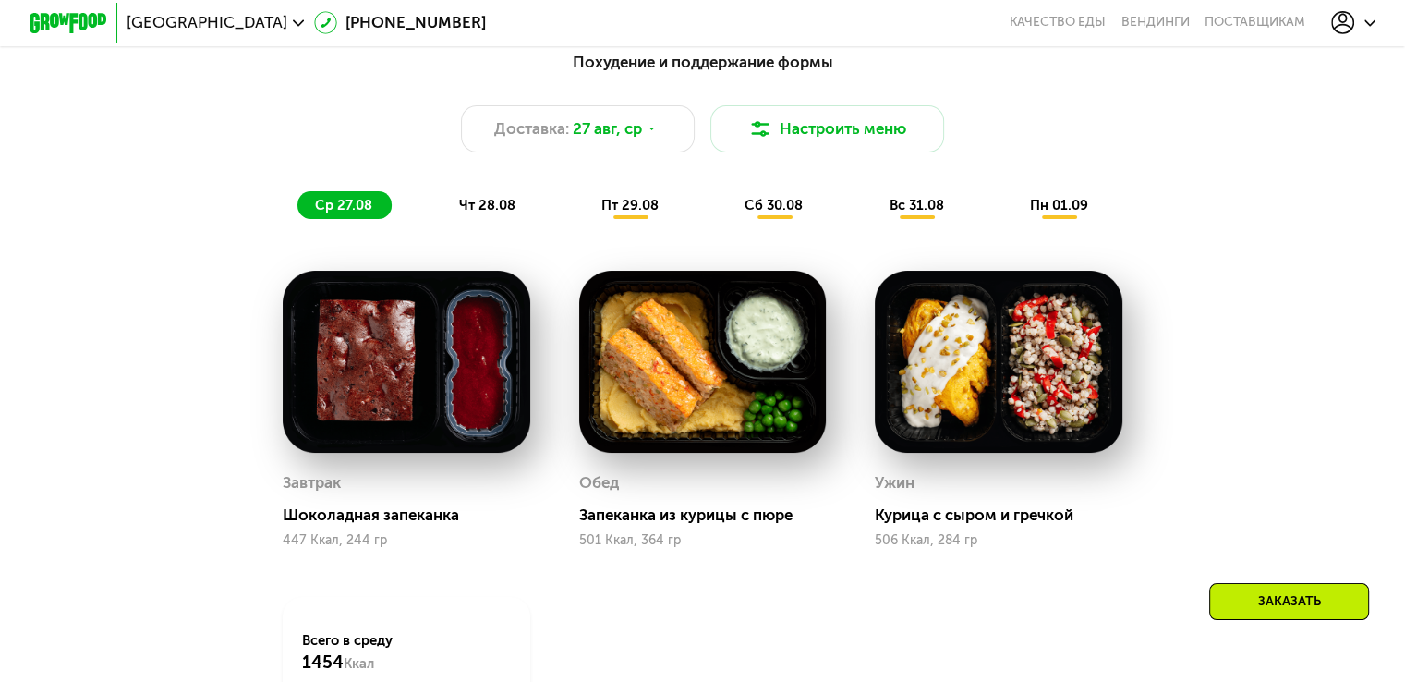
scroll to position [1068, 0]
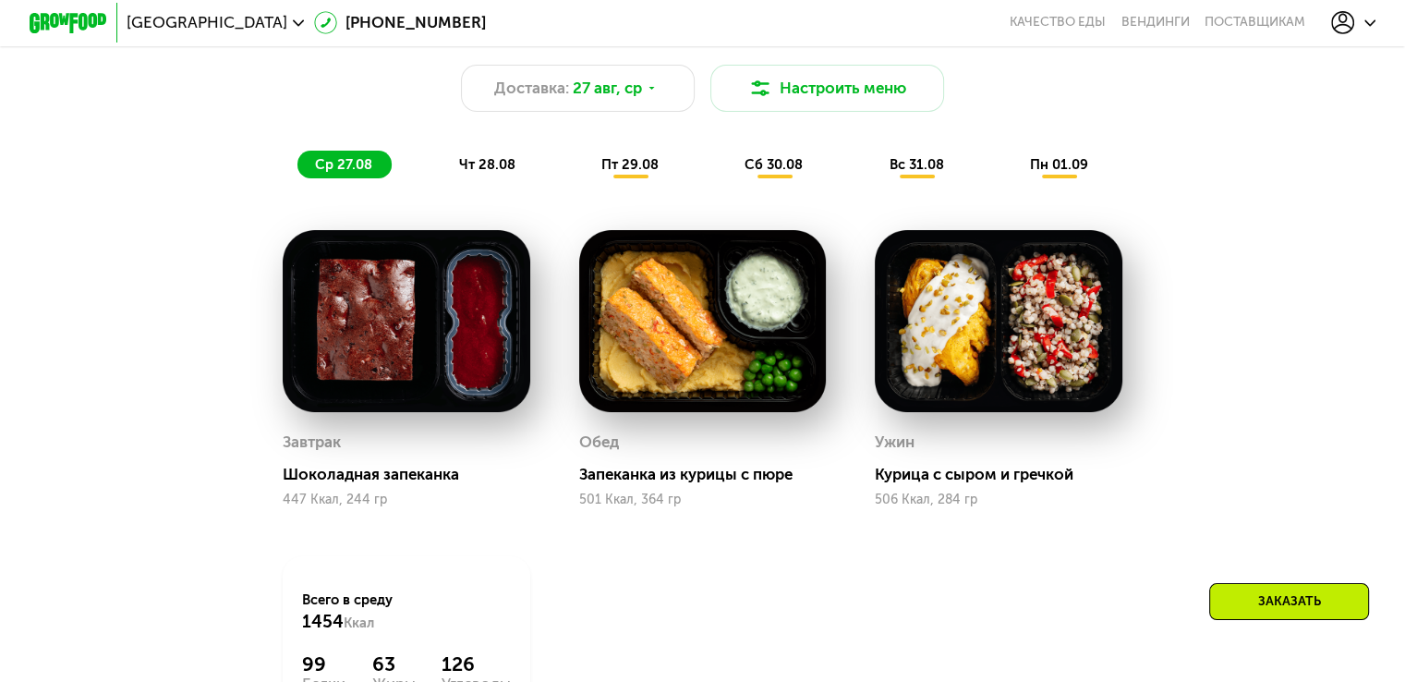
click at [727, 175] on div "пт 29.08" at bounding box center [774, 165] width 95 height 28
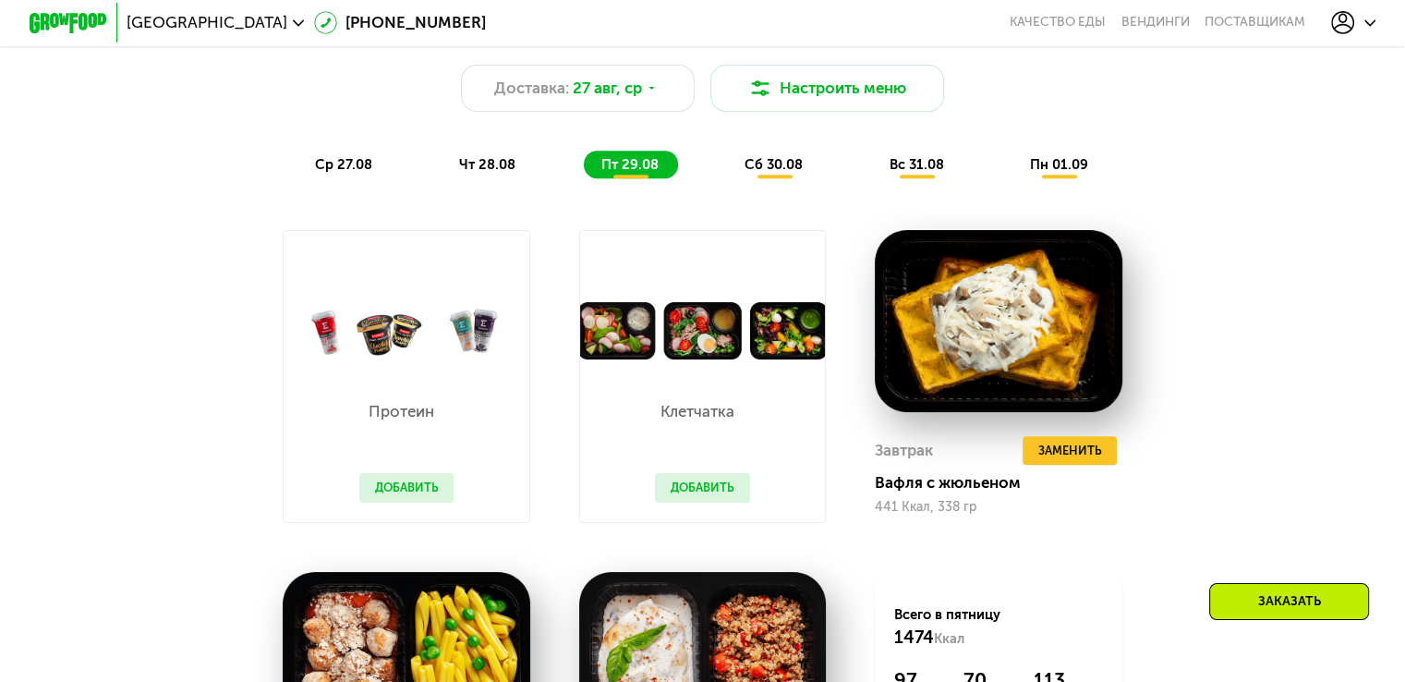
click at [845, 175] on div "ср 27.08 чт 28.08 пт 29.08 сб 30.08 вс 31.08 пн 01.09" at bounding box center [702, 165] width 810 height 28
click at [864, 178] on div "ср 27.08 чт 28.08 пт 29.08 сб 30.08 вс 31.08 пн 01.09" at bounding box center [702, 165] width 810 height 28
click at [928, 173] on span "вс 31.08" at bounding box center [915, 164] width 54 height 17
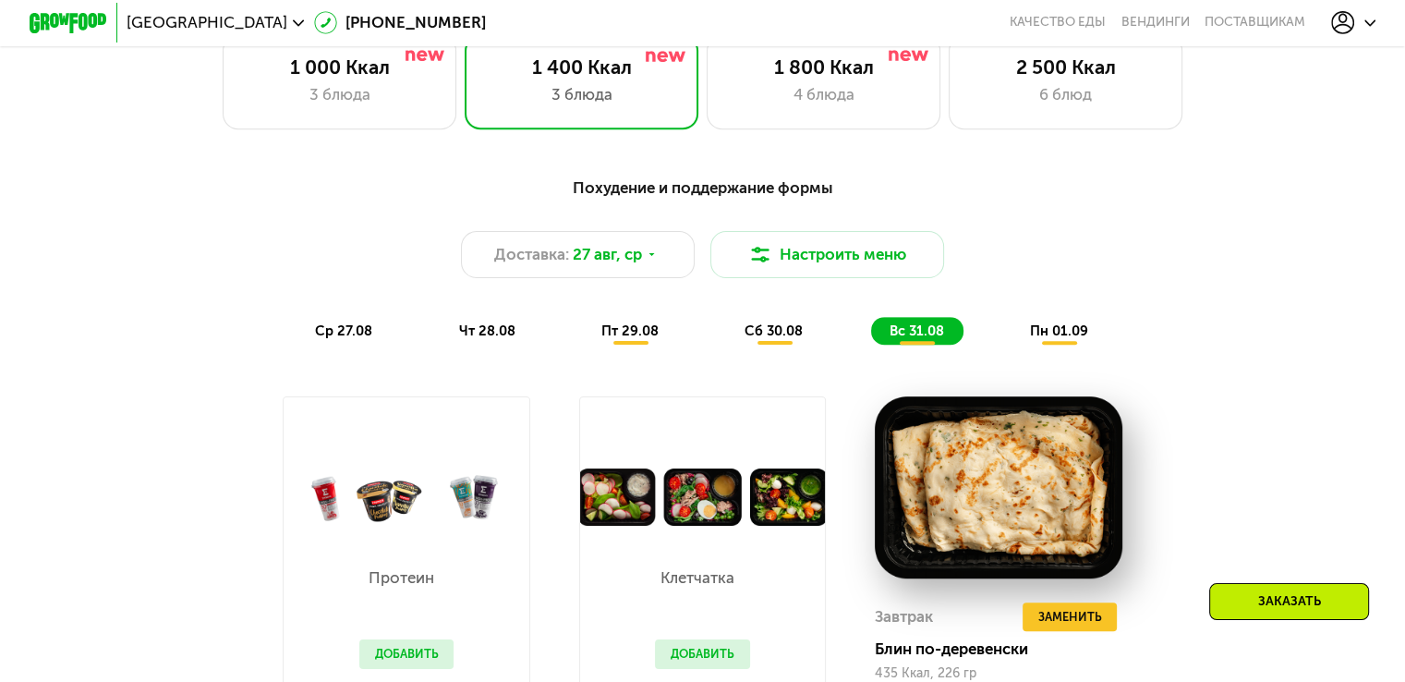
scroll to position [883, 0]
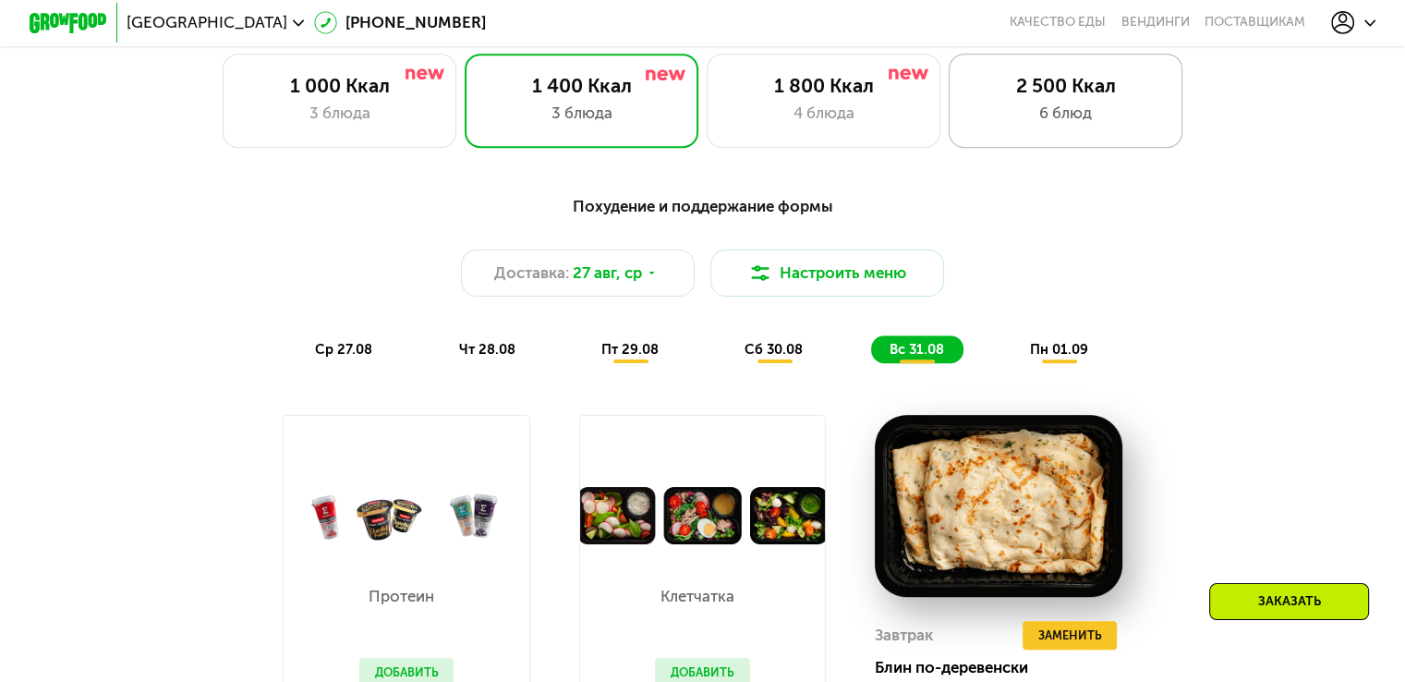
click at [1106, 76] on div "2 500 Ккал 6 блюд" at bounding box center [1065, 100] width 235 height 93
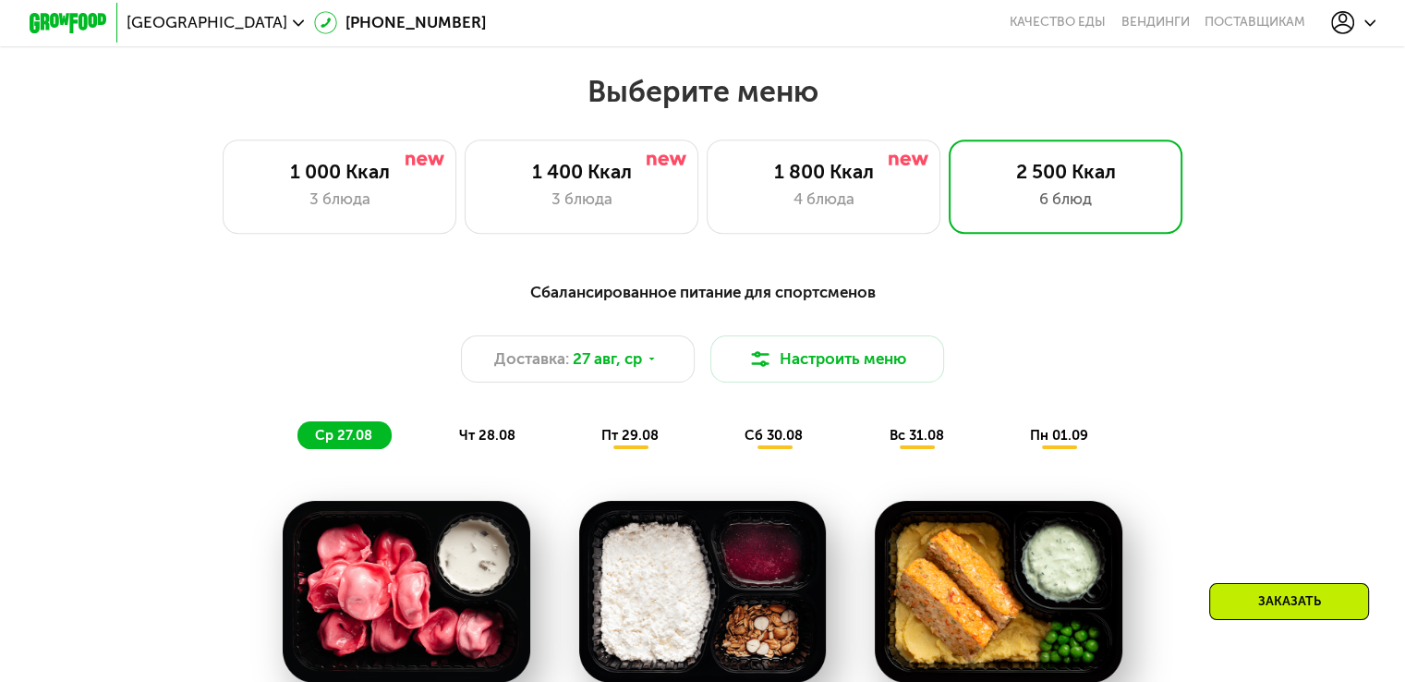
scroll to position [791, 0]
